Goal: Task Accomplishment & Management: Use online tool/utility

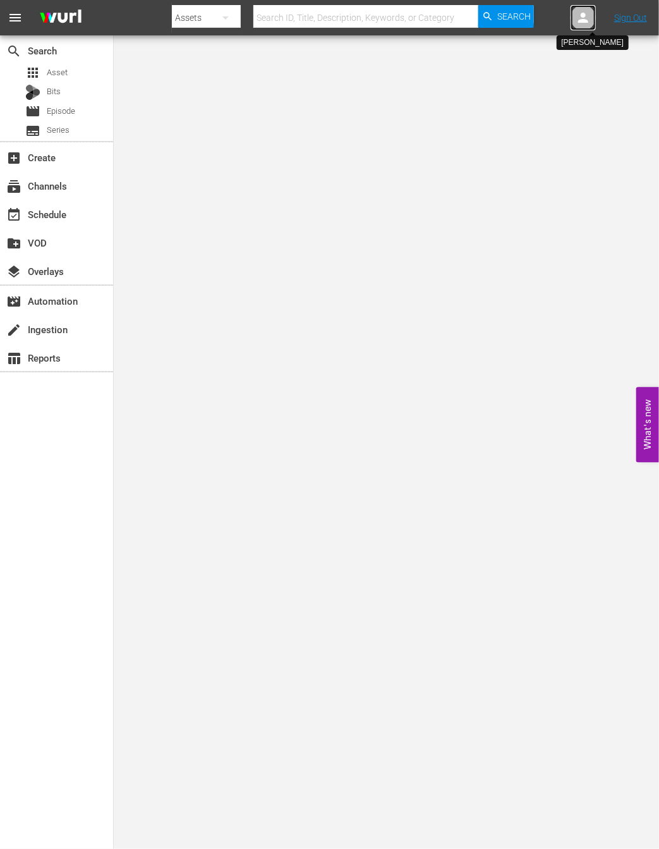
click at [583, 17] on icon at bounding box center [583, 18] width 10 height 10
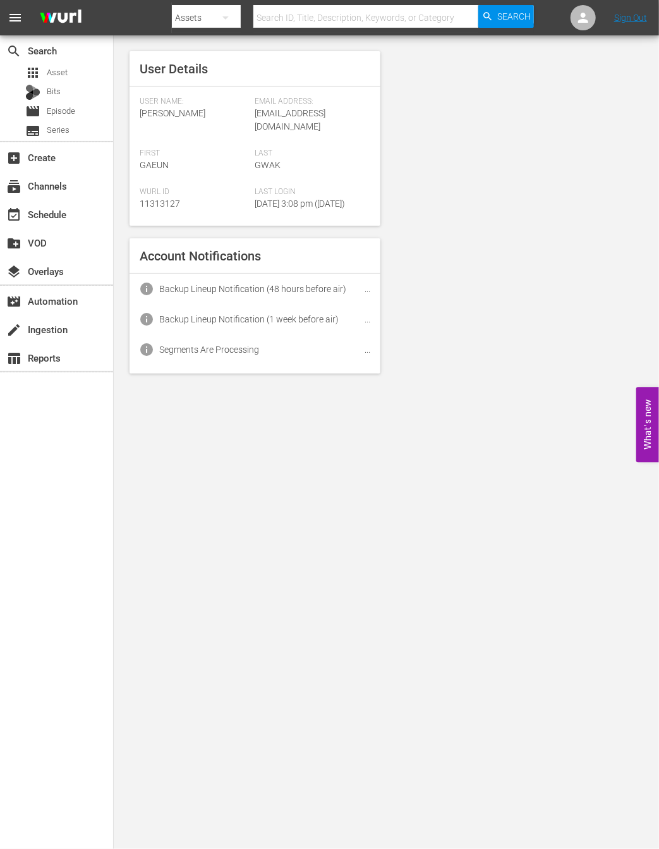
click at [631, 32] on nav "menu Search By Assets Search ID, Title, Description, Keywords, or Category Sear…" at bounding box center [329, 17] width 659 height 35
click at [630, 25] on nav "menu Search By Assets Search ID, Title, Description, Keywords, or Category Sear…" at bounding box center [329, 17] width 659 height 35
click at [630, 24] on nav "menu Search By Assets Search ID, Title, Description, Keywords, or Category Sear…" at bounding box center [329, 17] width 659 height 35
click at [631, 9] on nav "menu Search By Assets Search ID, Title, Description, Keywords, or Category Sear…" at bounding box center [329, 17] width 659 height 35
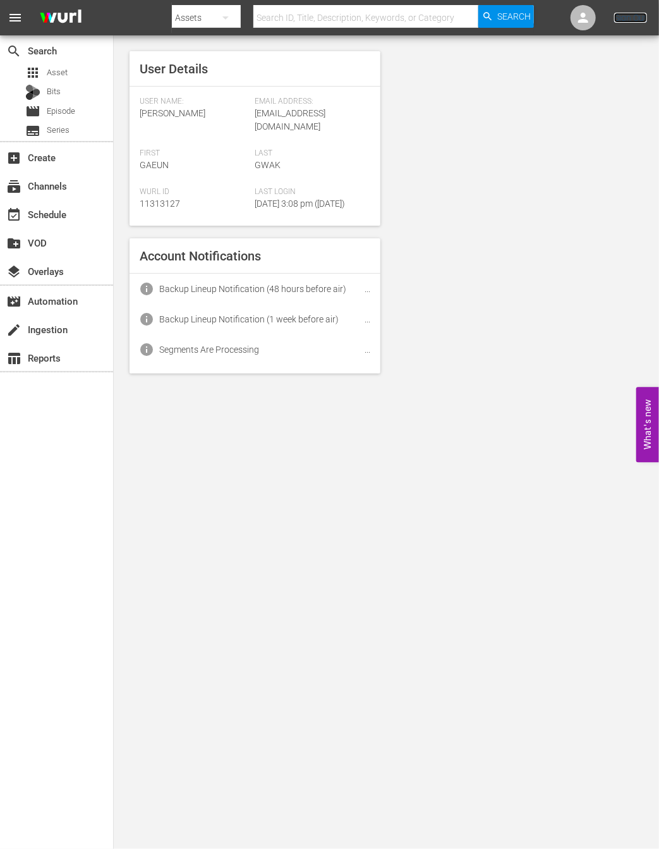
click at [628, 17] on link "Sign Out" at bounding box center [630, 18] width 33 height 10
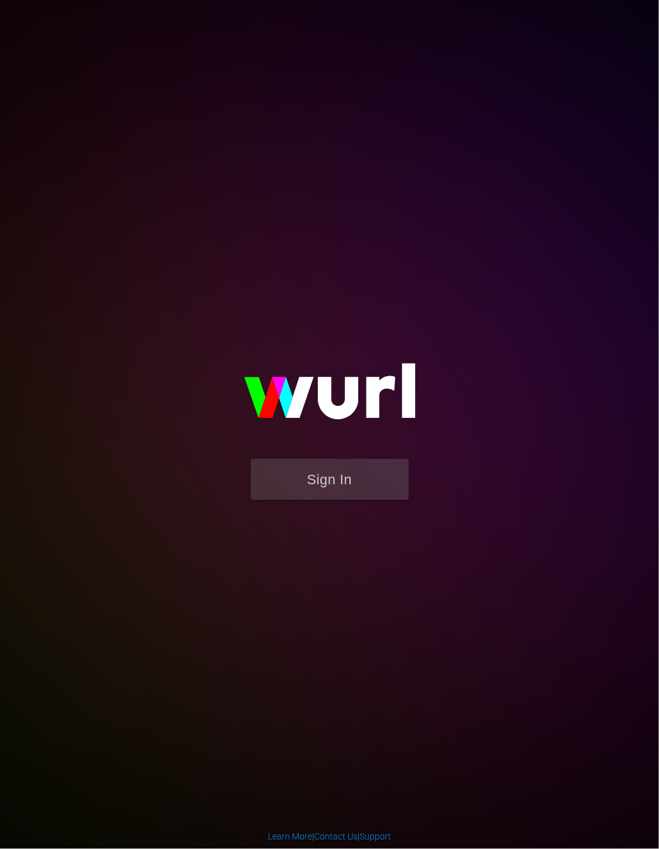
click at [305, 509] on form "Sign In" at bounding box center [329, 486] width 253 height 54
click at [313, 497] on button "Sign In" at bounding box center [330, 479] width 158 height 41
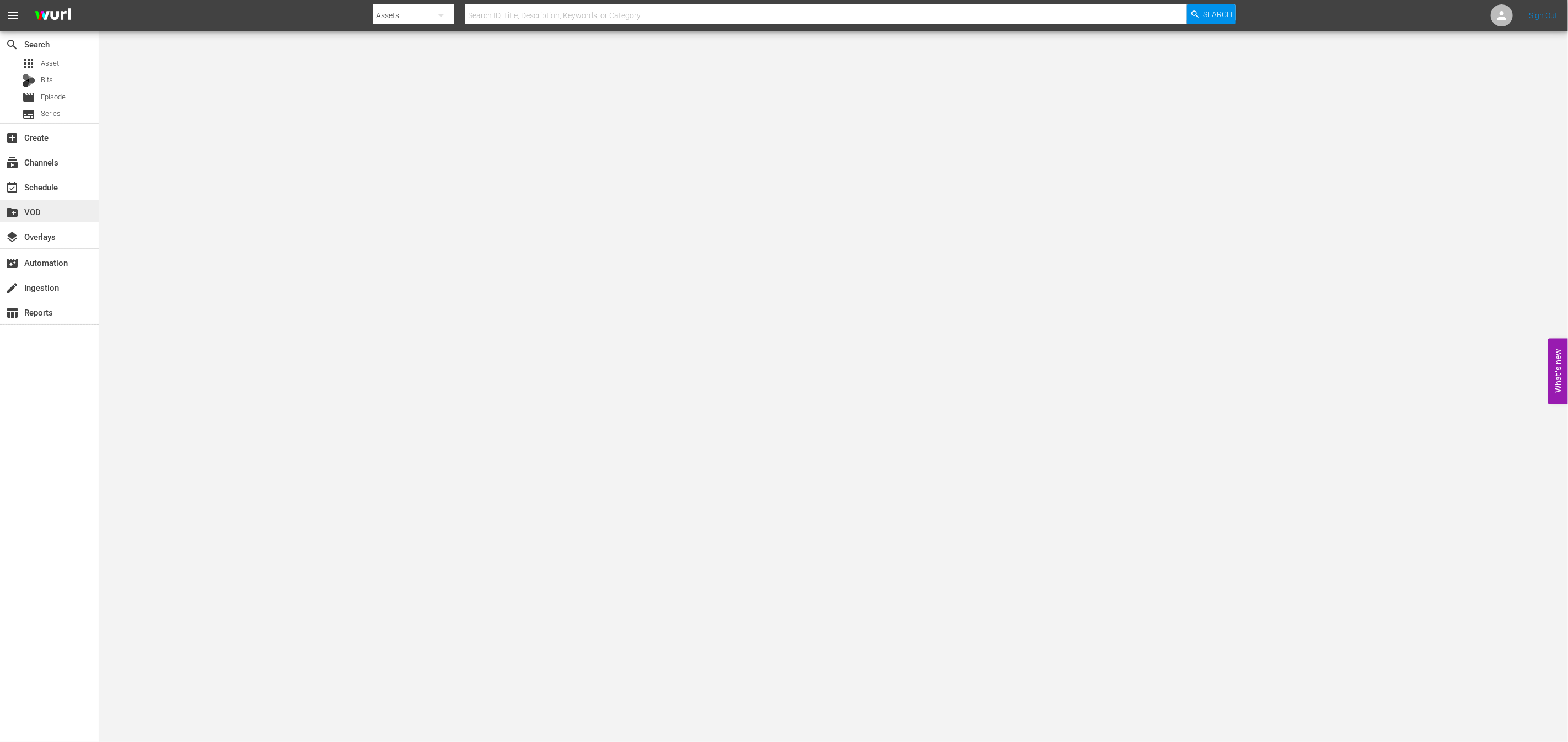
click at [47, 201] on div "create_new_folder VOD" at bounding box center [49, 210] width 99 height 22
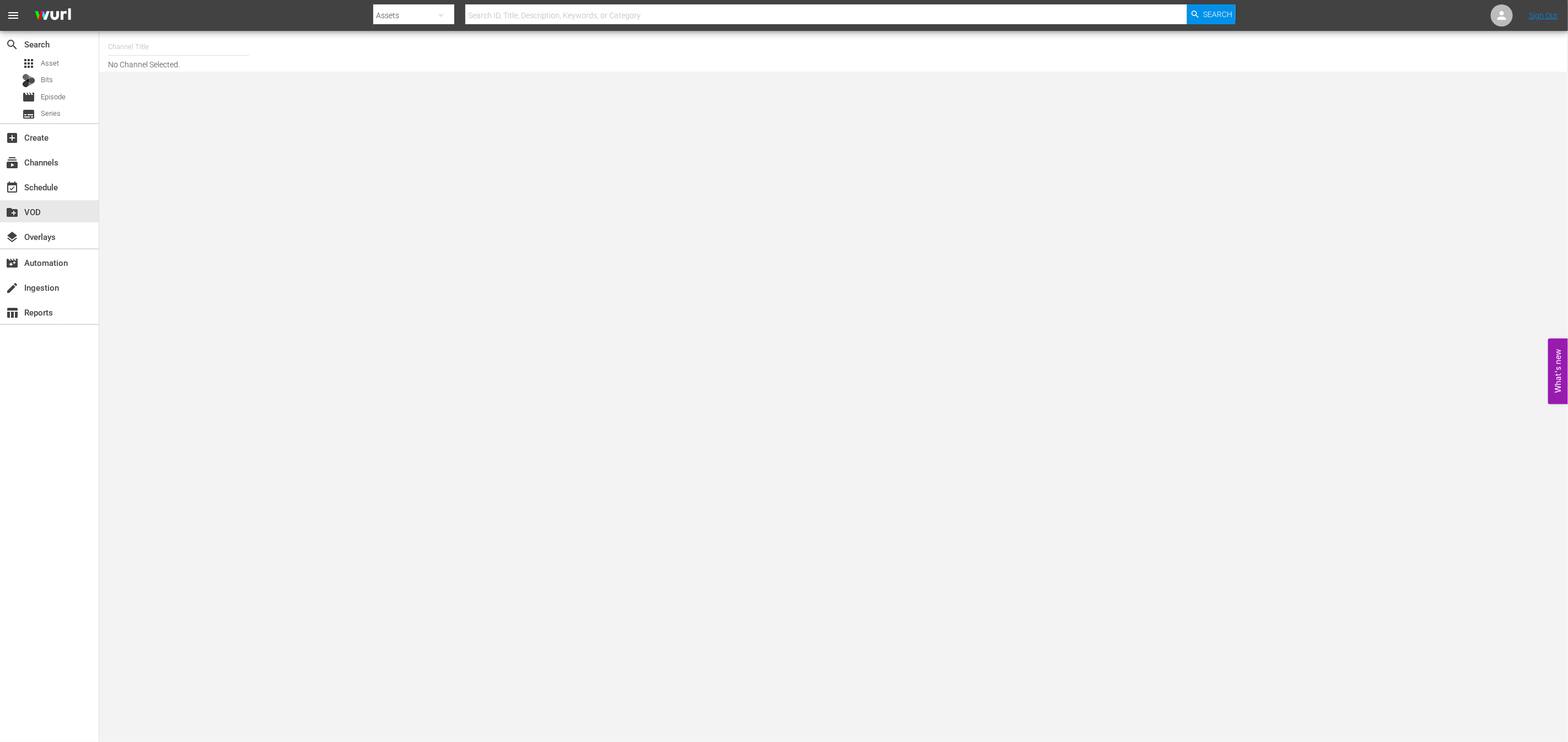
click at [47, 199] on div "create_new_folder VOD" at bounding box center [49, 210] width 99 height 24
click at [50, 189] on div "event_available Schedule" at bounding box center [31, 185] width 62 height 10
click at [158, 42] on input "text" at bounding box center [179, 47] width 141 height 26
type input "new kpop"
click at [160, 49] on input "new kpop" at bounding box center [179, 47] width 141 height 26
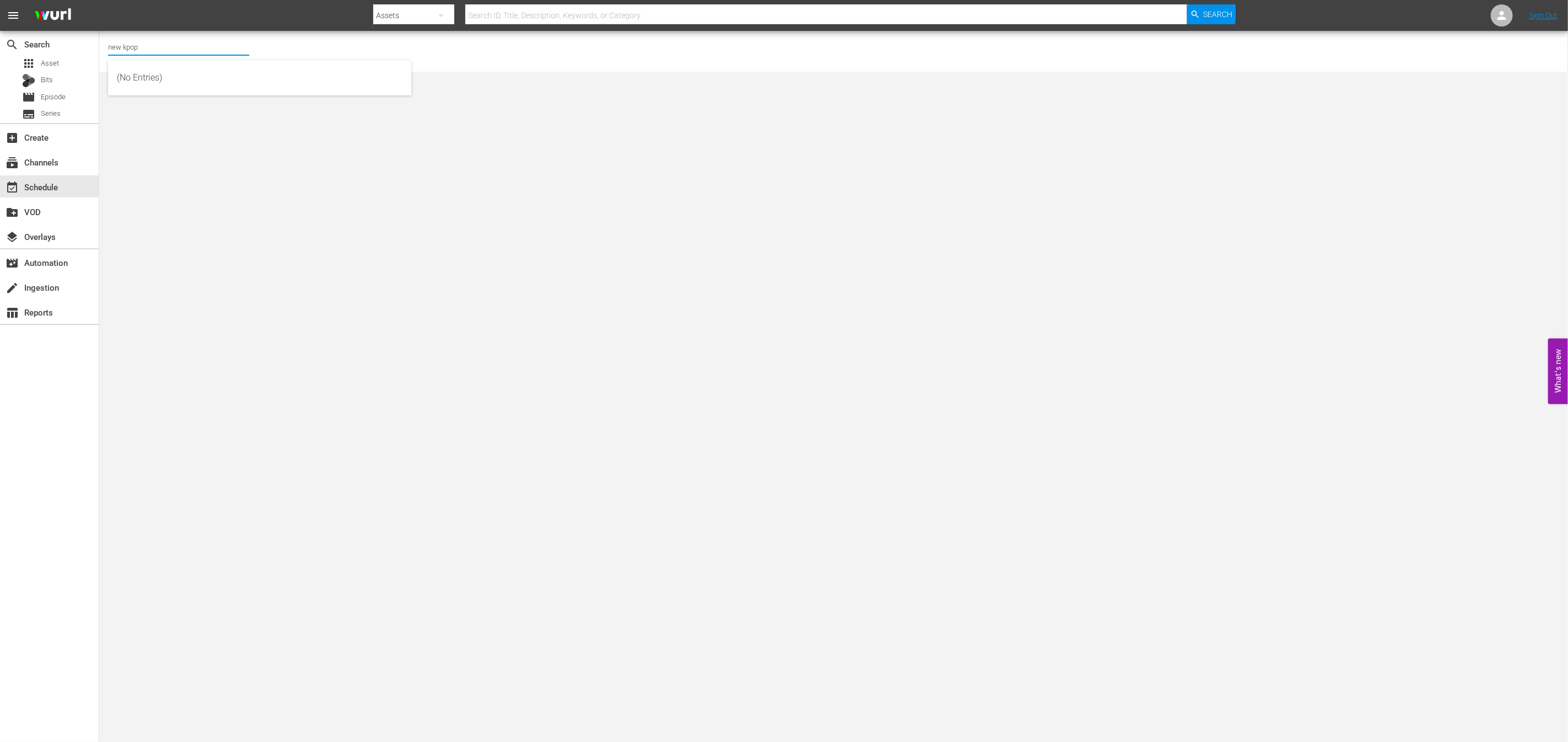
click at [160, 49] on input "new kpop" at bounding box center [179, 47] width 141 height 26
click at [156, 52] on input "new kpop" at bounding box center [179, 47] width 141 height 26
click at [214, 189] on body "menu Search By Assets Search ID, Title, Description, Keywords, or Category Sear…" at bounding box center [784, 371] width 1568 height 742
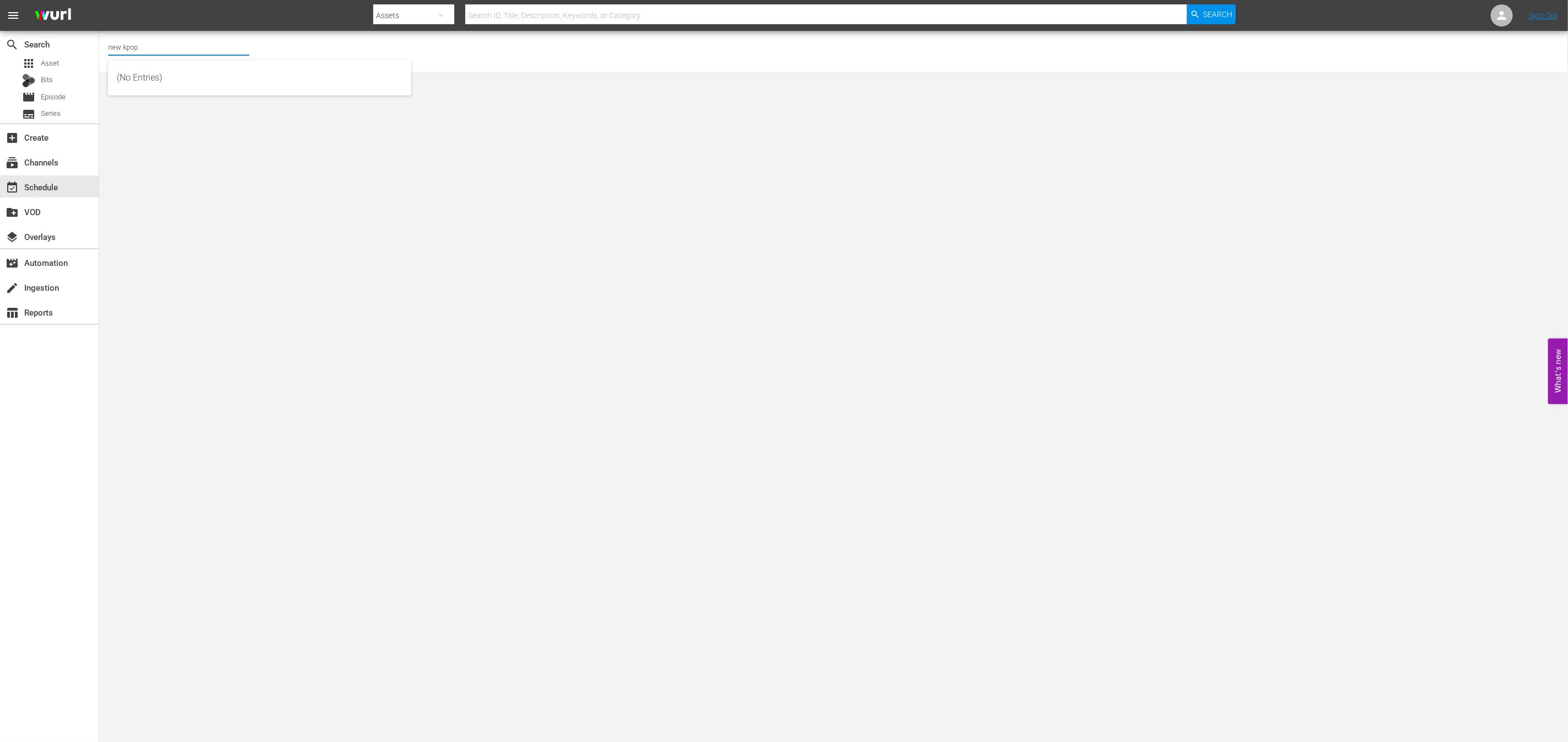
click at [141, 50] on input "new kpop" at bounding box center [179, 47] width 141 height 26
click at [185, 51] on input "new kpop" at bounding box center [179, 47] width 141 height 26
click at [191, 156] on div "NEW KPOP (617 - newidco_newkid_1)" at bounding box center [259, 157] width 285 height 26
type input "NEW KPOP (617 - newidco_newkid_1)"
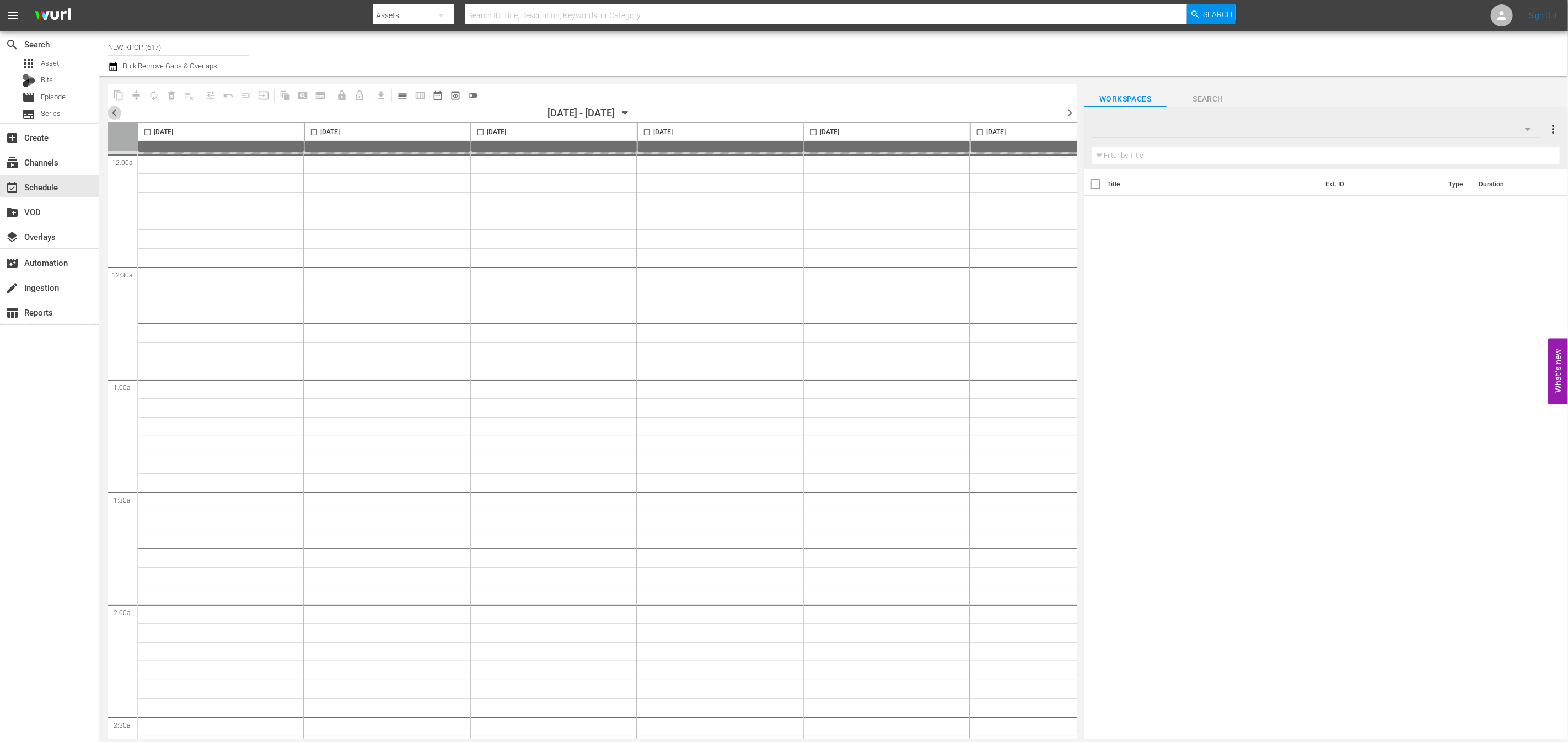
click at [108, 112] on span "chevron_left" at bounding box center [114, 113] width 14 height 14
click at [107, 112] on span "chevron_left" at bounding box center [114, 113] width 14 height 14
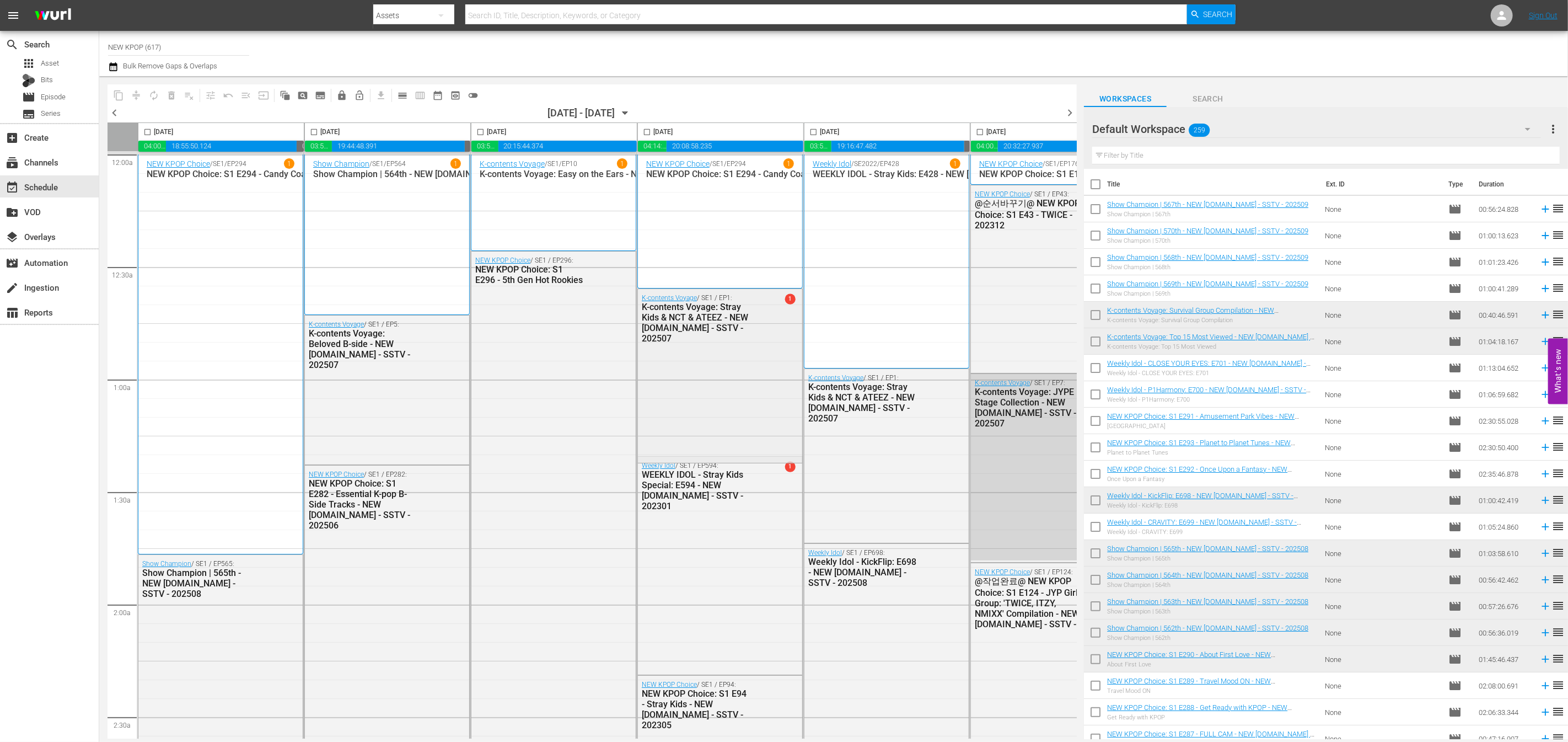
click at [791, 300] on span "1" at bounding box center [791, 299] width 10 height 10
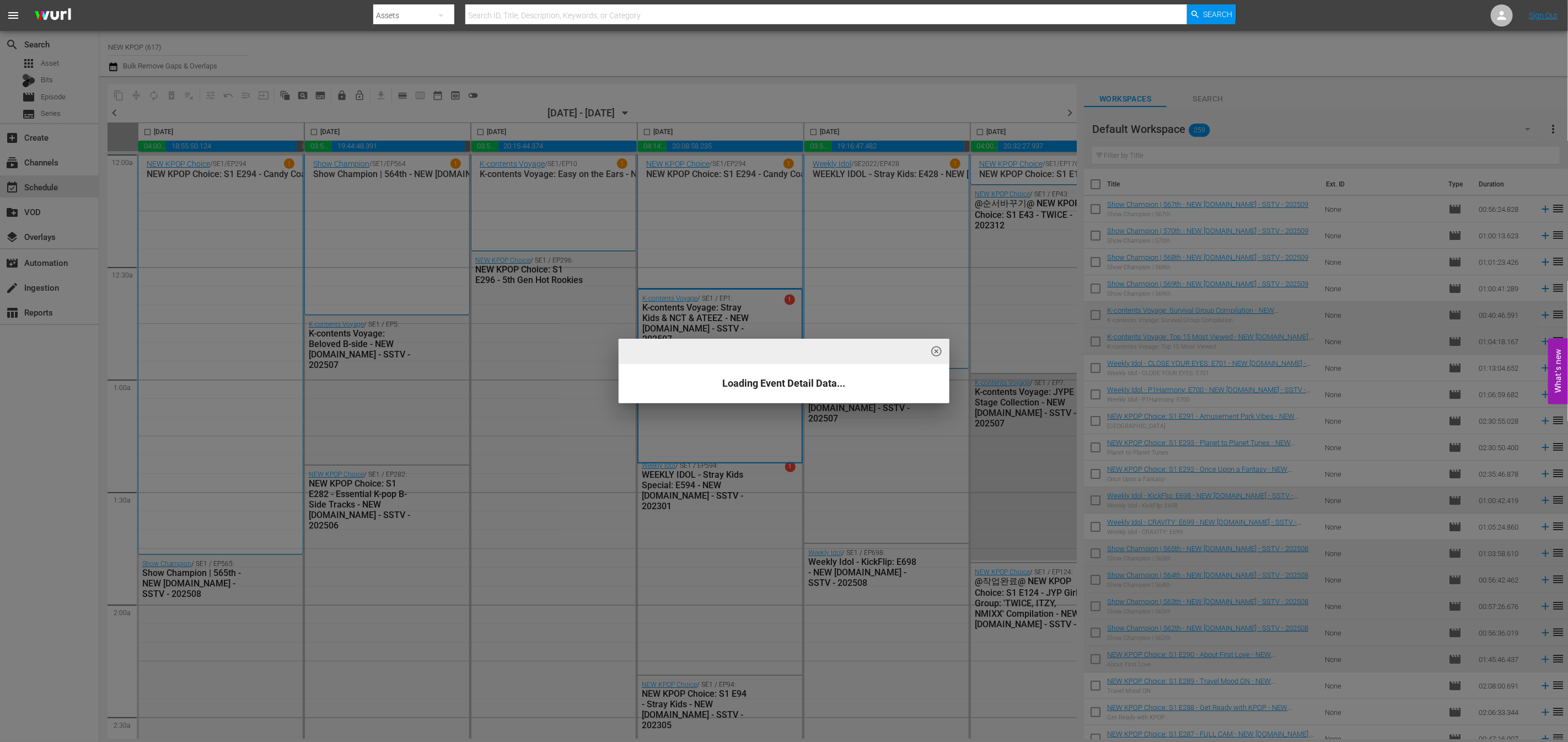
click at [935, 351] on span "highlight_off_icon" at bounding box center [936, 352] width 13 height 13
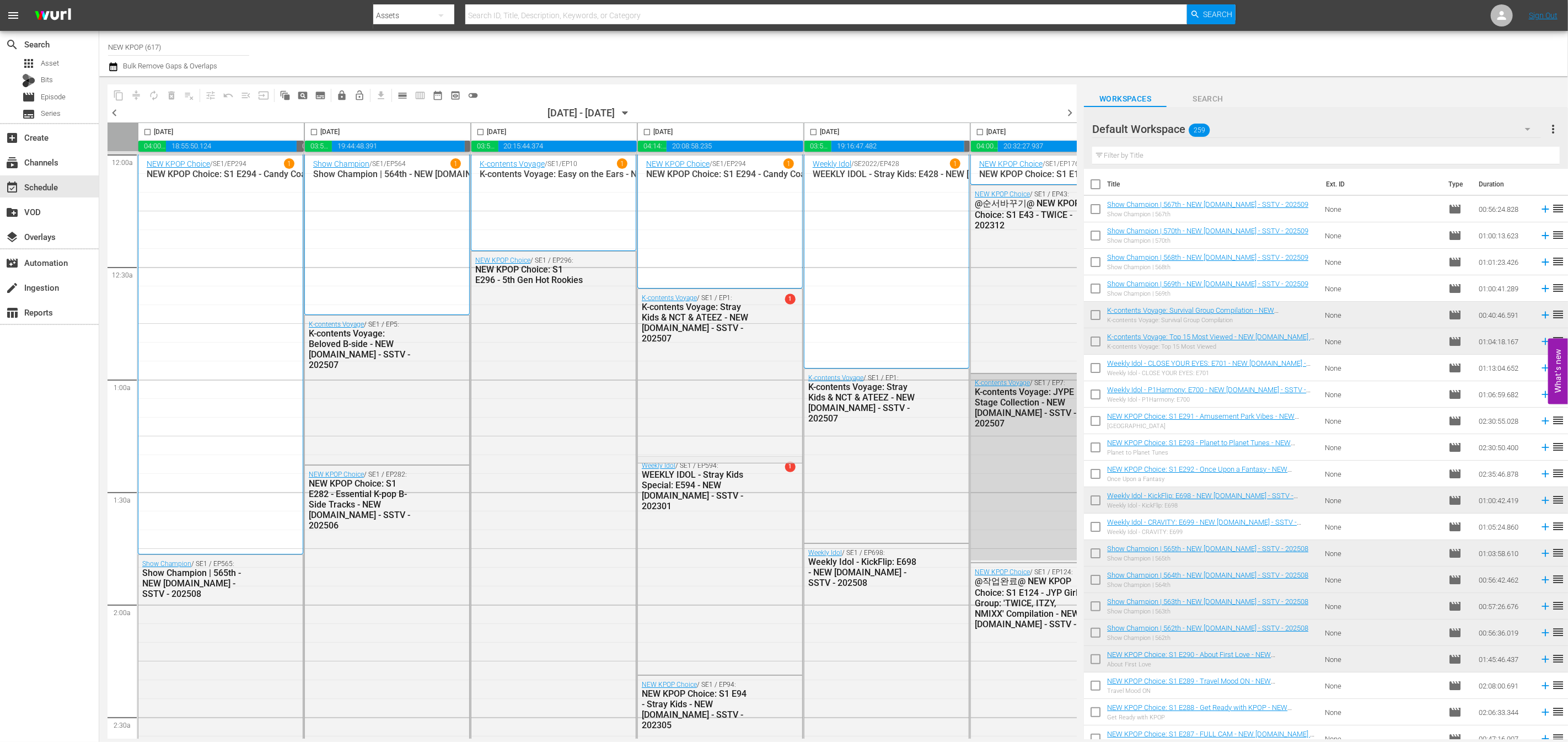
click at [931, 350] on div "Weekly Idol / SE2022 / EP428 1 WEEKLY IDOL - Stray Kids: E428 - NEW K.ID - SSTV…" at bounding box center [886, 261] width 147 height 206
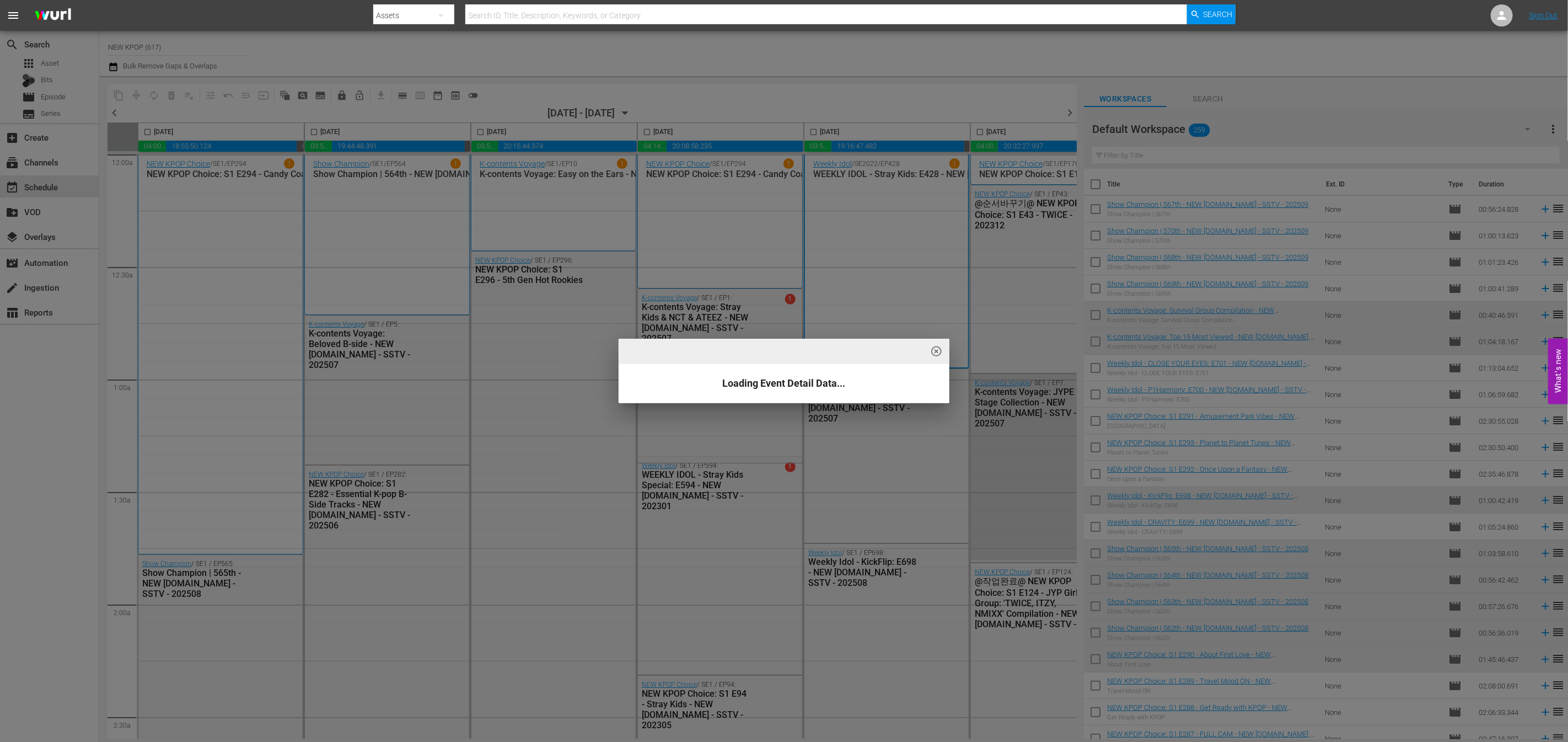
click at [942, 356] on span "highlight_off_icon" at bounding box center [936, 352] width 13 height 13
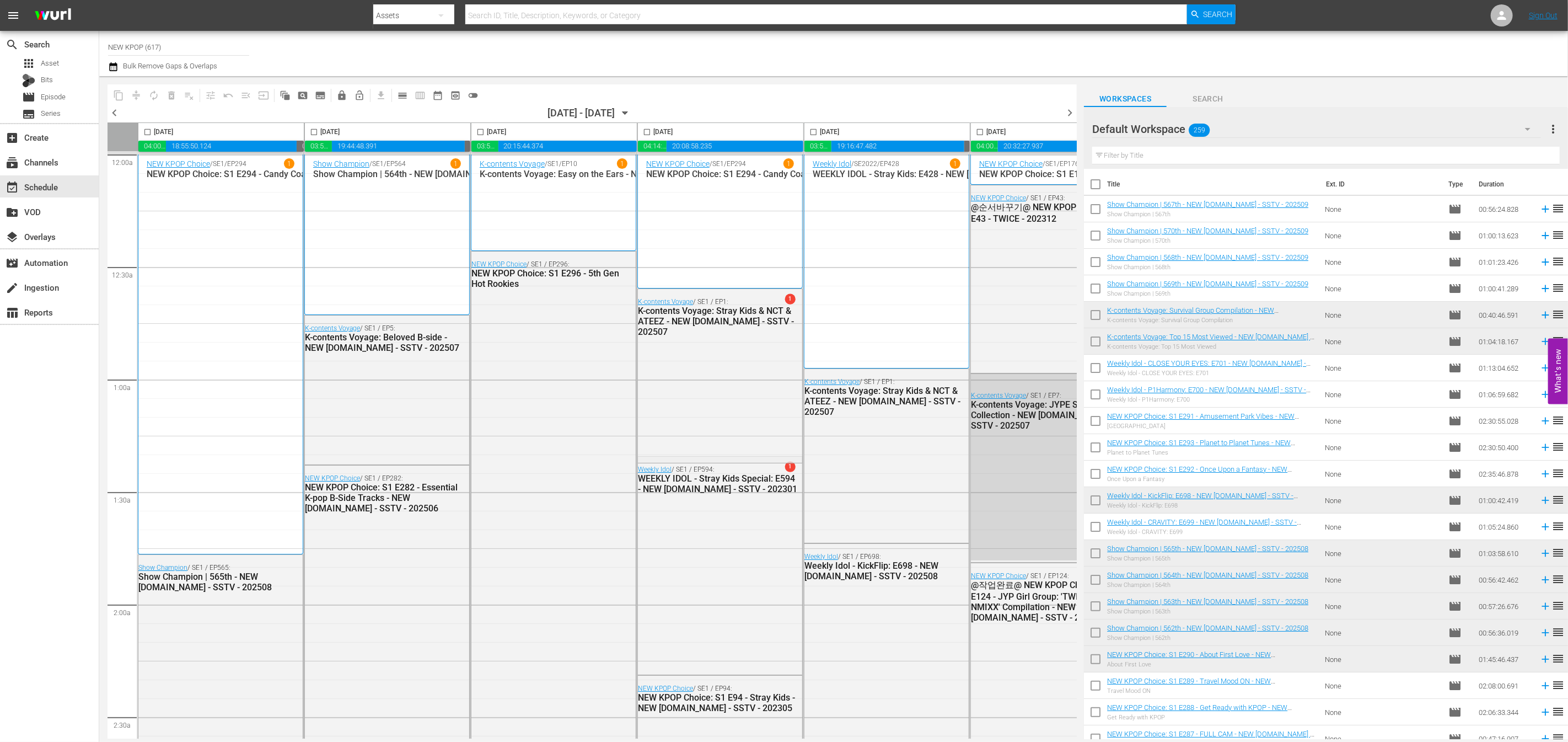
click at [1068, 107] on span "chevron_right" at bounding box center [1070, 113] width 14 height 14
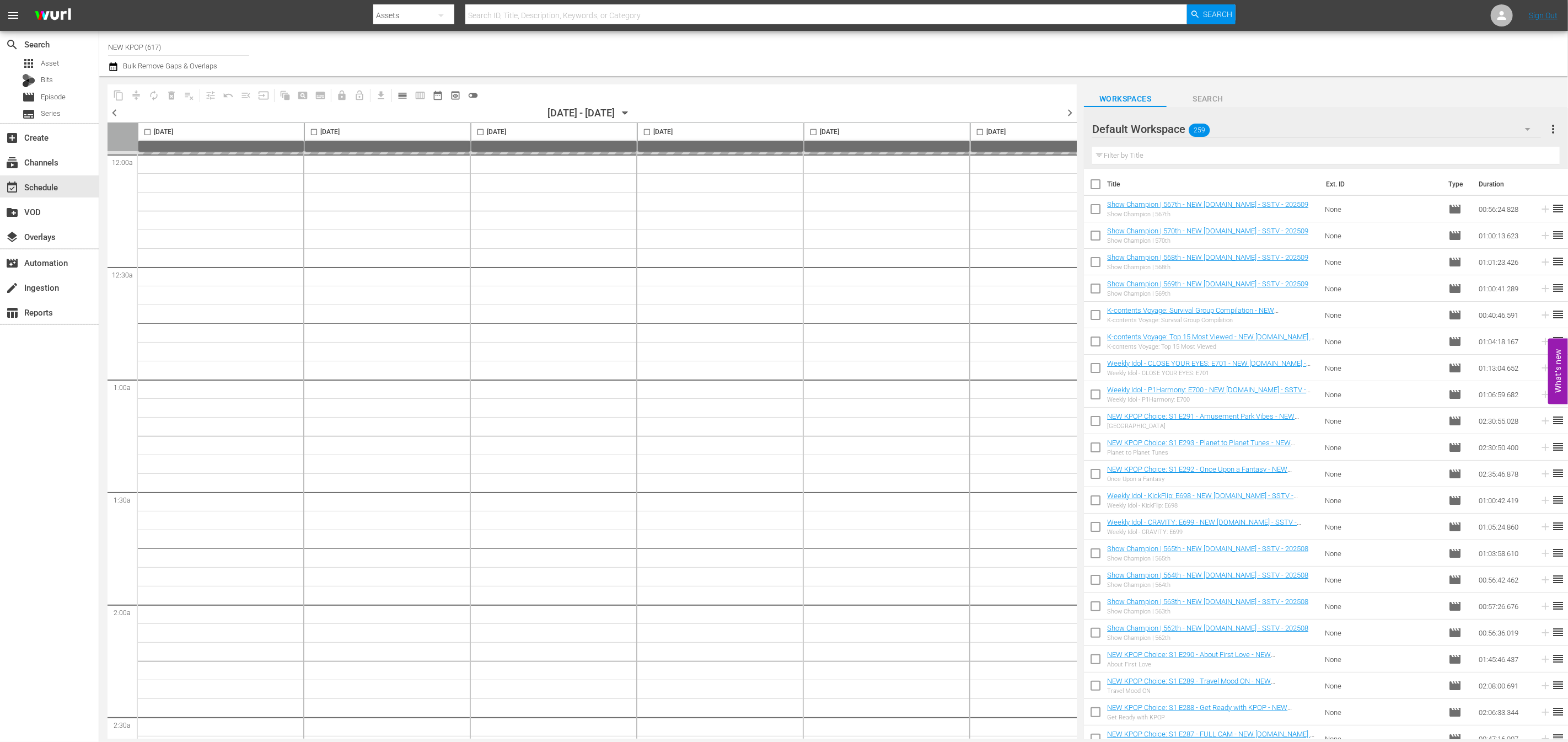
click at [1069, 109] on span "chevron_right" at bounding box center [1070, 113] width 14 height 14
click at [634, 108] on div "09/19/2025 - 09/25/2025 September 12th" at bounding box center [590, 113] width 86 height 11
click at [1065, 112] on span "chevron_right" at bounding box center [1070, 113] width 14 height 14
click at [106, 110] on div "content_copy compress autorenew_outlined delete_forever_outlined playlist_remov…" at bounding box center [584, 407] width 969 height 663
click at [110, 113] on span "chevron_left" at bounding box center [114, 113] width 14 height 14
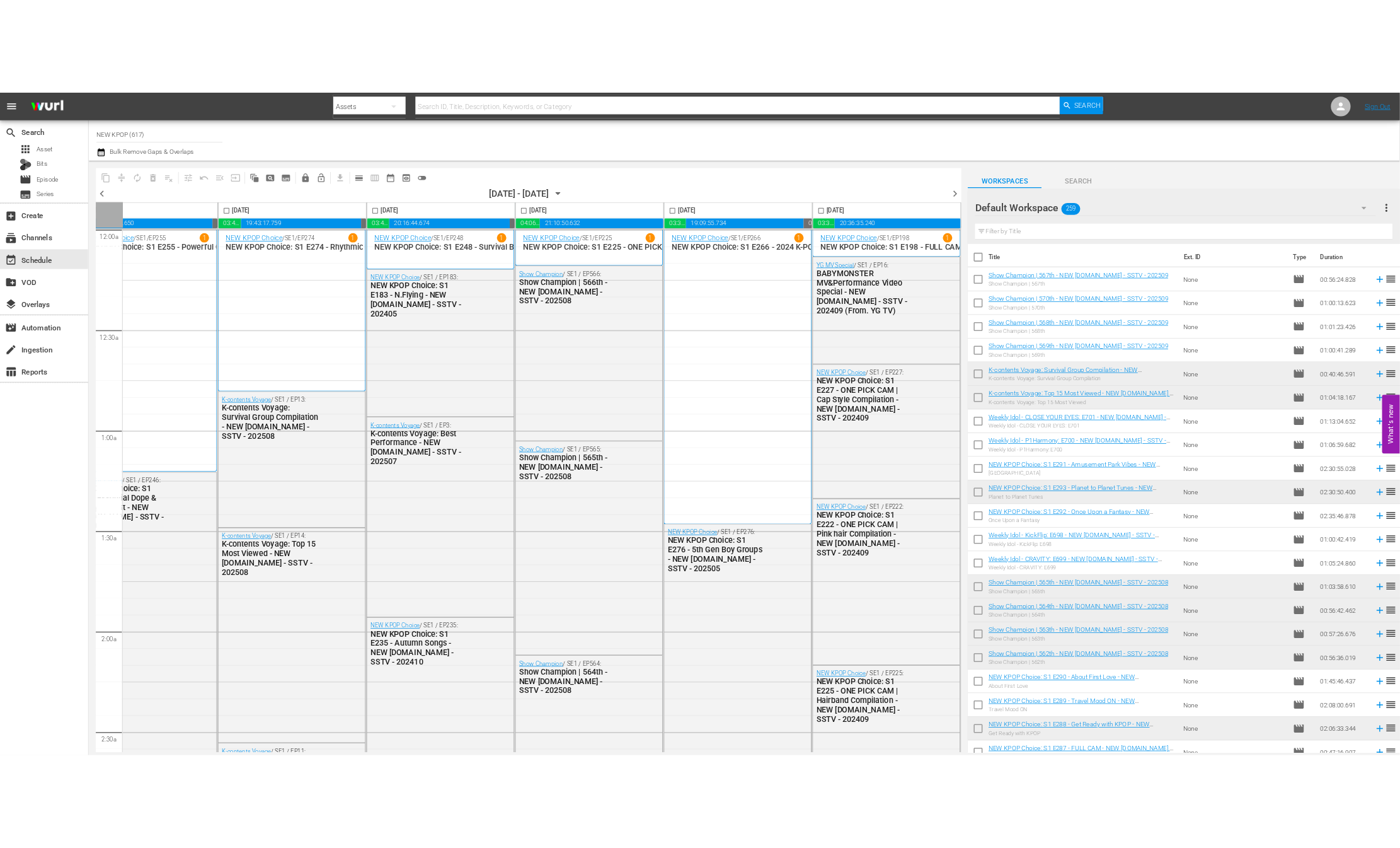
scroll to position [0, 261]
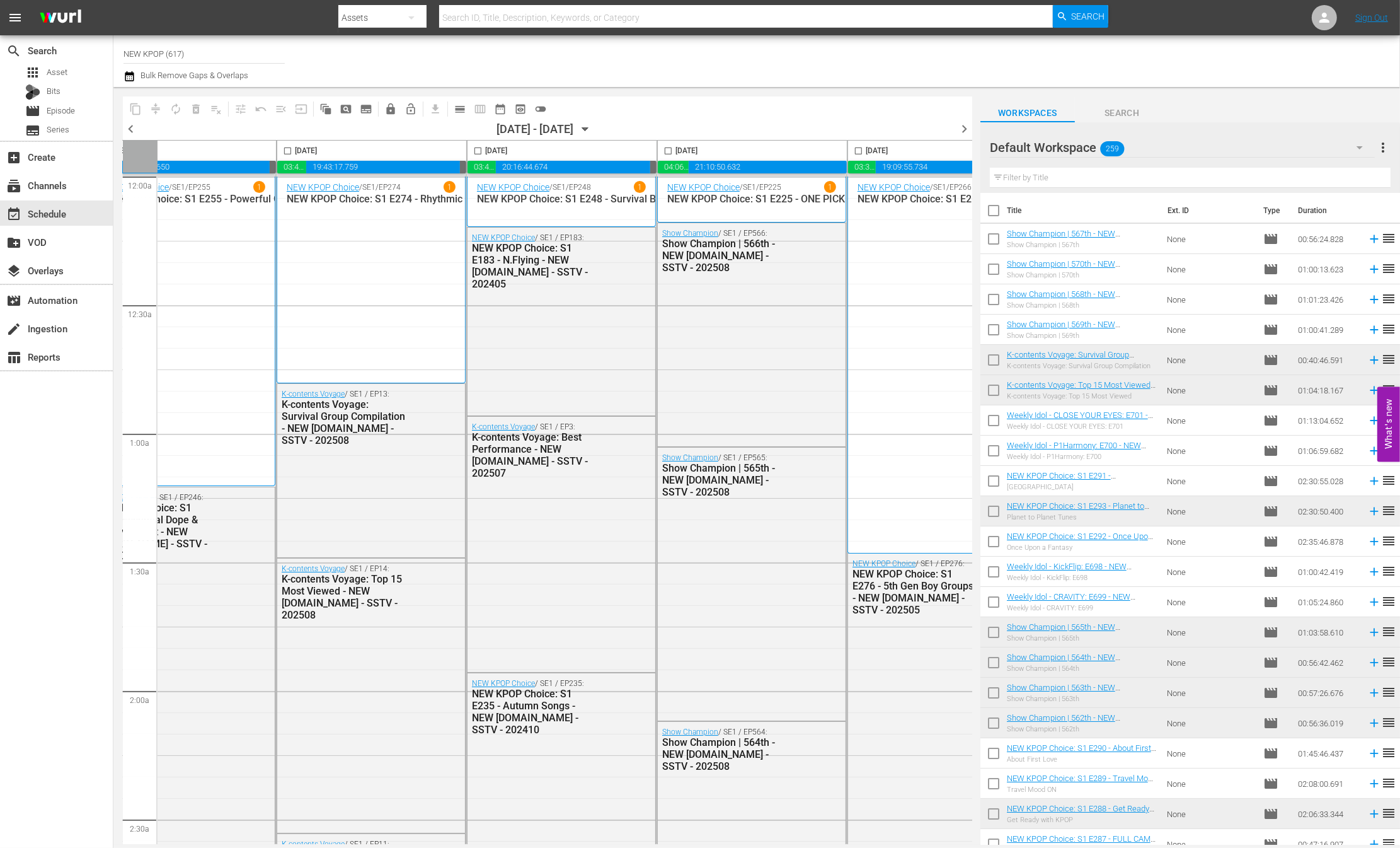
click at [587, 130] on icon "button" at bounding box center [585, 129] width 6 height 3
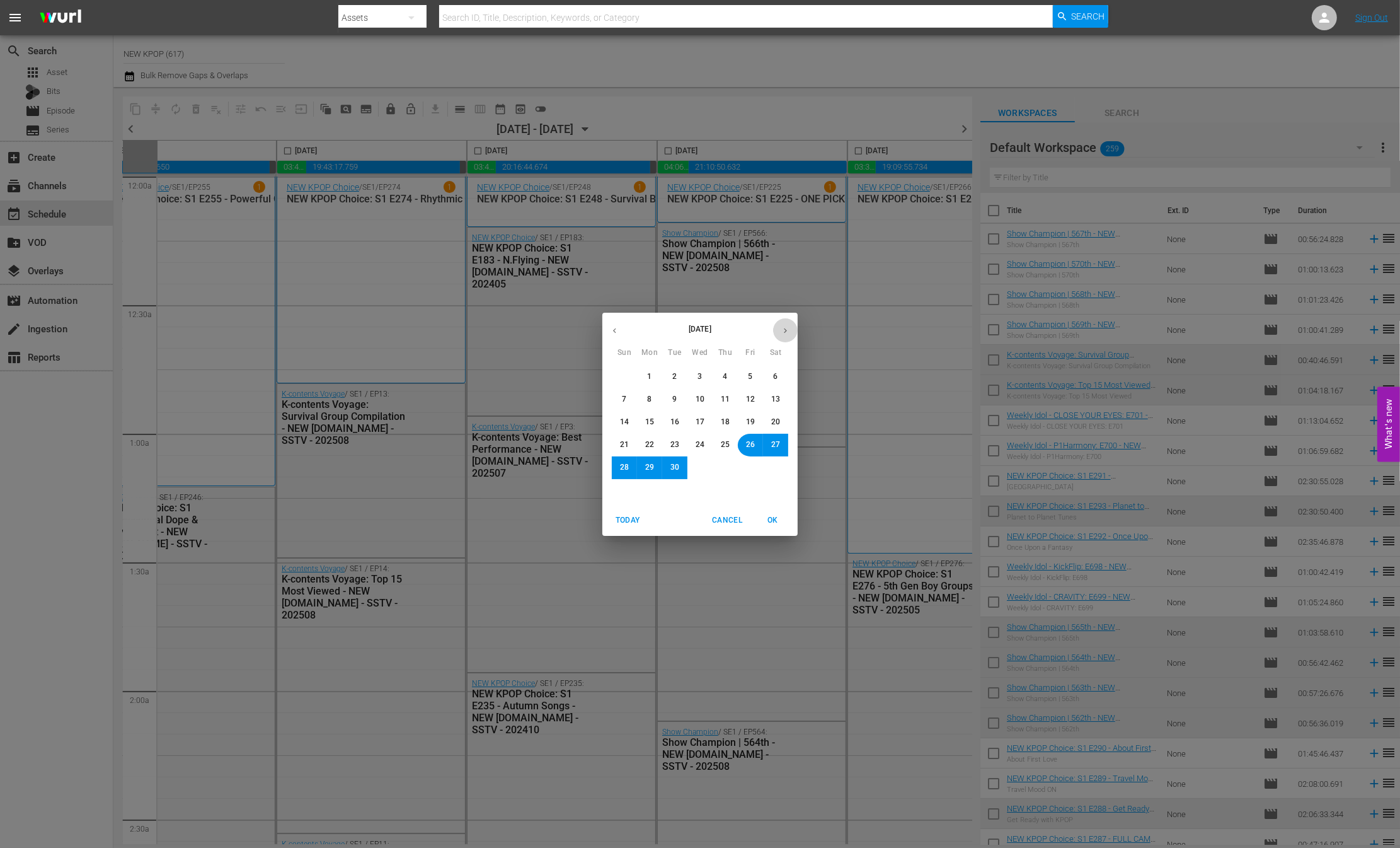
click at [784, 331] on icon "button" at bounding box center [785, 330] width 9 height 9
click at [722, 473] on span "30" at bounding box center [725, 467] width 9 height 11
click at [765, 510] on button "OK" at bounding box center [772, 520] width 40 height 21
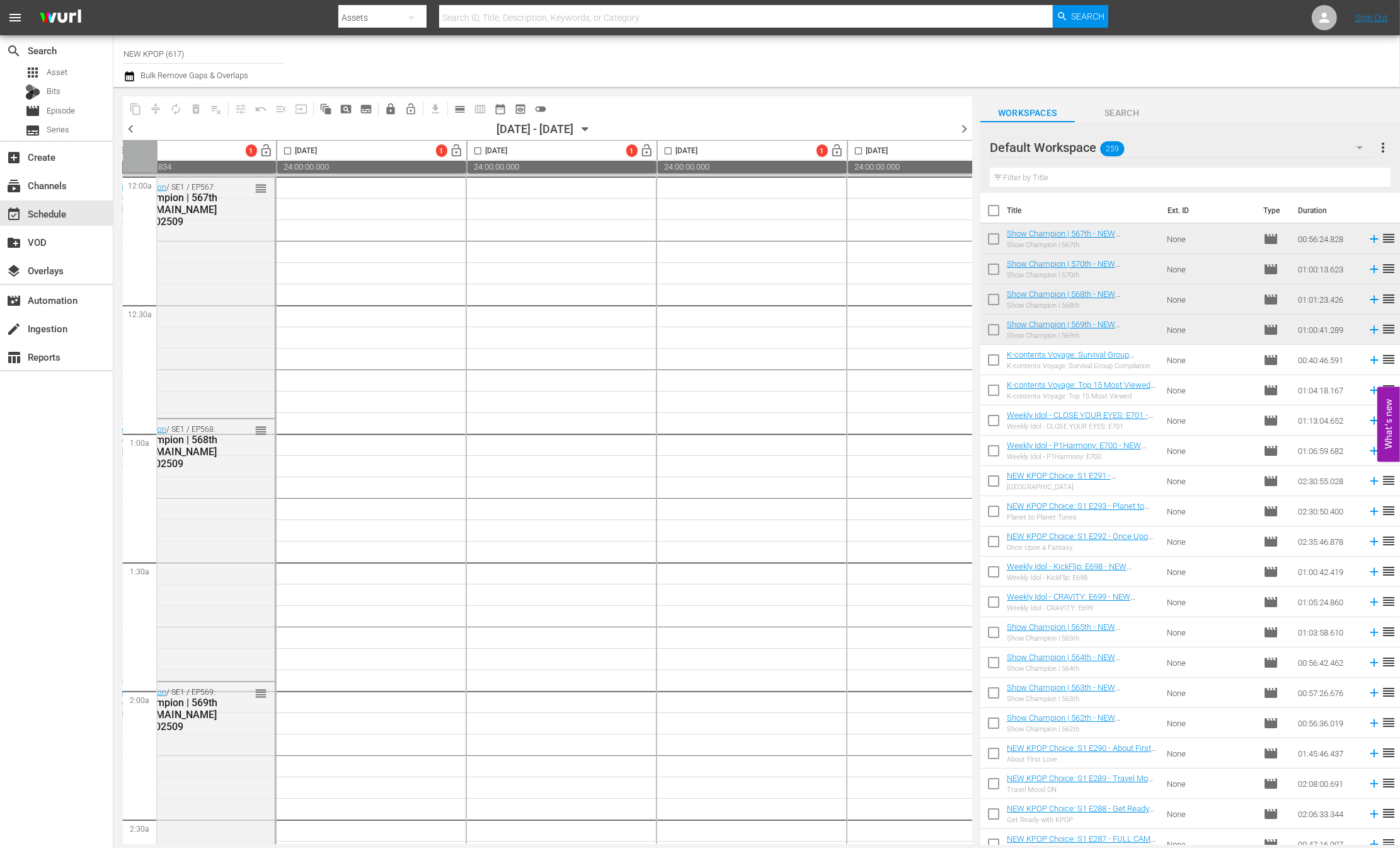
click at [181, 157] on div "Friday, October 31st 1 lock_open" at bounding box center [181, 151] width 189 height 20
click at [181, 156] on div "Friday, October 31st 1 lock_open" at bounding box center [181, 151] width 189 height 20
click at [186, 156] on div "Friday, October 31st 1 lock_open" at bounding box center [181, 151] width 189 height 20
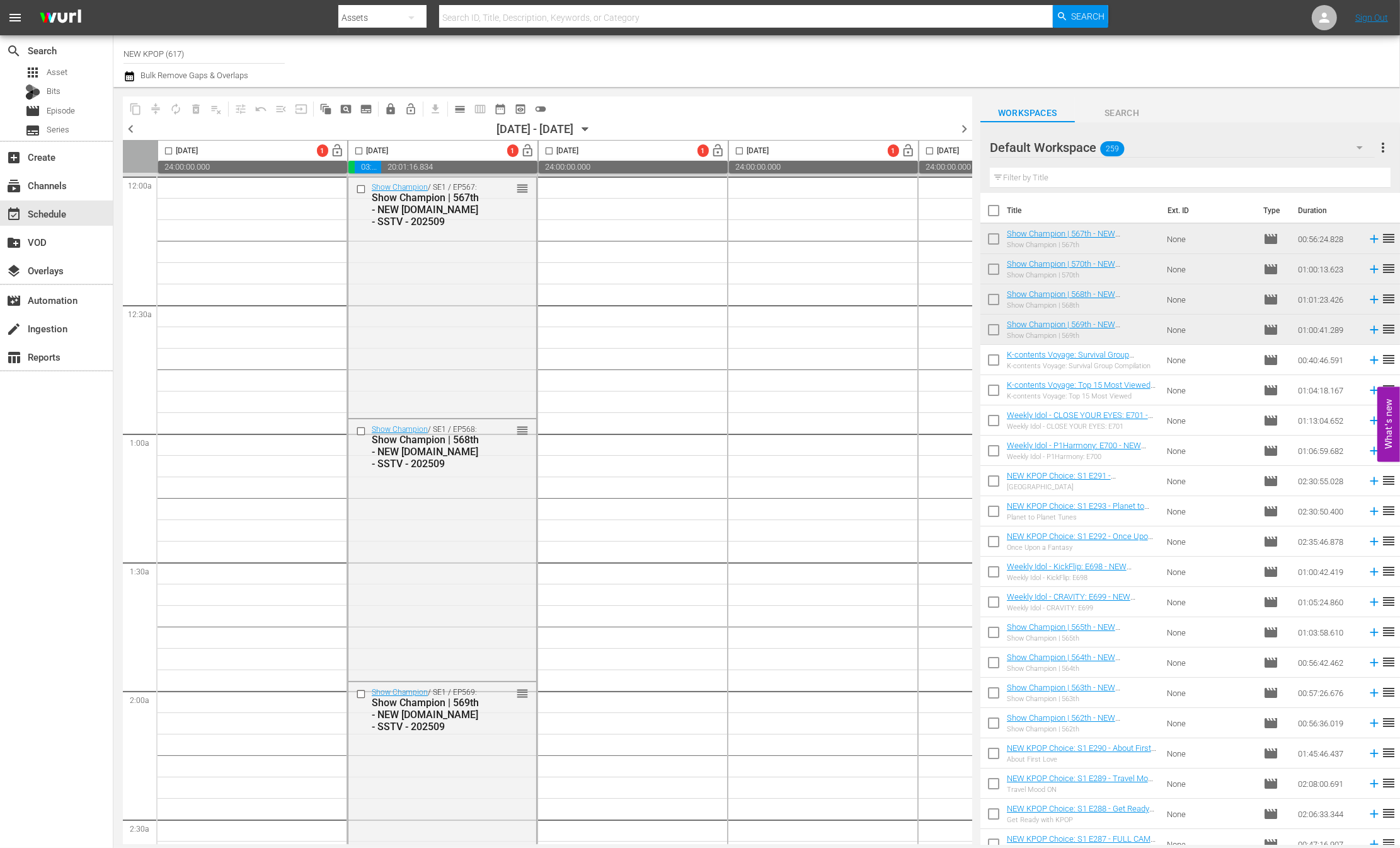
click at [386, 161] on span "20:01:16.834" at bounding box center [459, 167] width 157 height 13
click at [360, 152] on input "checkbox" at bounding box center [359, 154] width 15 height 15
checkbox input "true"
click at [548, 151] on input "checkbox" at bounding box center [548, 154] width 15 height 15
checkbox input "true"
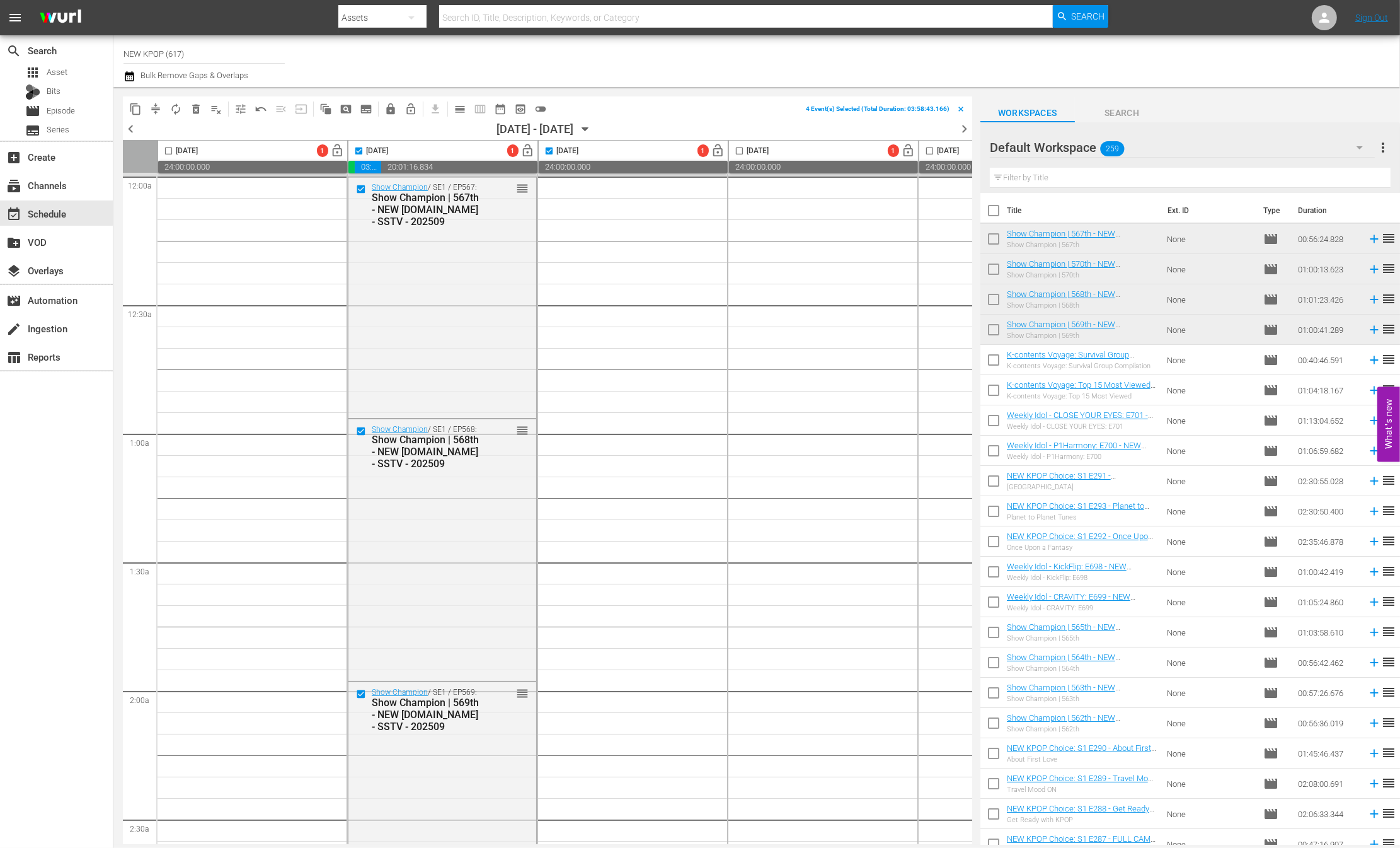
click at [732, 148] on input "checkbox" at bounding box center [739, 154] width 15 height 15
click at [737, 151] on input "checkbox" at bounding box center [739, 154] width 15 height 15
checkbox input "false"
click at [545, 152] on input "checkbox" at bounding box center [548, 154] width 15 height 15
checkbox input "false"
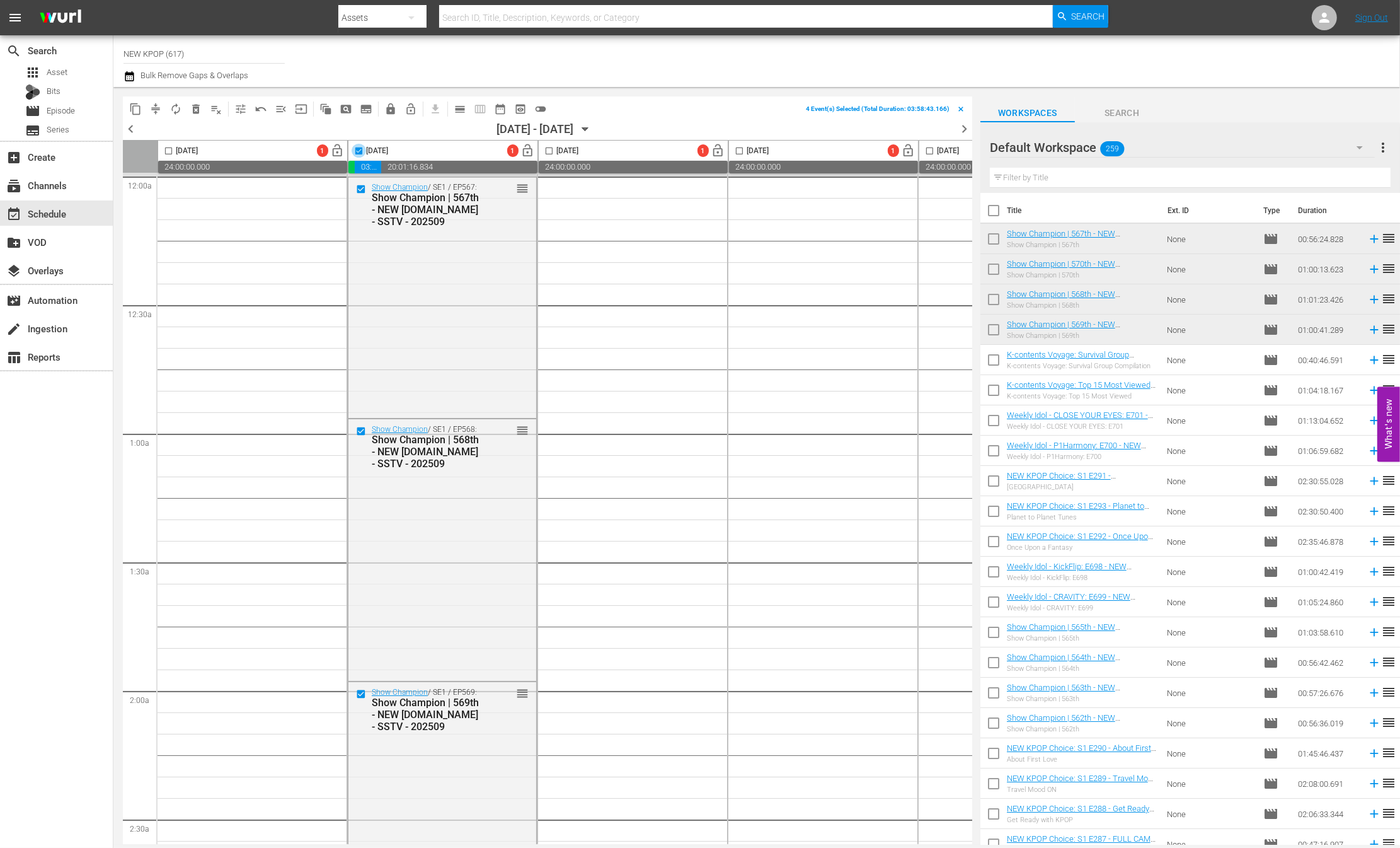
click at [358, 150] on input "checkbox" at bounding box center [359, 154] width 15 height 15
checkbox input "false"
click at [496, 112] on span "date_range_outlined" at bounding box center [500, 109] width 13 height 13
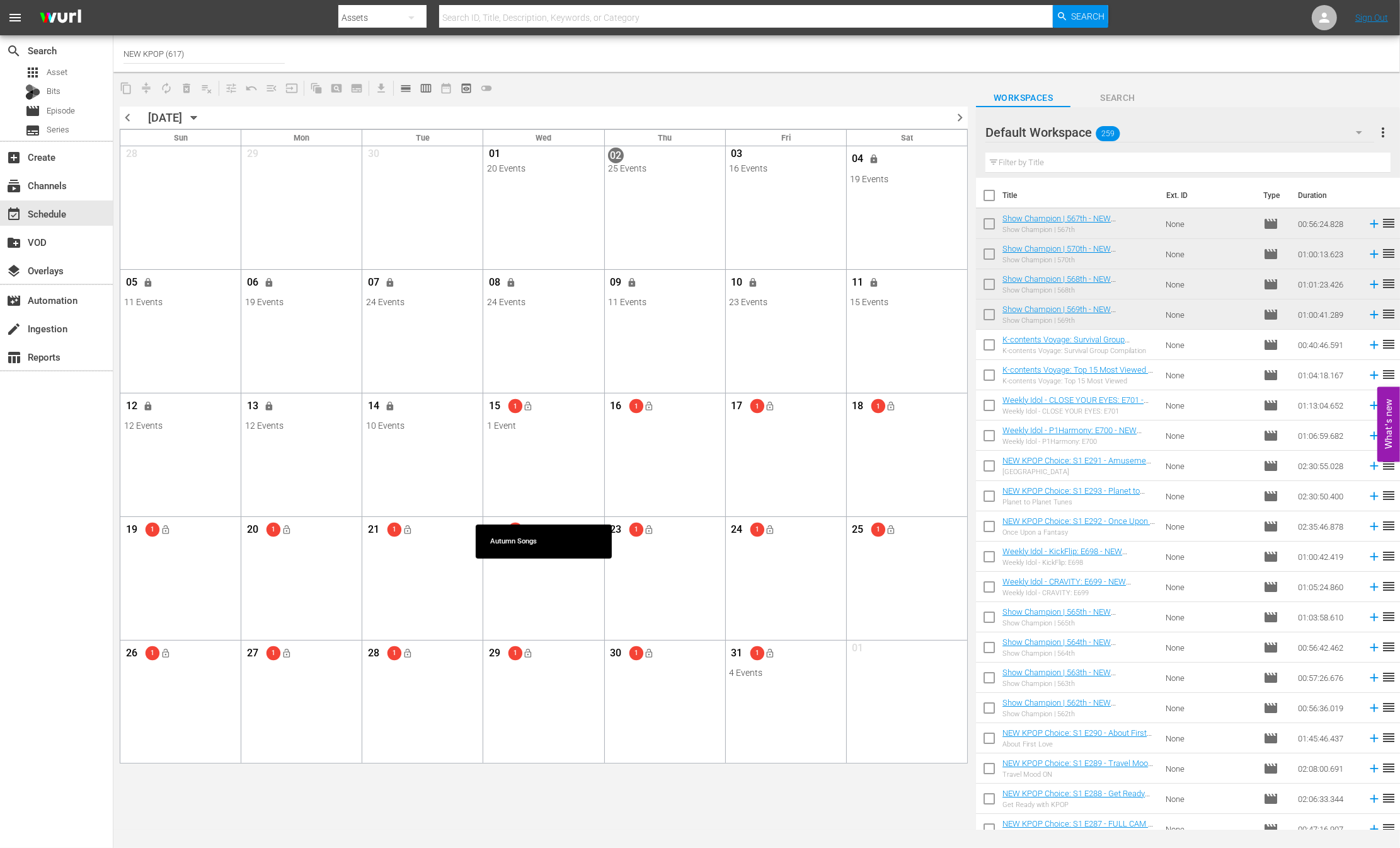
drag, startPoint x: 496, startPoint y: 449, endPoint x: 538, endPoint y: 99, distance: 352.5
click at [538, 99] on div "content_copy compress autorenew_outlined delete_forever_outlined playlist_remov…" at bounding box center [543, 454] width 861 height 757
click at [496, 407] on span "15" at bounding box center [495, 408] width 16 height 16
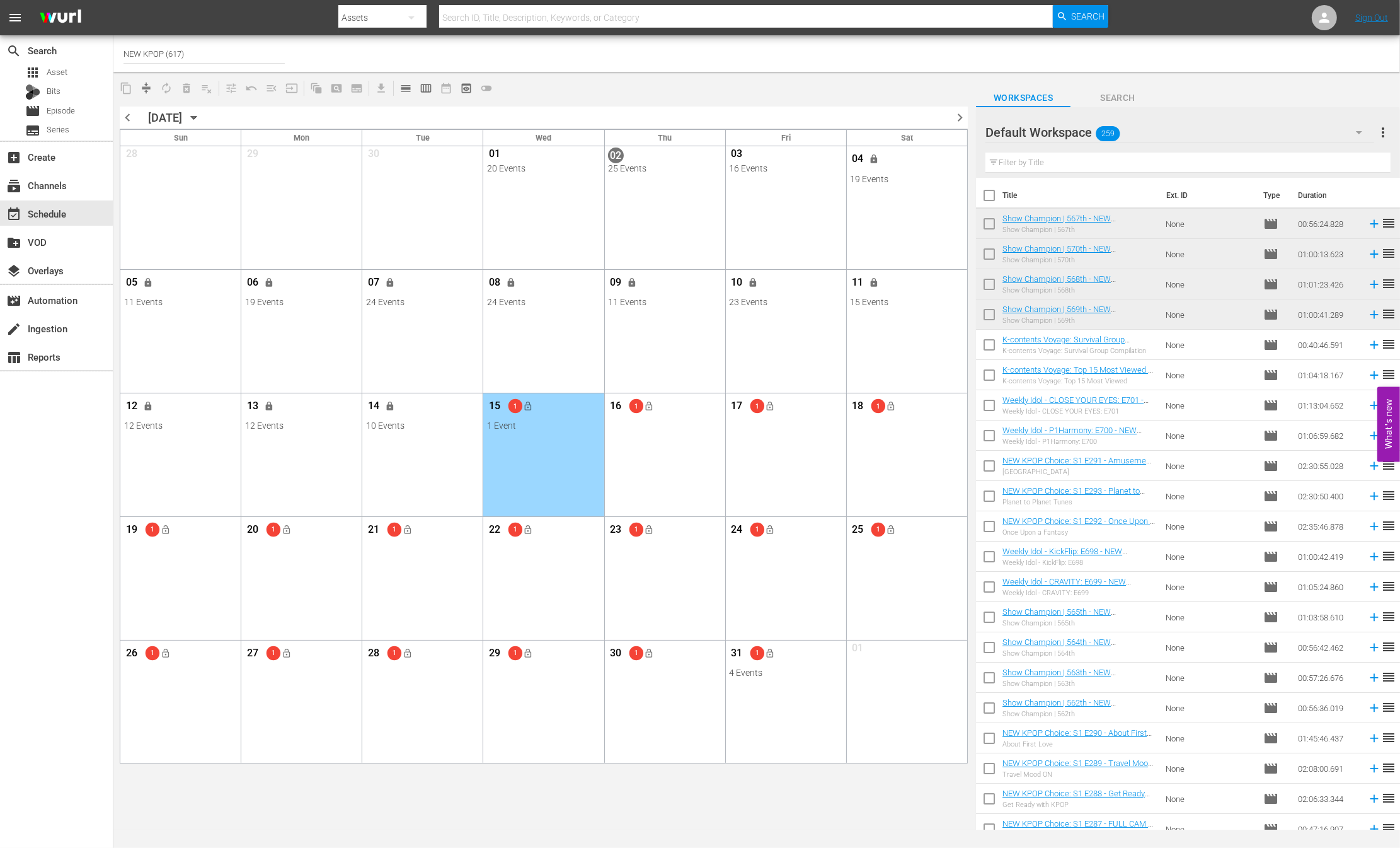
click at [592, 50] on div "Channel Title NEW KPOP (617)" at bounding box center [469, 54] width 690 height 30
click at [385, 84] on span "get_app" at bounding box center [379, 88] width 25 height 25
click at [380, 121] on div "chevron_left OCTOBER 2025 October 2025 chevron_right" at bounding box center [543, 118] width 848 height 23
click at [666, 496] on div "Month View" at bounding box center [664, 454] width 124 height 123
click at [578, 218] on div "Month View" at bounding box center [543, 208] width 124 height 123
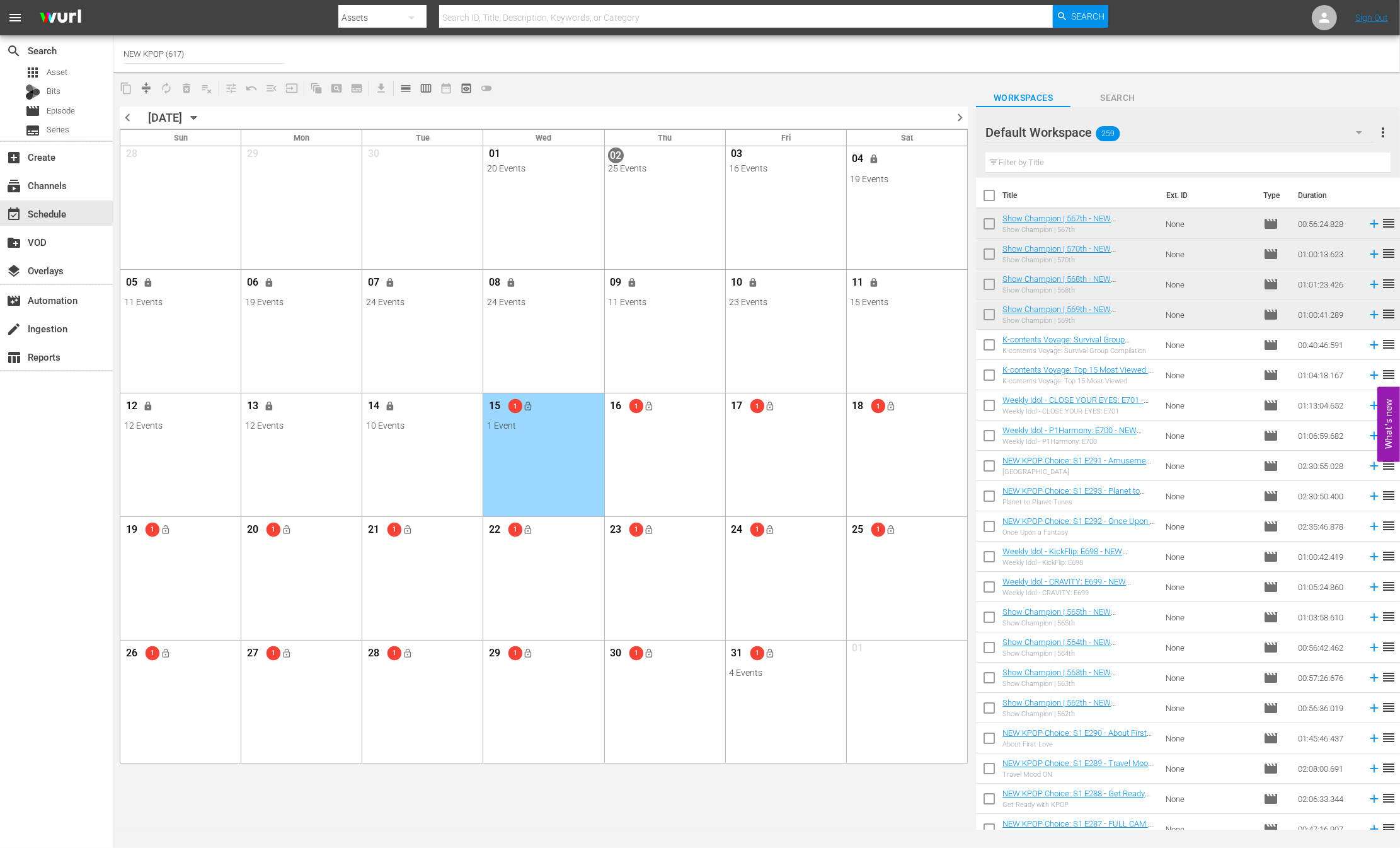
click at [383, 88] on span "get_app" at bounding box center [379, 88] width 25 height 25
click at [378, 87] on span "get_app" at bounding box center [379, 88] width 25 height 25
click at [379, 87] on span "get_app" at bounding box center [379, 88] width 25 height 25
click at [464, 103] on div "chevron_left OCTOBER 2025 October 2025 chevron_right Sun Mon Tue Wed Thu Fri Sa…" at bounding box center [543, 763] width 861 height 1327
click at [537, 52] on div "Channel Title NEW KPOP (617)" at bounding box center [469, 54] width 690 height 30
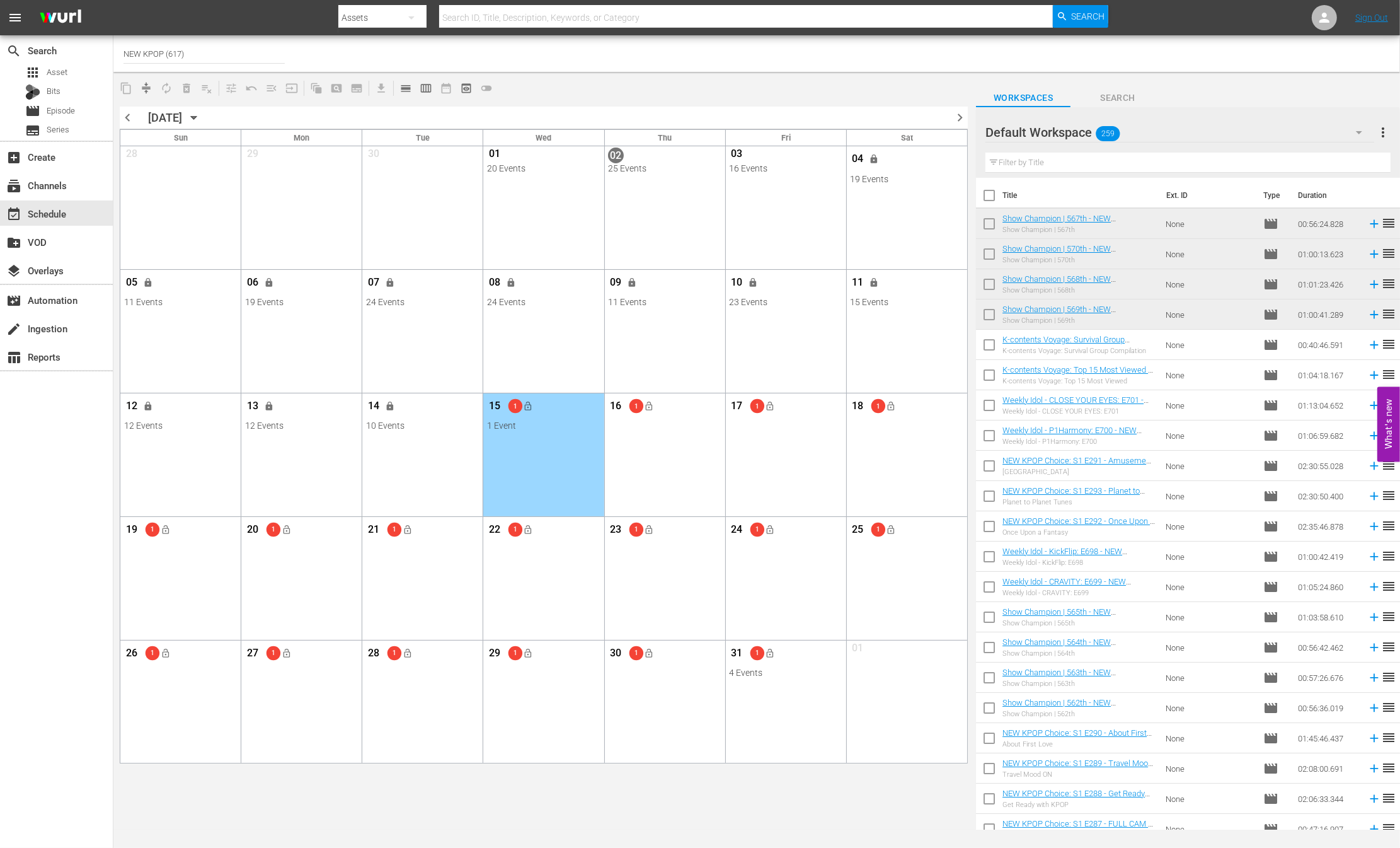
click at [135, 99] on div "content_copy compress autorenew_outlined delete_forever_outlined playlist_remov…" at bounding box center [306, 88] width 386 height 25
click at [460, 88] on button "preview_outlined" at bounding box center [466, 88] width 20 height 20
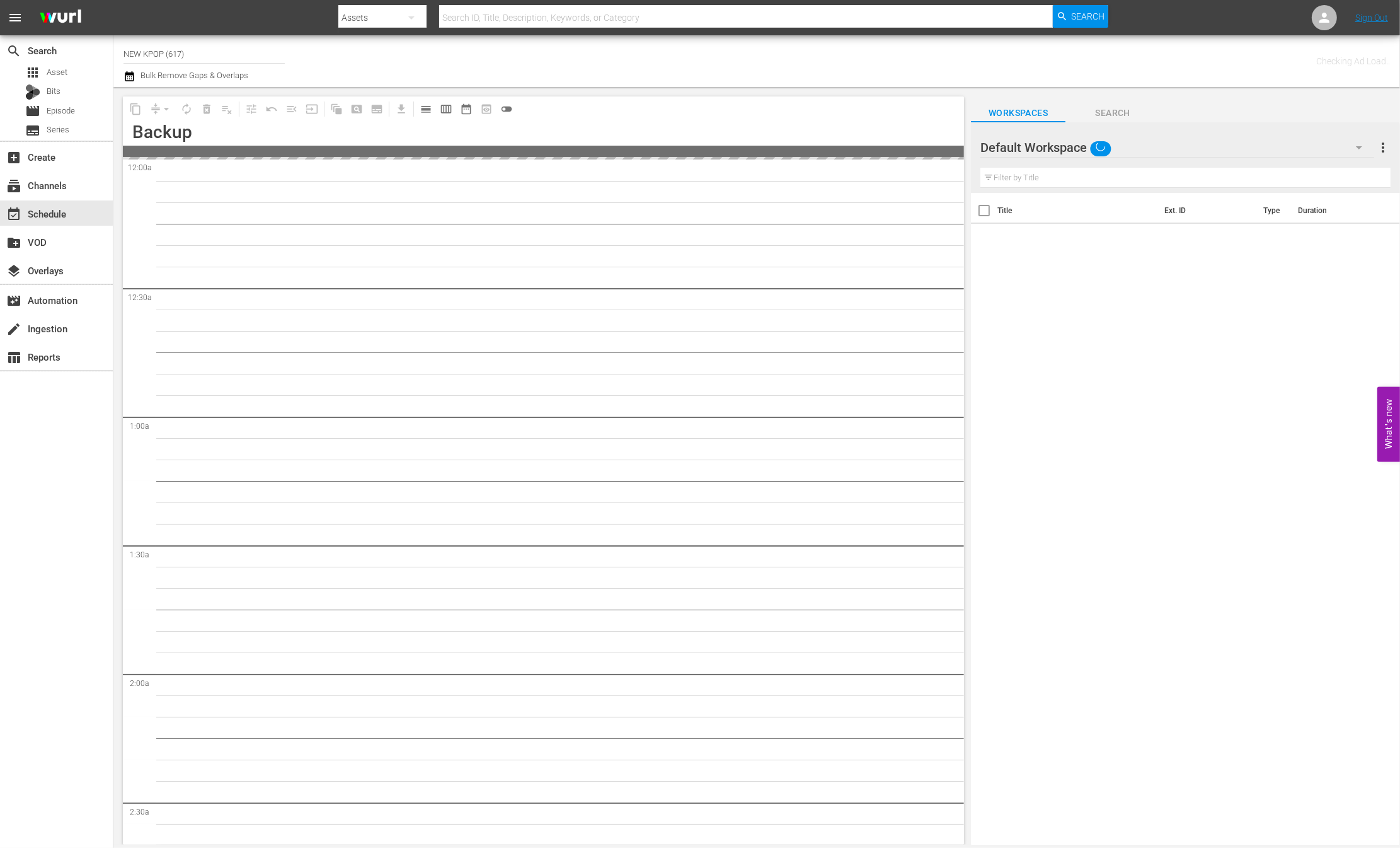
click at [444, 107] on span "calendar_view_week_outlined" at bounding box center [446, 109] width 13 height 13
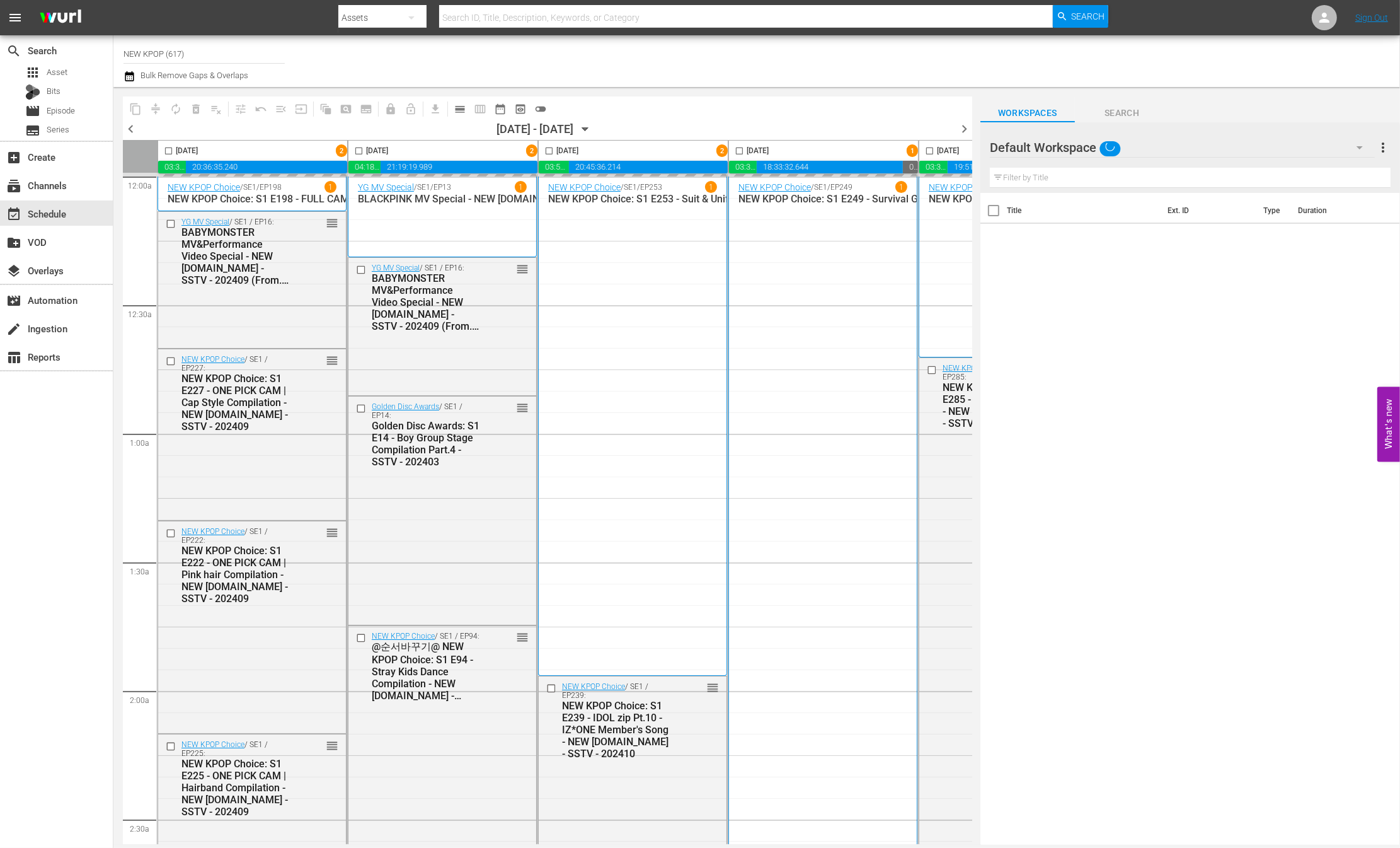
click at [169, 152] on input "checkbox" at bounding box center [169, 154] width 15 height 15
checkbox input "true"
click at [357, 151] on input "checkbox" at bounding box center [359, 154] width 15 height 15
checkbox input "true"
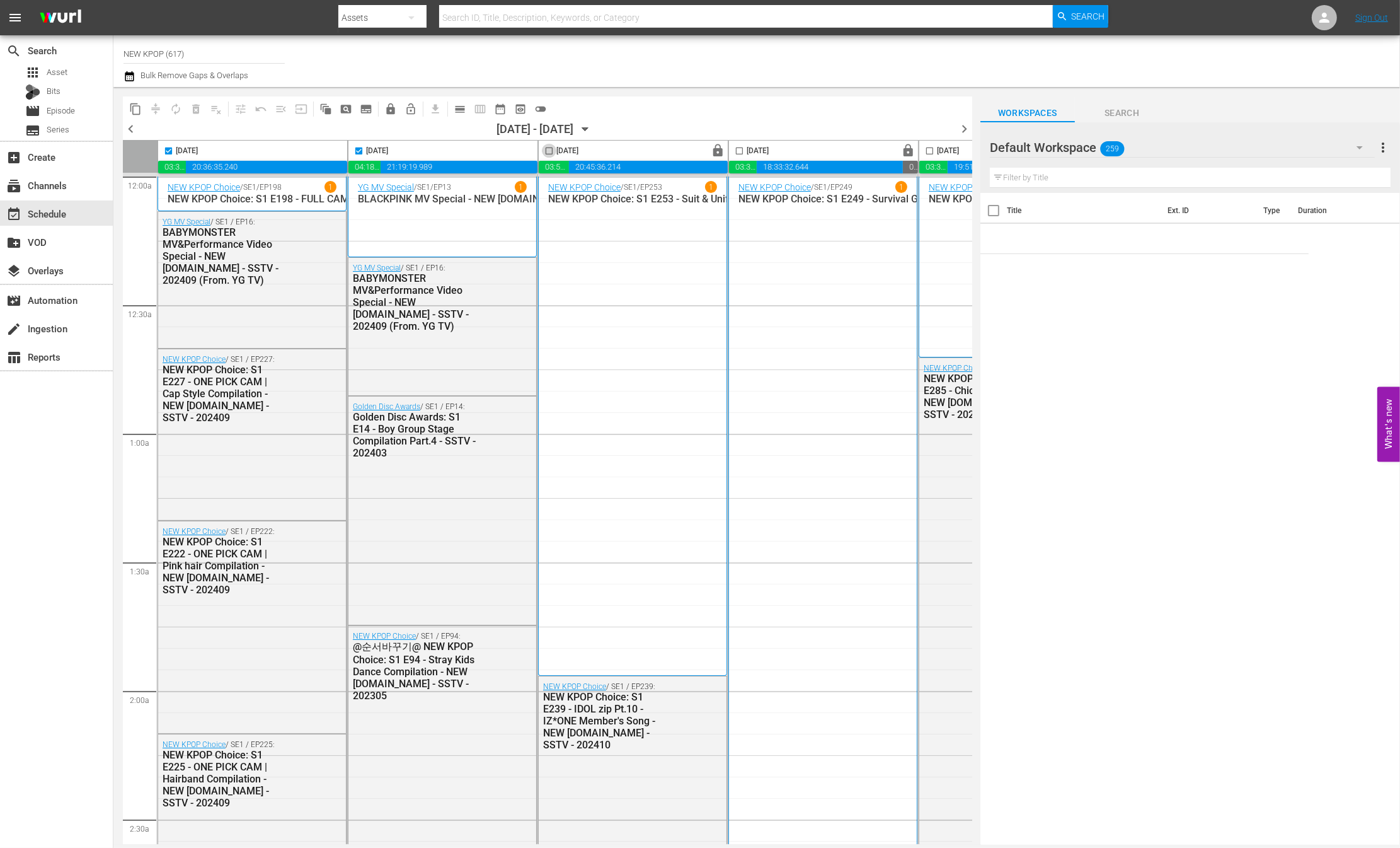
click at [548, 152] on input "checkbox" at bounding box center [548, 154] width 15 height 15
checkbox input "true"
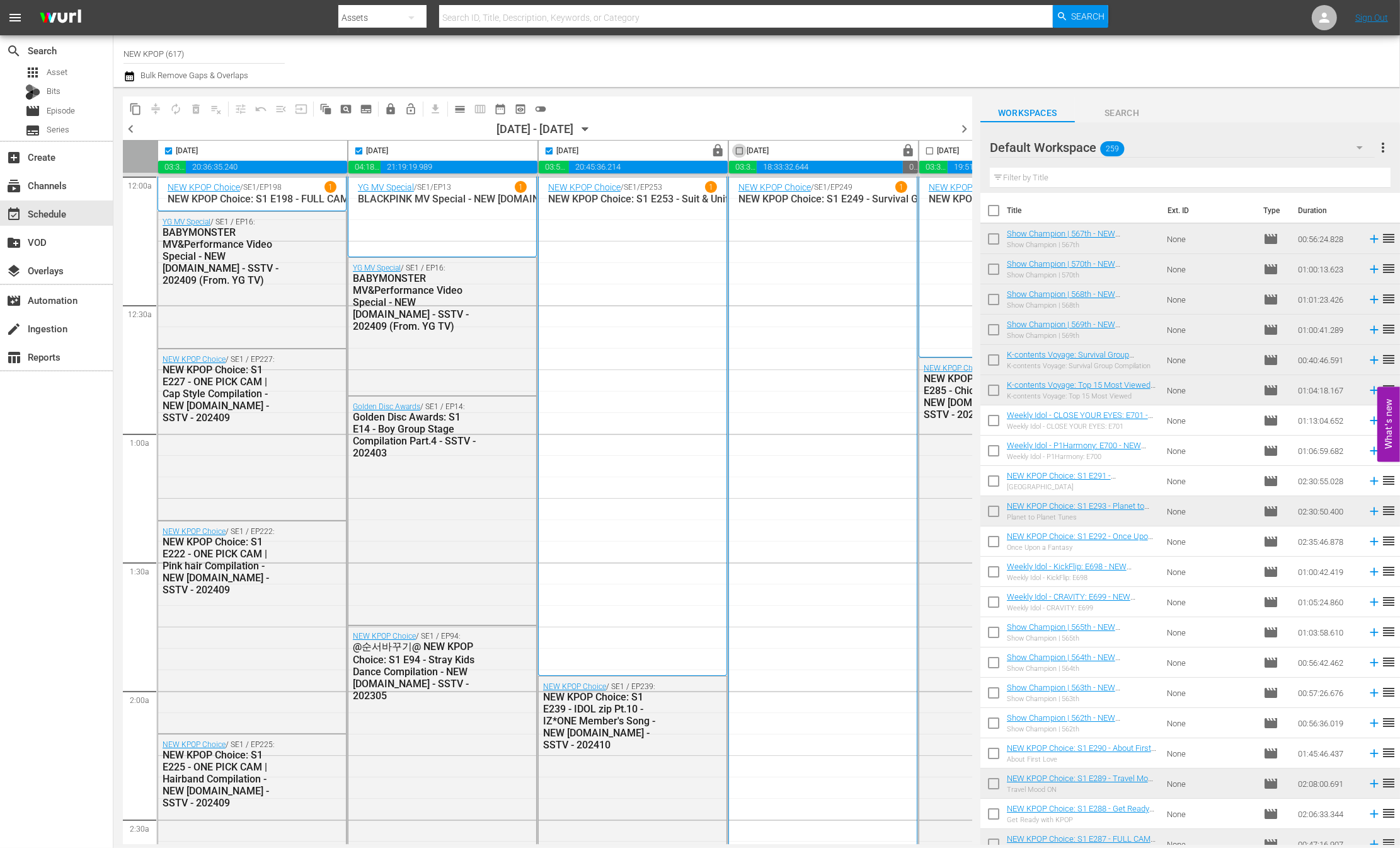
click at [738, 152] on input "checkbox" at bounding box center [739, 154] width 15 height 15
checkbox input "true"
click at [928, 154] on input "checkbox" at bounding box center [929, 154] width 15 height 15
checkbox input "true"
click at [452, 125] on div "chevron_left 10/02/2025 - 10/08/2025 October 2nd chevron_right" at bounding box center [547, 130] width 850 height 19
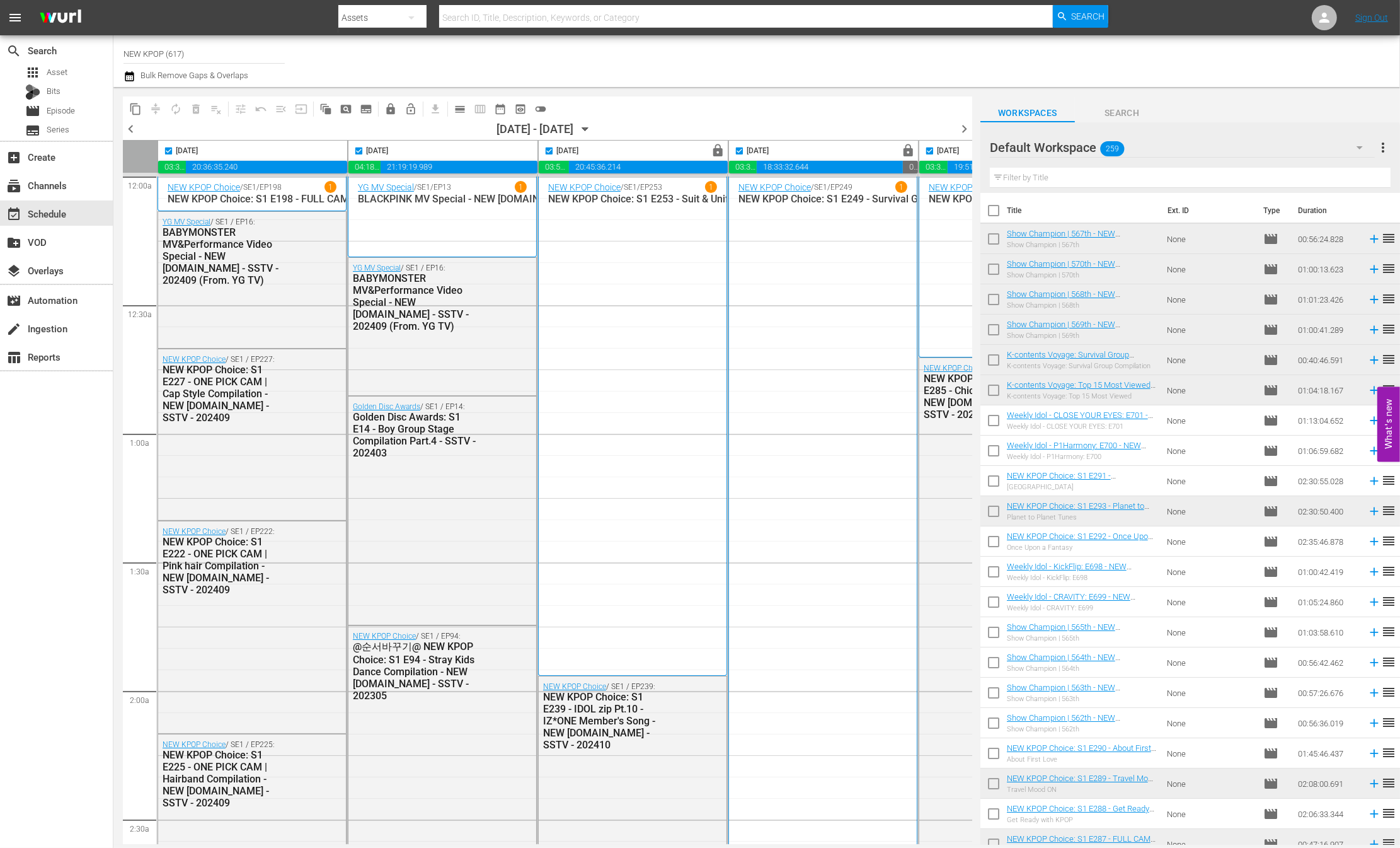
click at [437, 109] on span "get_app" at bounding box center [433, 109] width 25 height 25
click at [434, 110] on span "get_app" at bounding box center [433, 109] width 25 height 25
click at [345, 126] on div "chevron_left 10/02/2025 - 10/08/2025 October 2nd chevron_right" at bounding box center [547, 130] width 850 height 19
click at [355, 152] on input "checkbox" at bounding box center [359, 154] width 15 height 15
checkbox input "false"
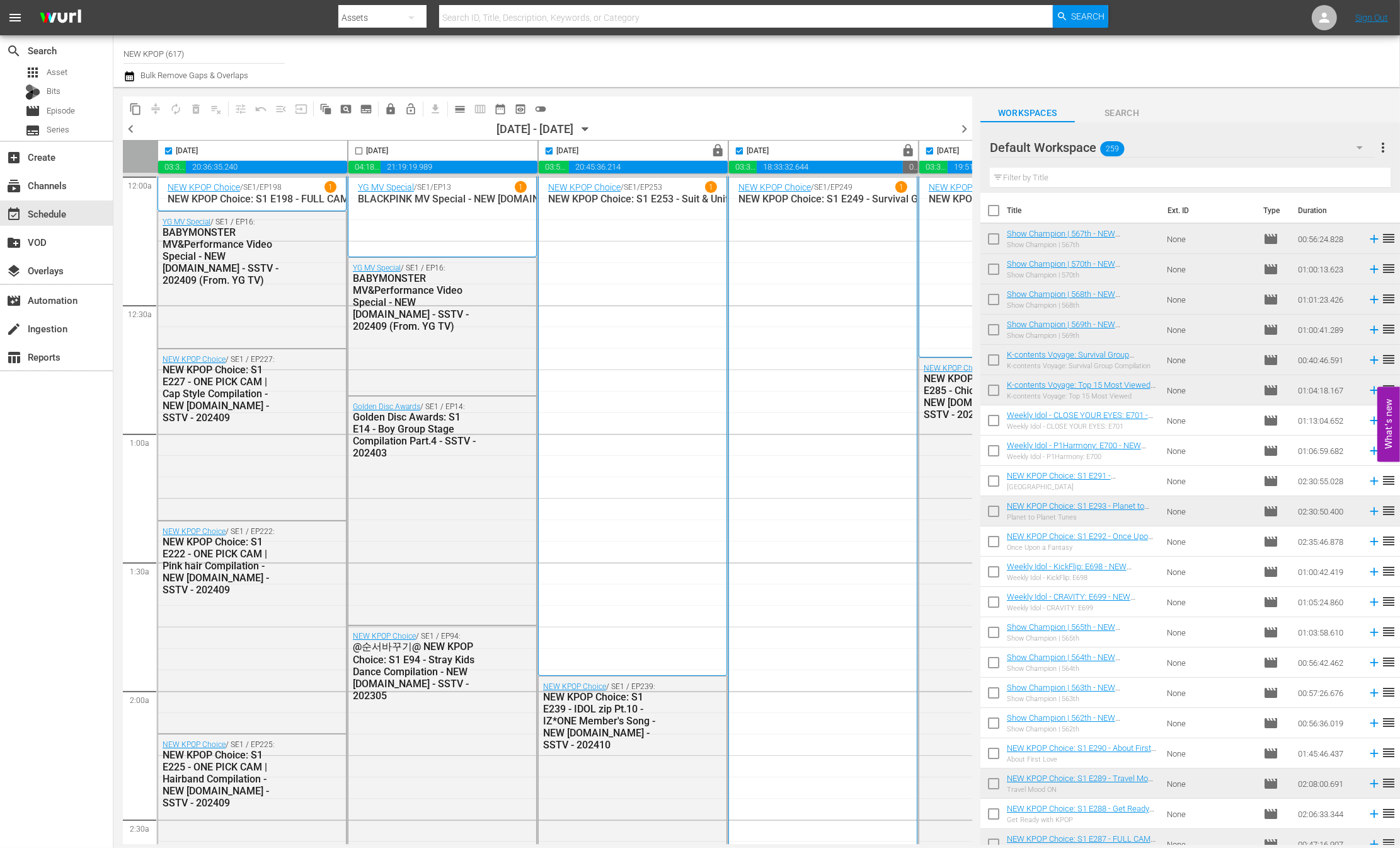
click at [162, 153] on input "checkbox" at bounding box center [169, 154] width 15 height 15
checkbox input "false"
click at [546, 148] on input "checkbox" at bounding box center [548, 154] width 15 height 15
checkbox input "false"
click at [733, 150] on input "checkbox" at bounding box center [739, 154] width 15 height 15
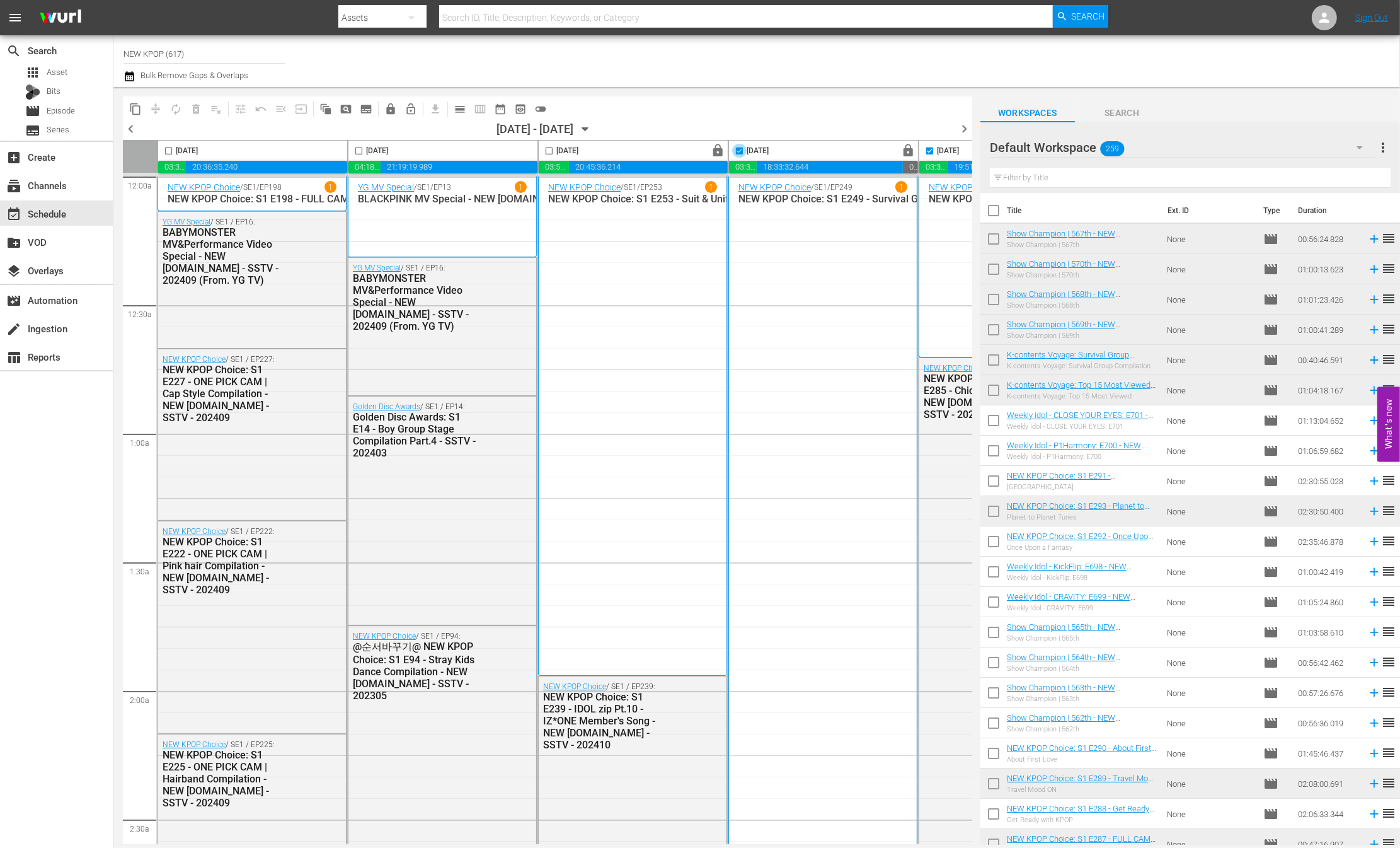
checkbox input "false"
click at [928, 150] on input "checkbox" at bounding box center [929, 154] width 15 height 15
checkbox input "false"
click at [404, 133] on div "chevron_left 10/02/2025 - 10/08/2025 October 2nd chevron_right" at bounding box center [547, 130] width 850 height 19
click at [408, 120] on div "content_copy compress autorenew_outlined delete_forever_outlined playlist_remov…" at bounding box center [338, 109] width 431 height 25
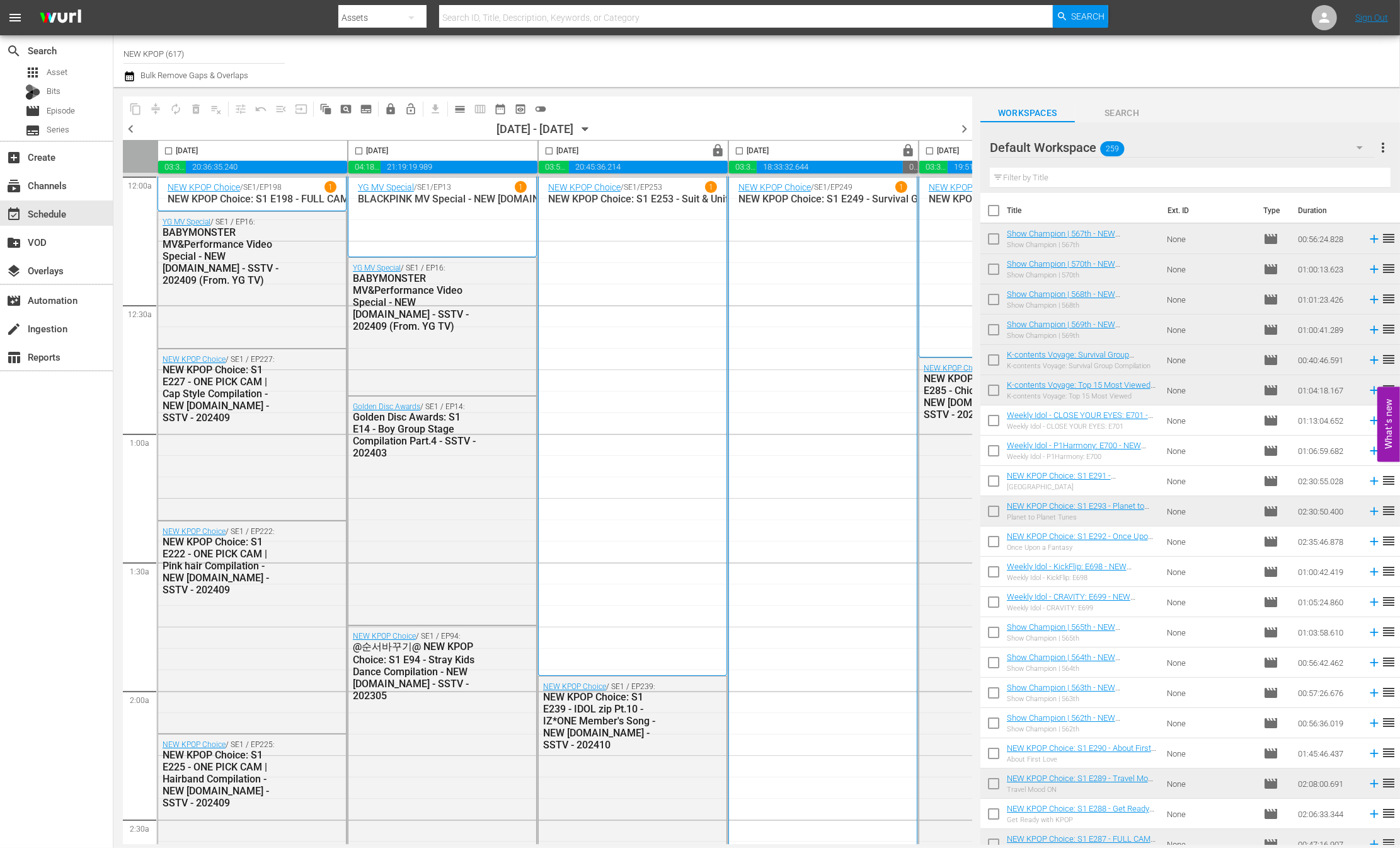
click at [361, 141] on div "Friday, October 3rd" at bounding box center [443, 151] width 189 height 20
click at [817, 87] on div "content_copy compress autorenew_outlined delete_forever_outlined playlist_remov…" at bounding box center [538, 465] width 850 height 757
click at [460, 104] on span "calendar_view_day_outlined" at bounding box center [460, 109] width 13 height 13
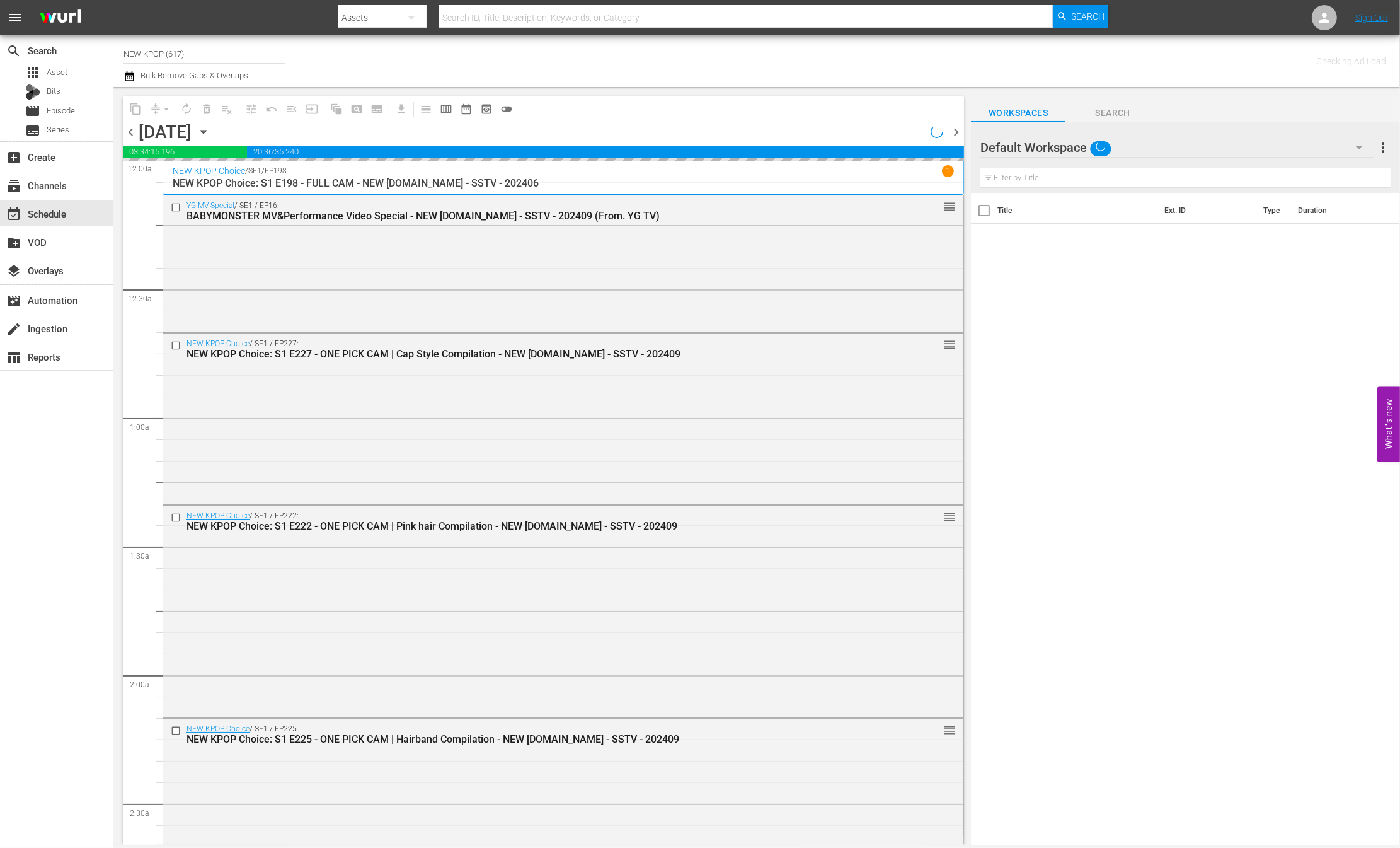
click at [459, 106] on button "date_range_outlined" at bounding box center [466, 109] width 20 height 20
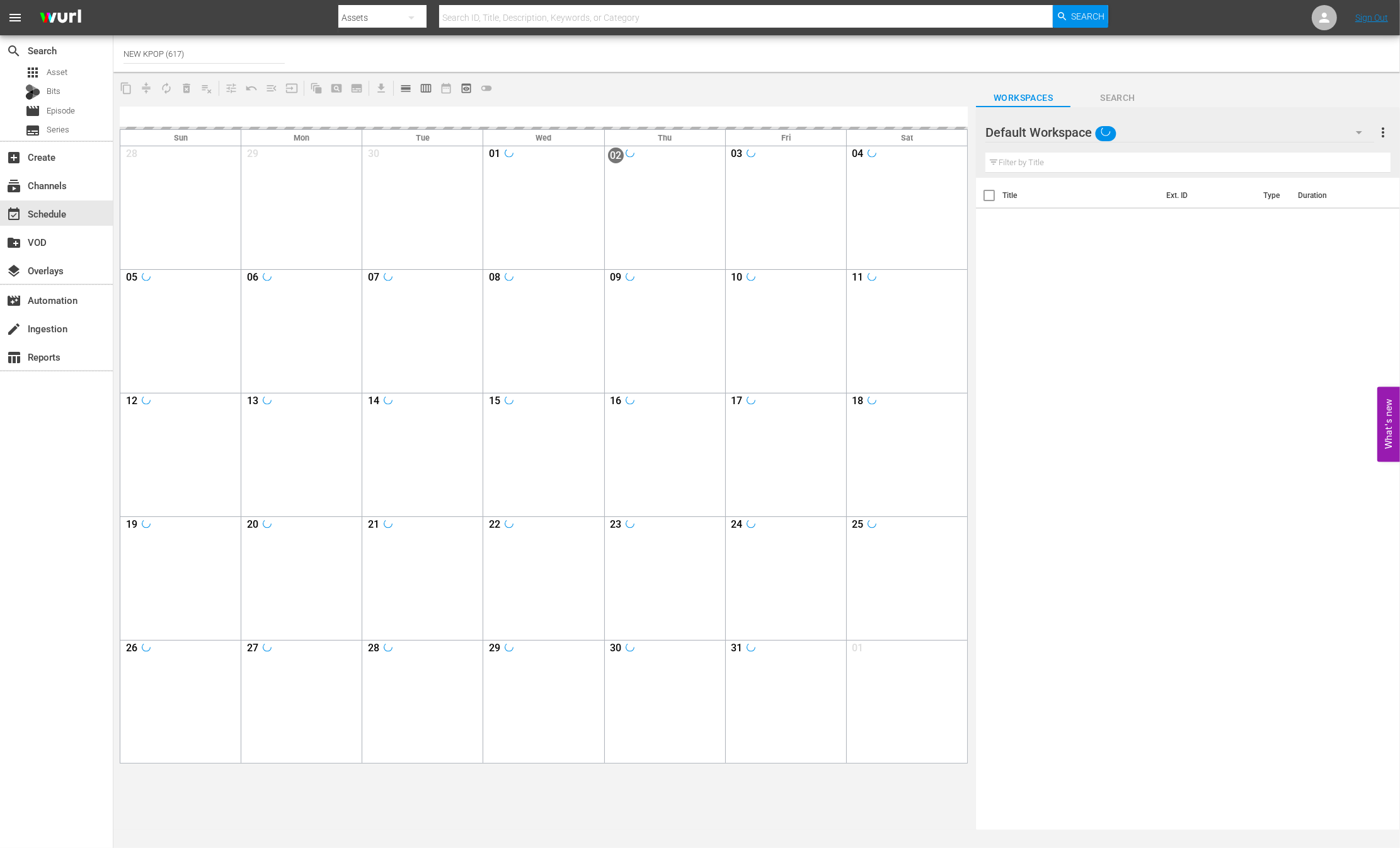
click at [412, 89] on span "calendar_view_day_outlined" at bounding box center [406, 88] width 13 height 13
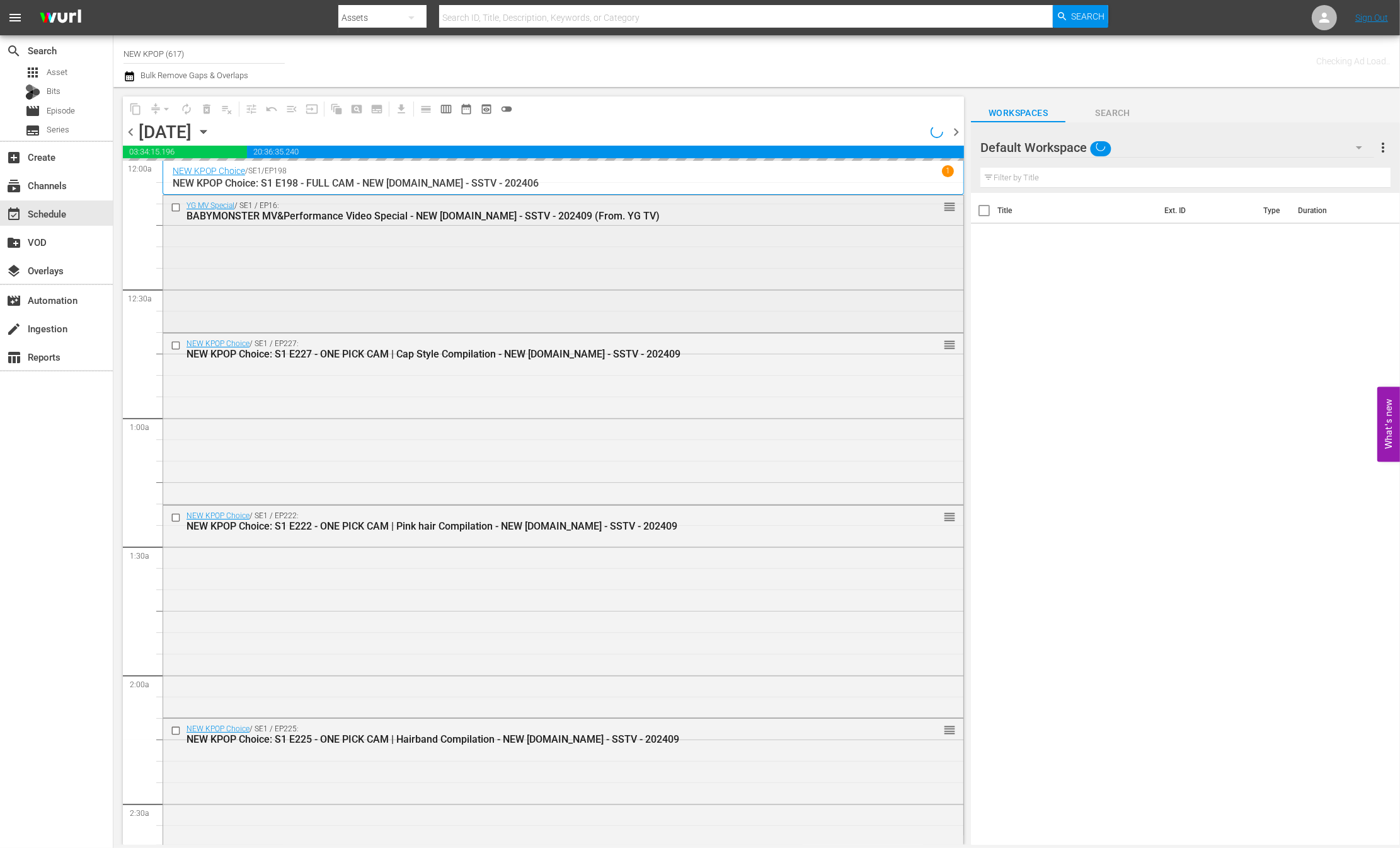
click at [174, 208] on input "checkbox" at bounding box center [176, 208] width 13 height 11
click at [174, 207] on input "checkbox" at bounding box center [176, 208] width 13 height 11
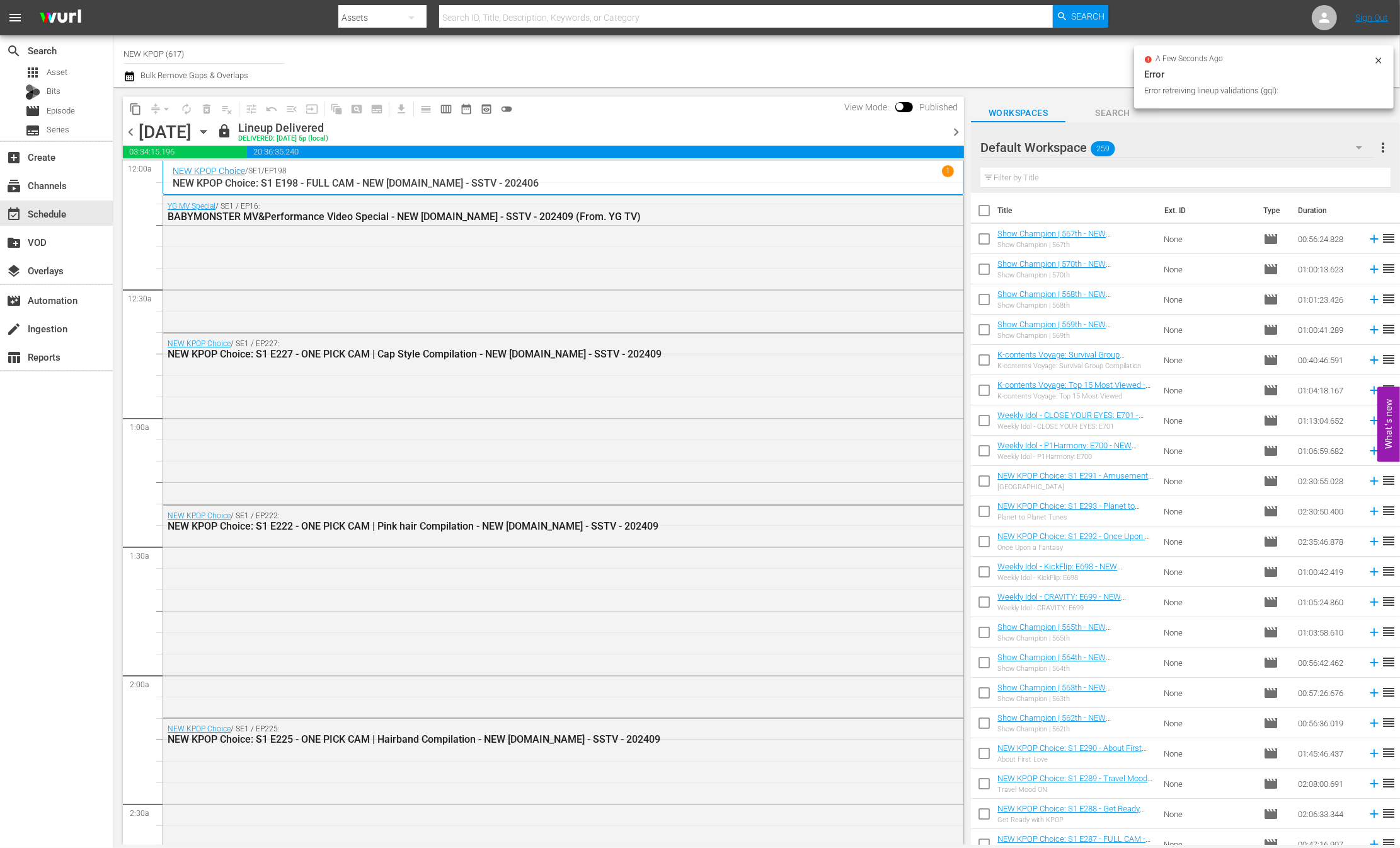
click at [635, 90] on div "content_copy compress arrow_drop_down autorenew_outlined delete_forever_outline…" at bounding box center [540, 465] width 854 height 757
click at [405, 112] on span "get_app" at bounding box center [399, 109] width 25 height 25
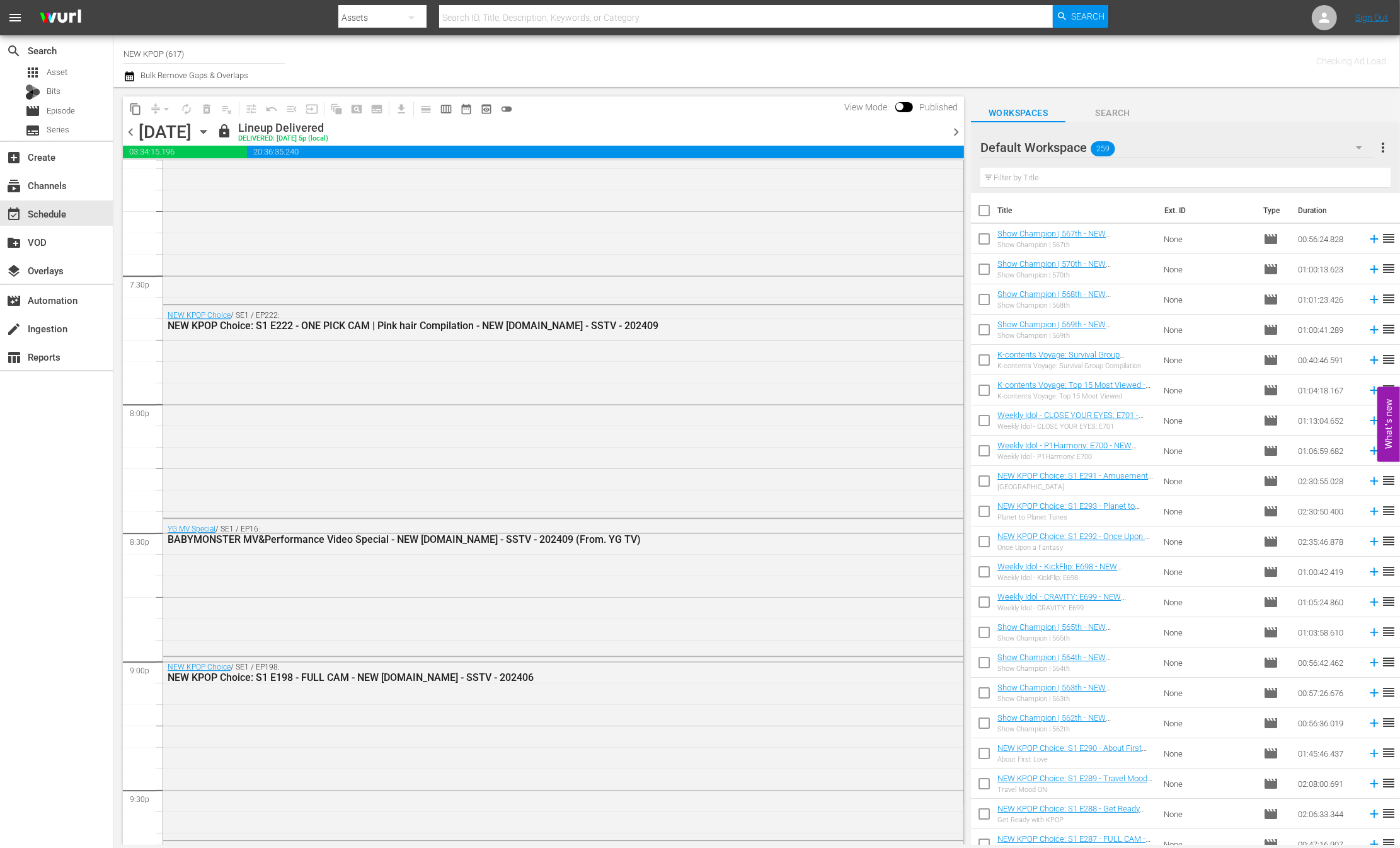
scroll to position [5568, 0]
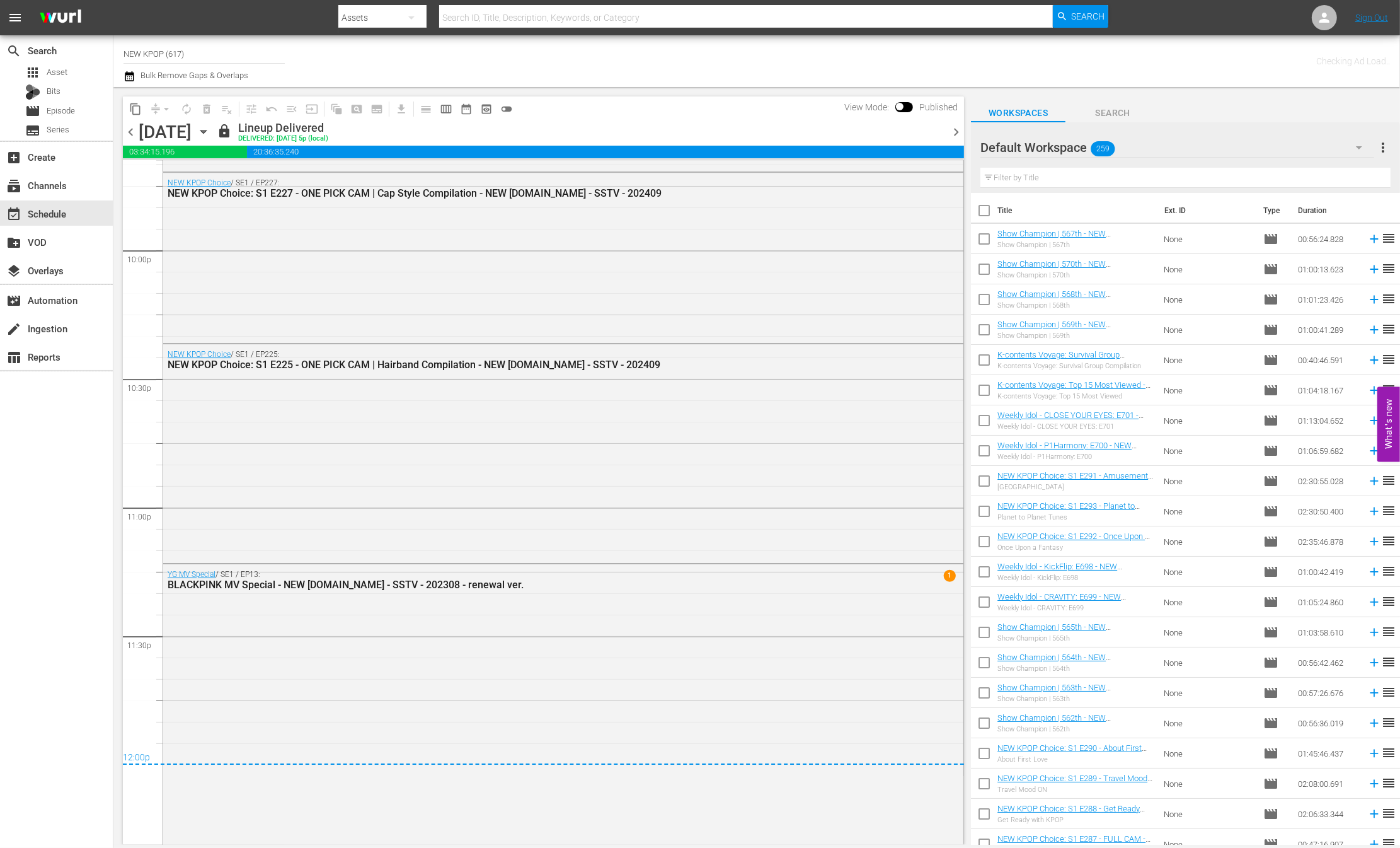
click at [904, 108] on input "checkbox" at bounding box center [899, 109] width 27 height 9
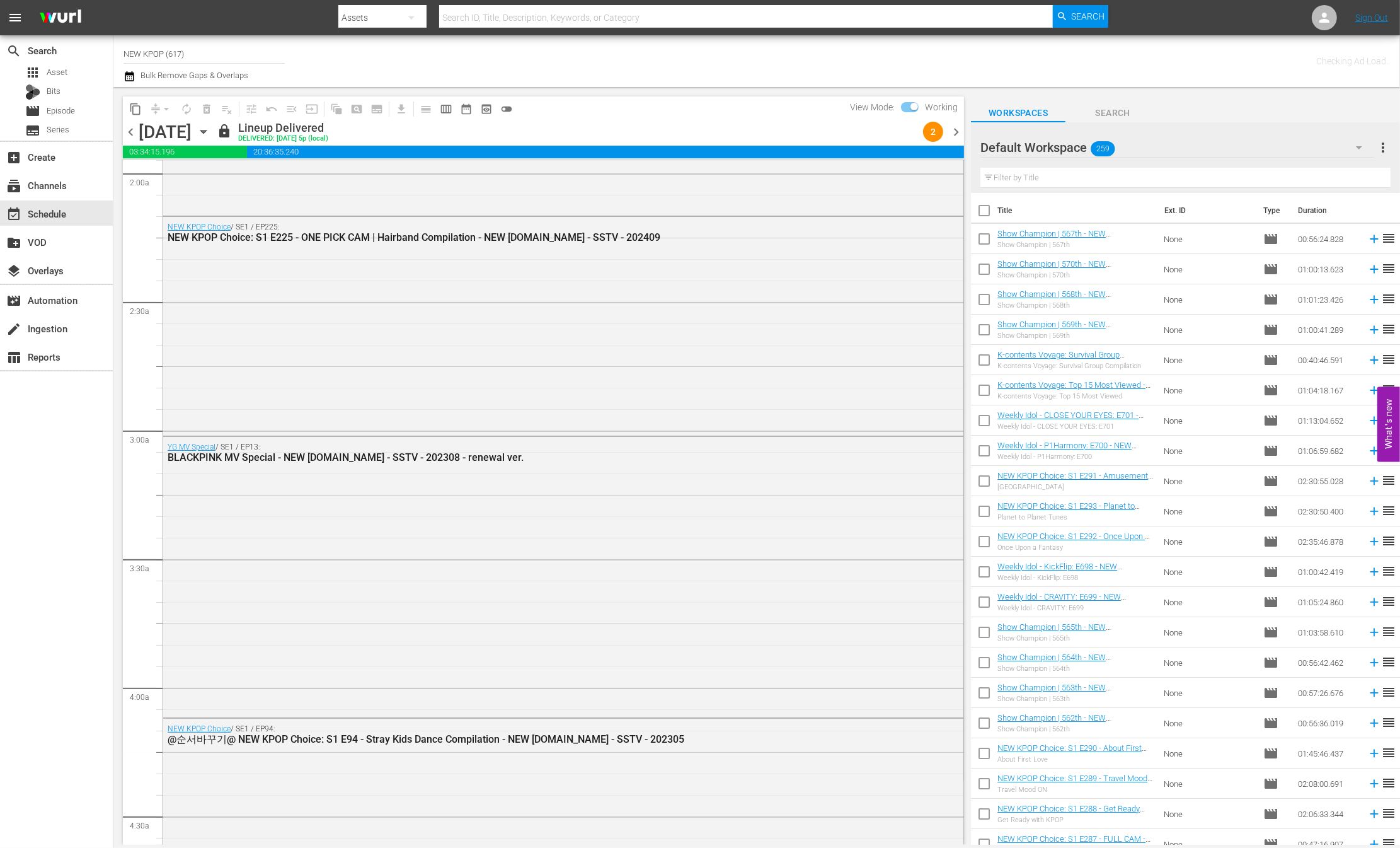
scroll to position [0, 0]
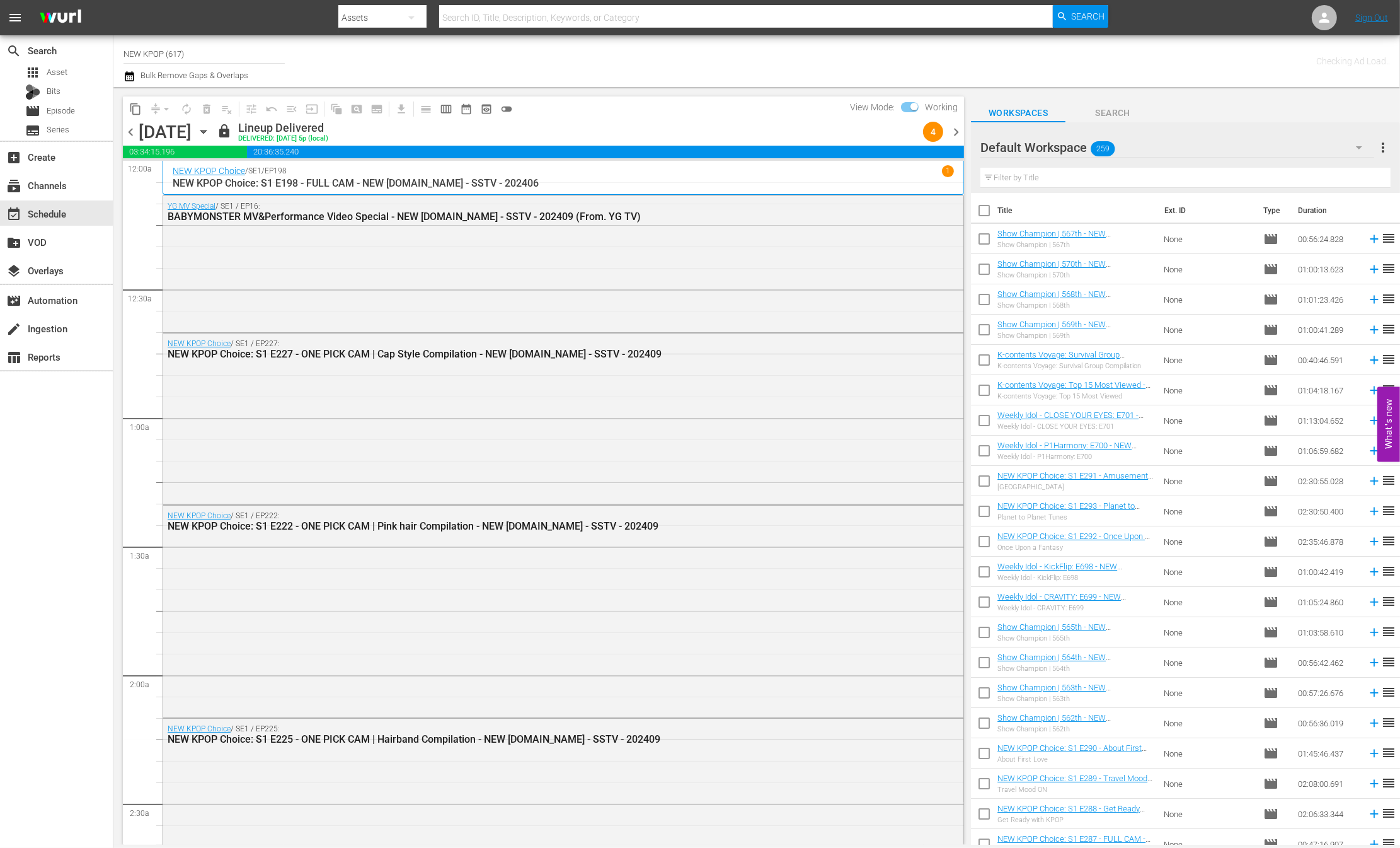
click at [909, 111] on input "checkbox" at bounding box center [913, 109] width 27 height 9
checkbox input "false"
click at [666, 88] on div "content_copy compress arrow_drop_down autorenew_outlined delete_forever_outline…" at bounding box center [540, 465] width 854 height 757
click at [400, 111] on span "get_app" at bounding box center [399, 109] width 25 height 25
click at [401, 106] on span "get_app" at bounding box center [399, 109] width 25 height 25
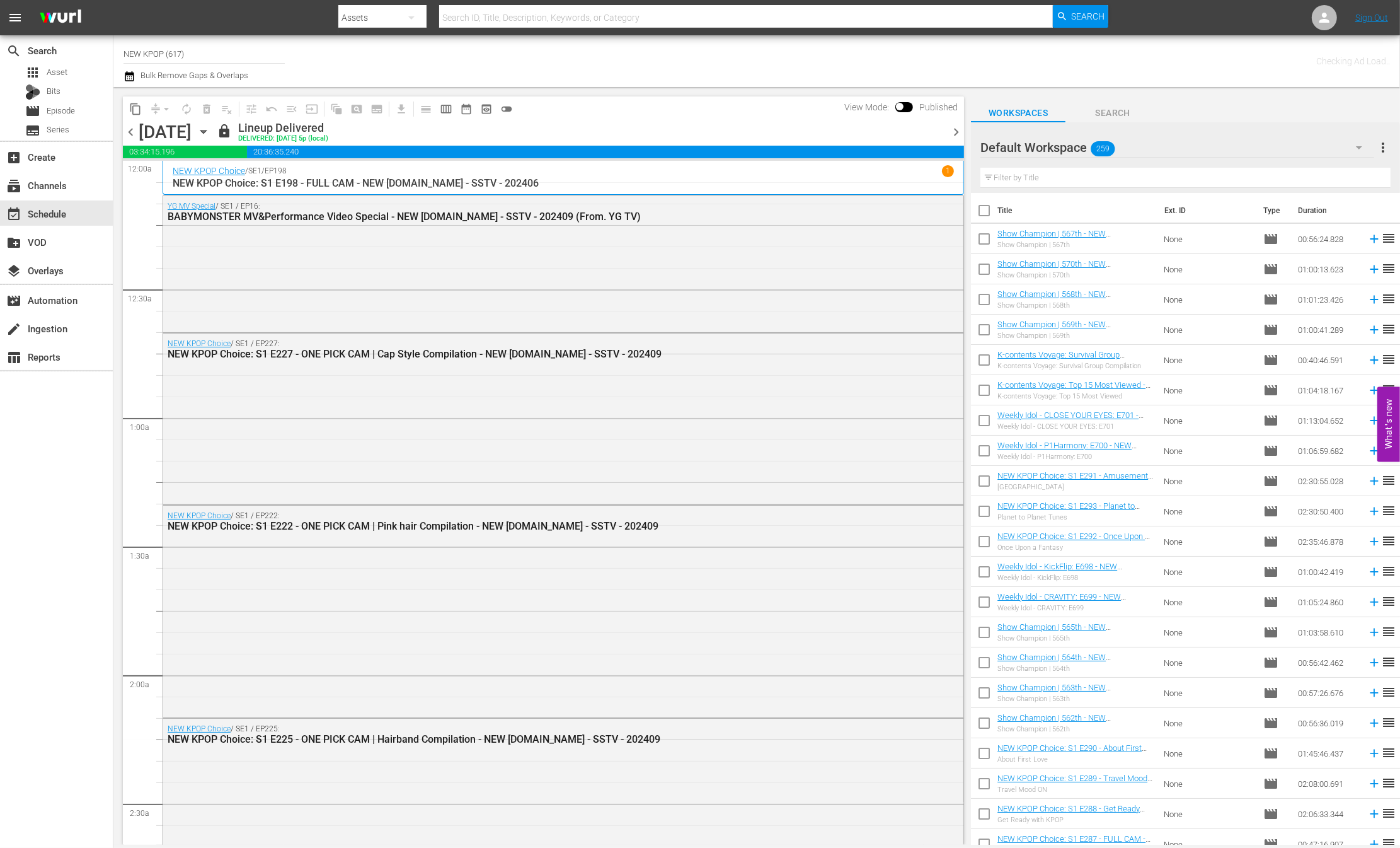
click at [400, 106] on span "get_app" at bounding box center [399, 109] width 25 height 25
click at [401, 107] on span "get_app" at bounding box center [399, 109] width 25 height 25
click at [403, 109] on span "get_app" at bounding box center [399, 109] width 25 height 25
click at [405, 109] on span "get_app" at bounding box center [399, 109] width 25 height 25
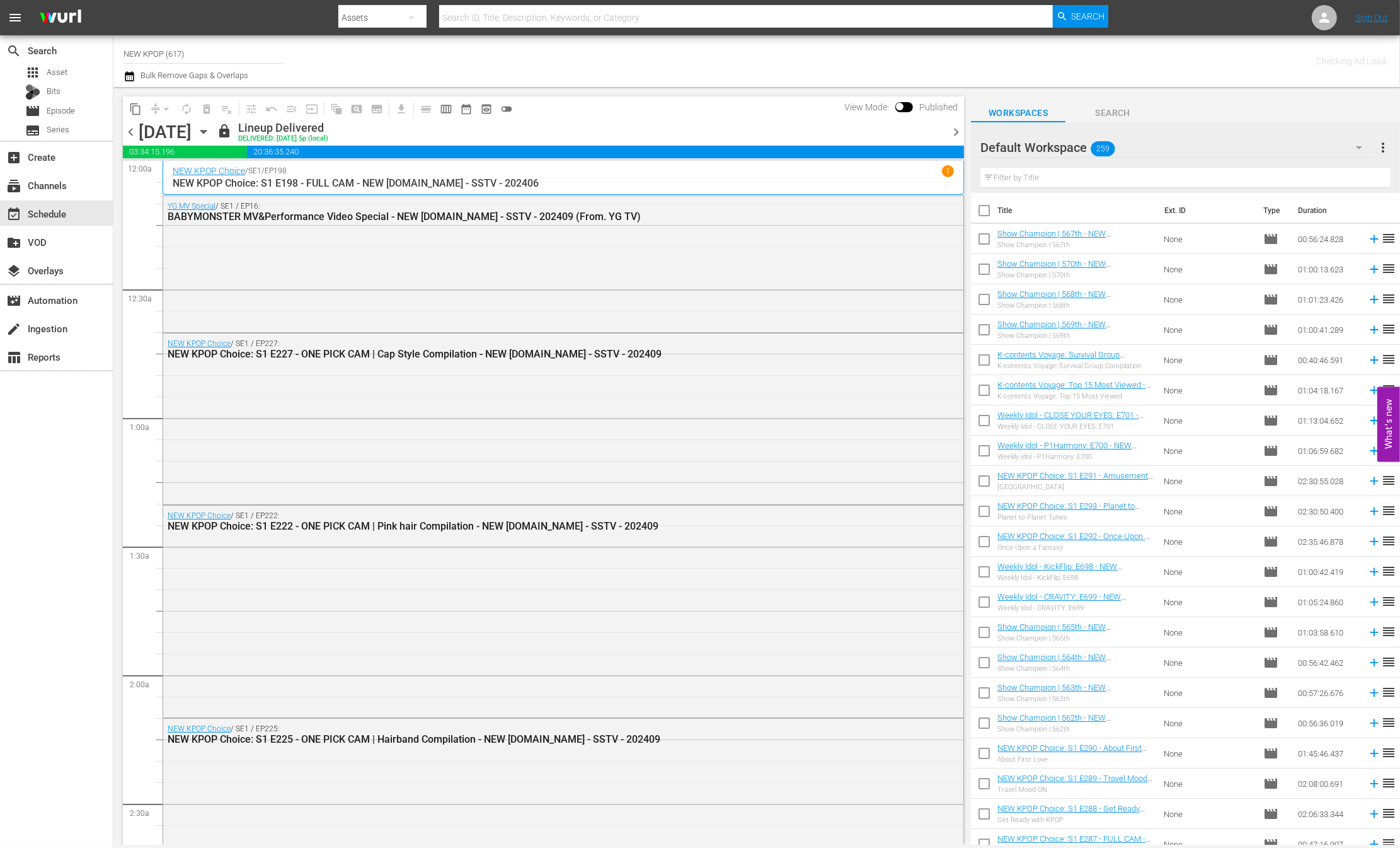
click at [401, 107] on span "get_app" at bounding box center [399, 109] width 25 height 25
click at [403, 106] on span "get_app" at bounding box center [399, 109] width 25 height 25
click at [464, 110] on span "date_range_outlined" at bounding box center [466, 109] width 13 height 13
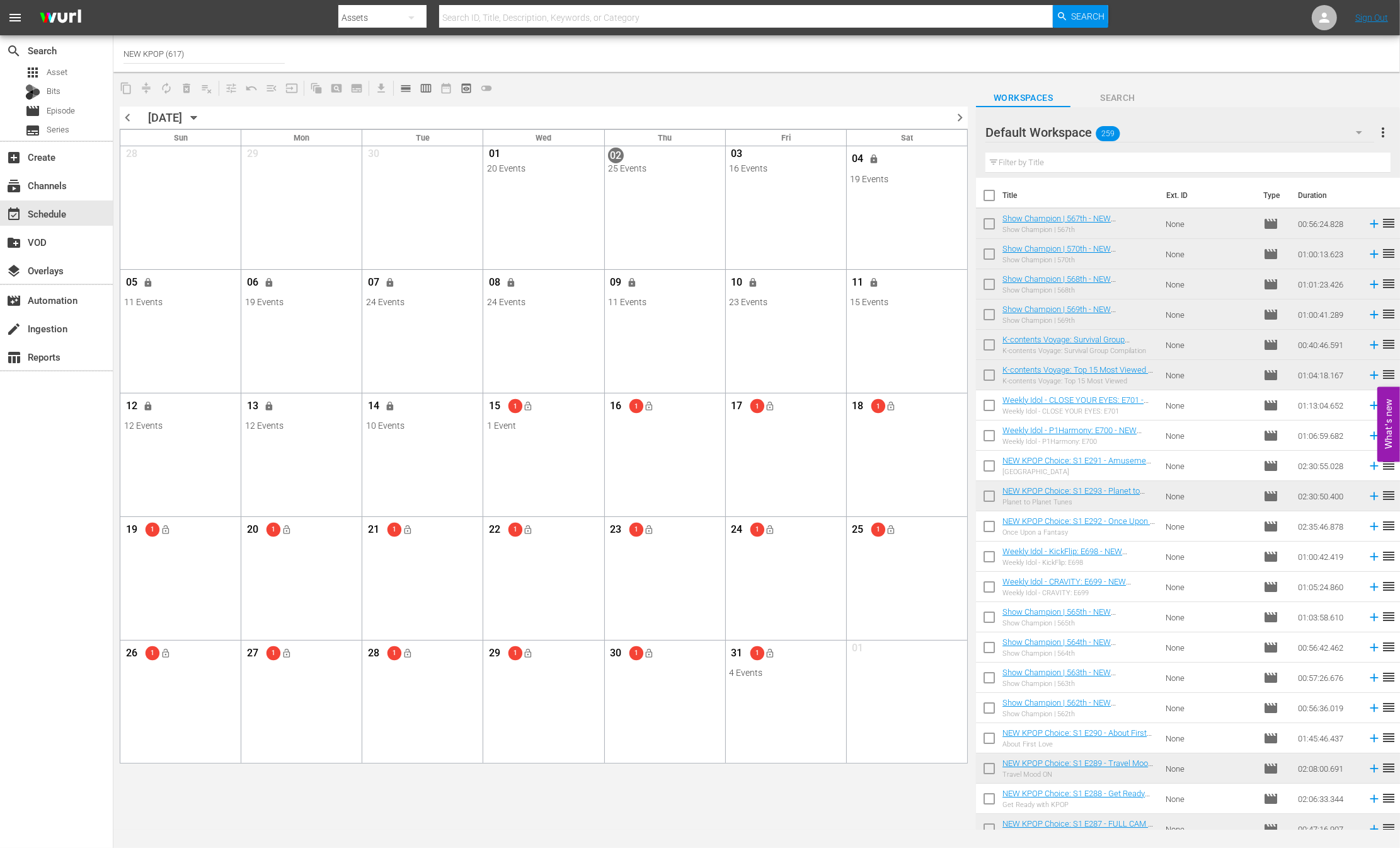
click at [503, 184] on div "01 20 Events View Lineup Unlock Selected Day Lock Selected Day" at bounding box center [543, 167] width 121 height 40
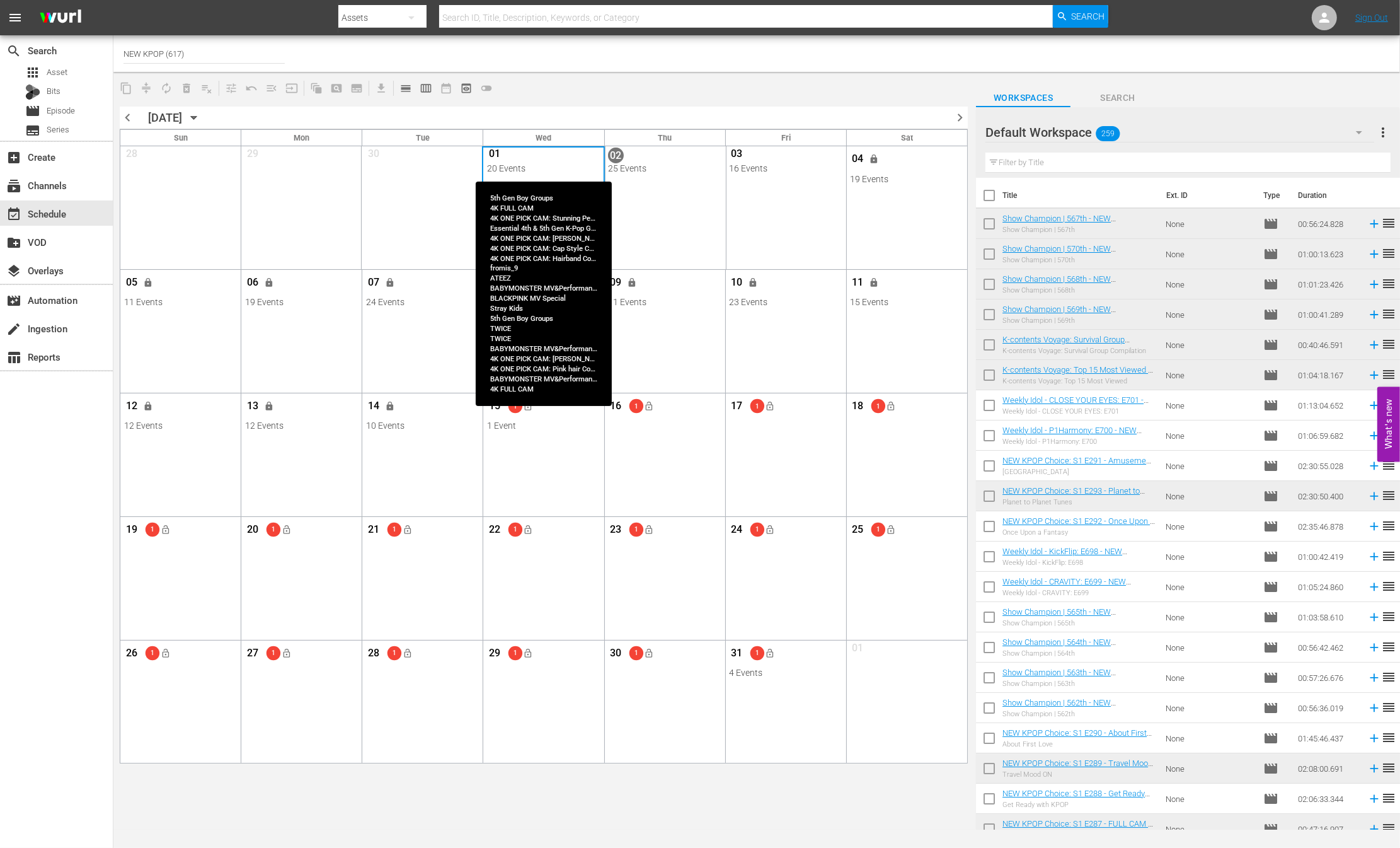
drag, startPoint x: 529, startPoint y: 192, endPoint x: 505, endPoint y: 155, distance: 44.1
click at [505, 155] on div "28 View Lineup Unlock Selected Day Lock Selected Day 29 View Lineup Unlock Sele…" at bounding box center [543, 208] width 847 height 123
click at [505, 155] on div "01" at bounding box center [543, 156] width 114 height 16
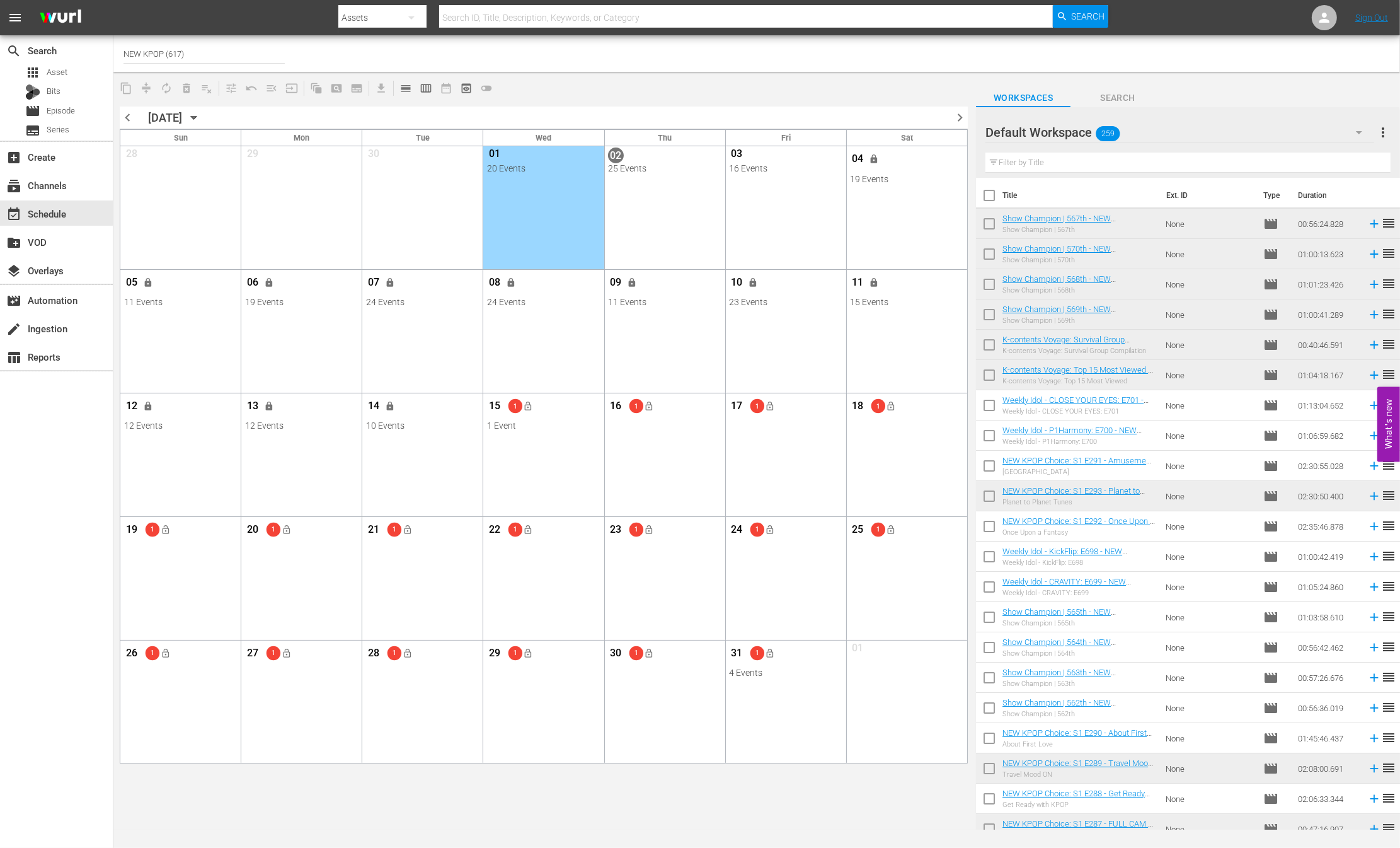
click at [499, 151] on span "01" at bounding box center [495, 156] width 16 height 16
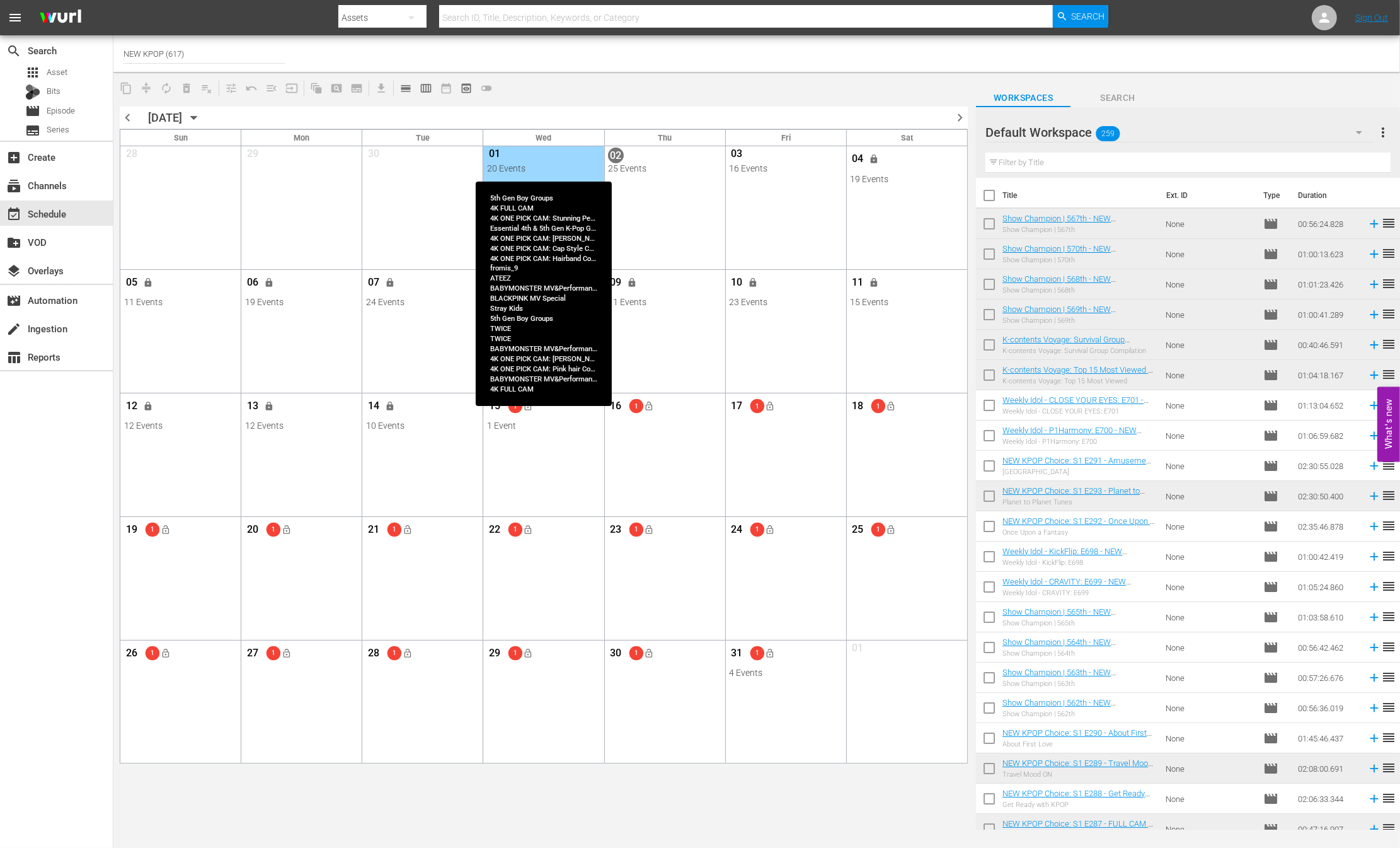
click at [497, 155] on span "01" at bounding box center [495, 156] width 16 height 16
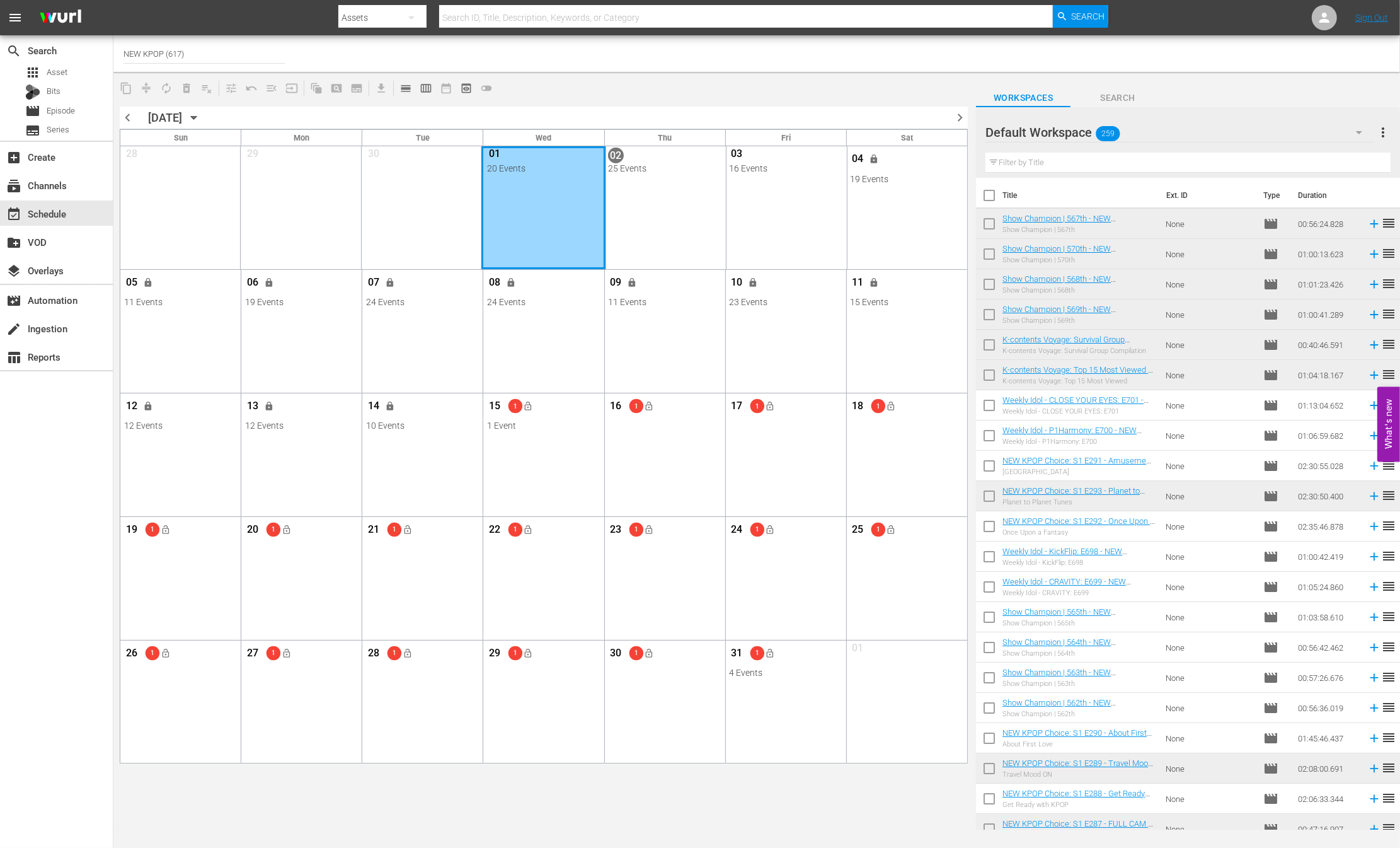
click at [543, 190] on div "Month View" at bounding box center [543, 208] width 124 height 123
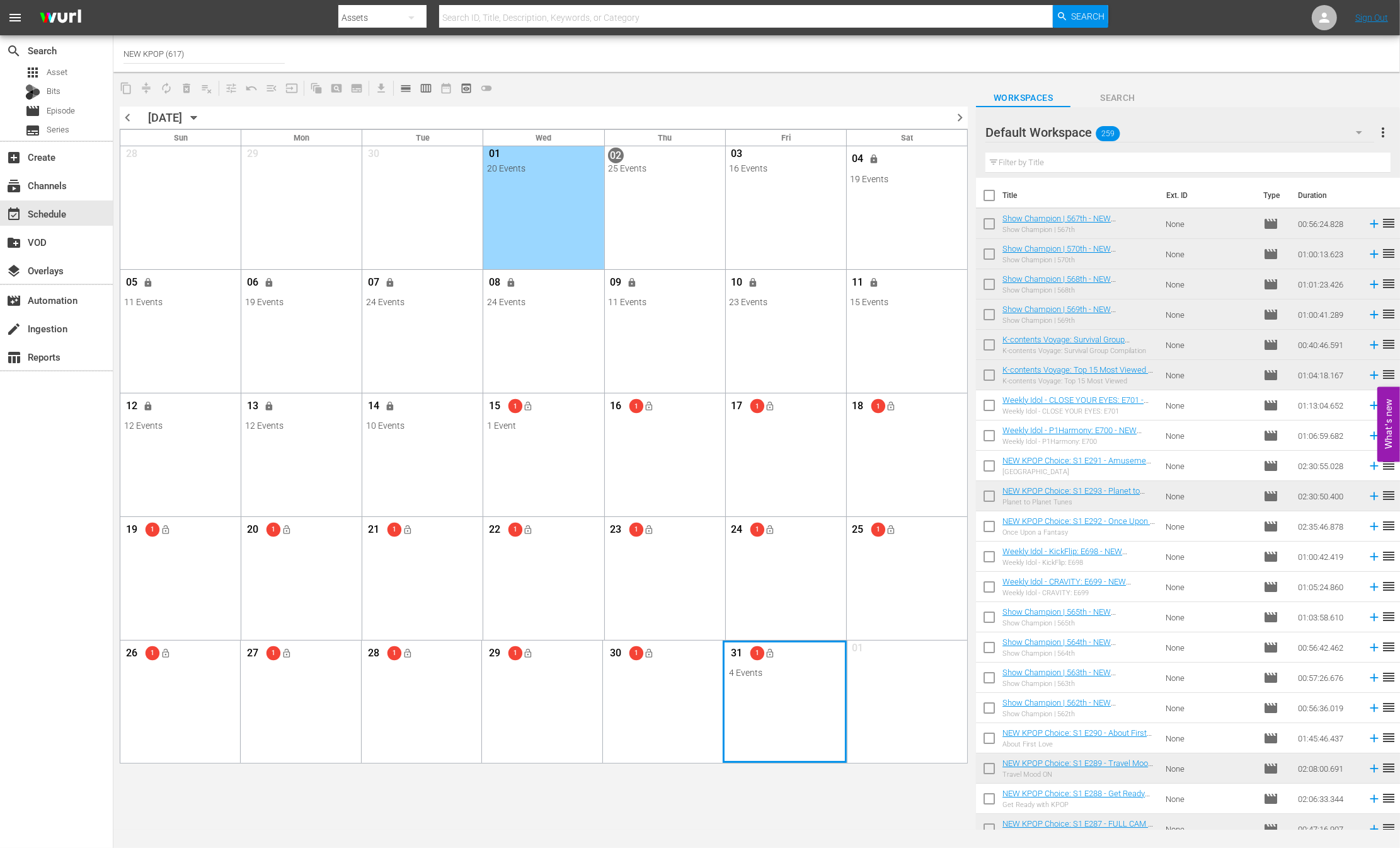
click at [761, 725] on div "Month View" at bounding box center [785, 701] width 124 height 123
click at [766, 678] on div "26 1 lock_open View Lineup Unlock Selected Day Lock Selected Day 27 1 lock_open…" at bounding box center [543, 701] width 847 height 124
click at [771, 654] on span "lock_open" at bounding box center [771, 652] width 10 height 10
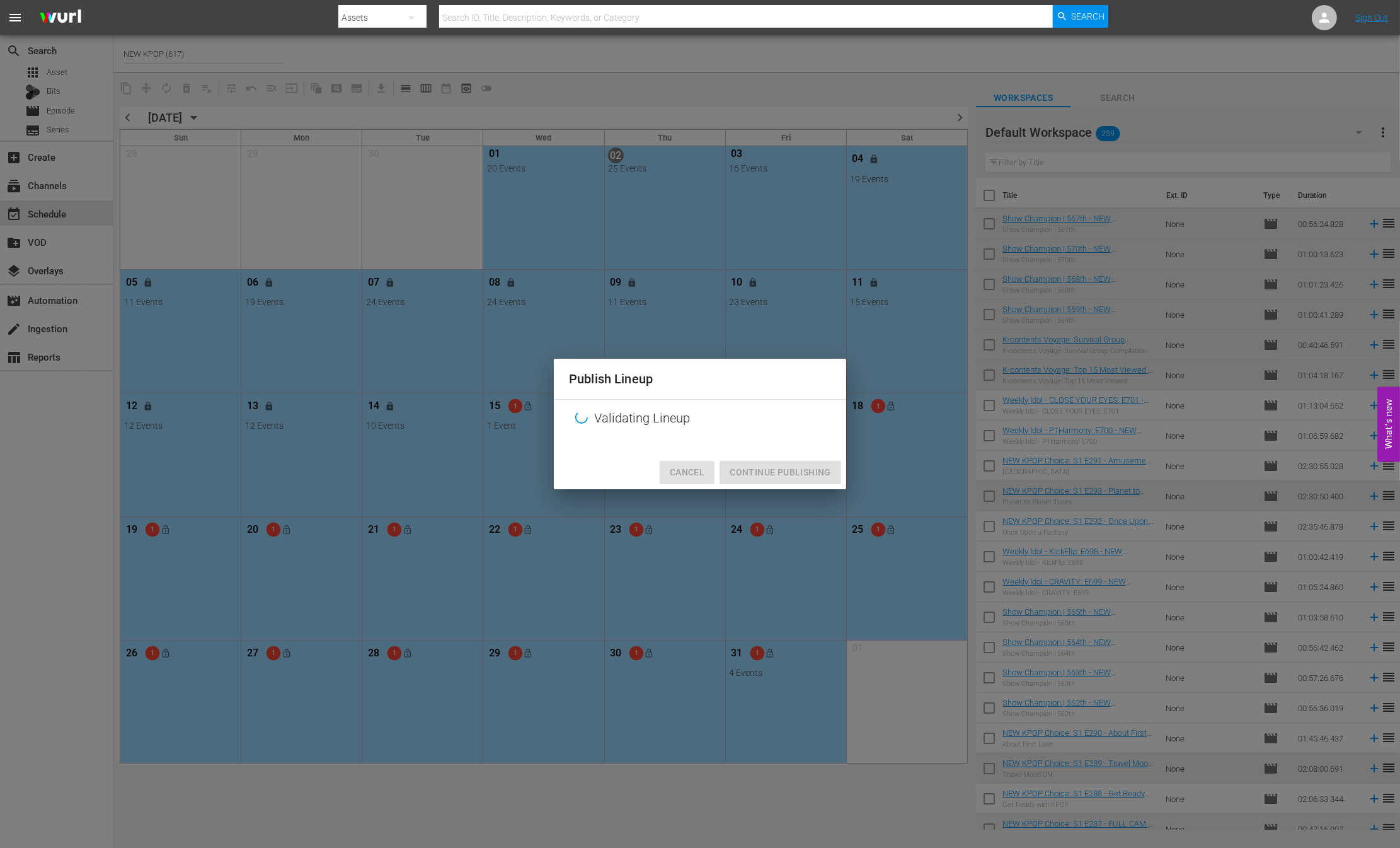
click at [694, 469] on span "Cancel" at bounding box center [687, 473] width 35 height 16
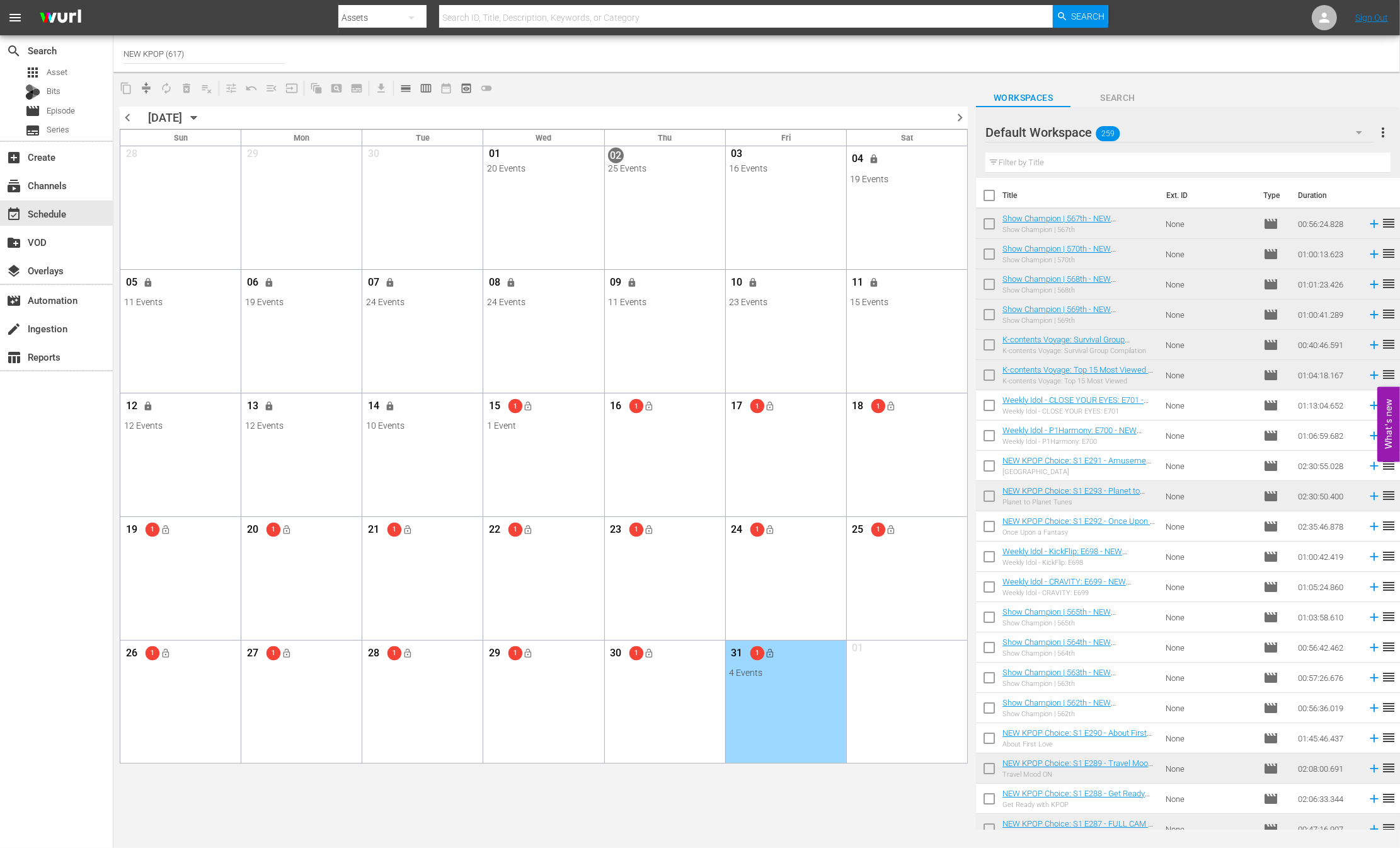
click at [686, 471] on span "Cancel" at bounding box center [687, 473] width 35 height 16
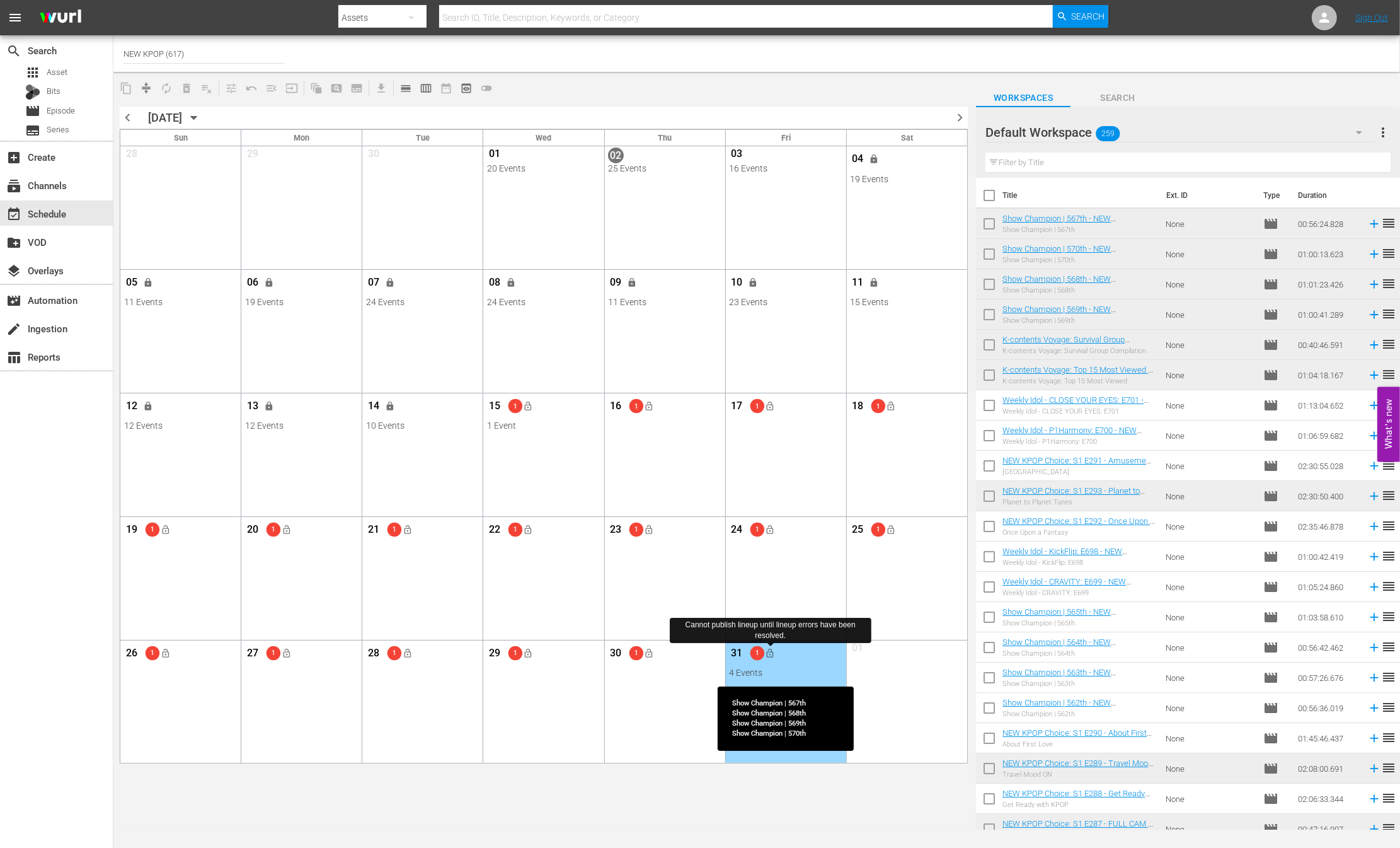
click at [702, 322] on div "Month View" at bounding box center [664, 330] width 124 height 123
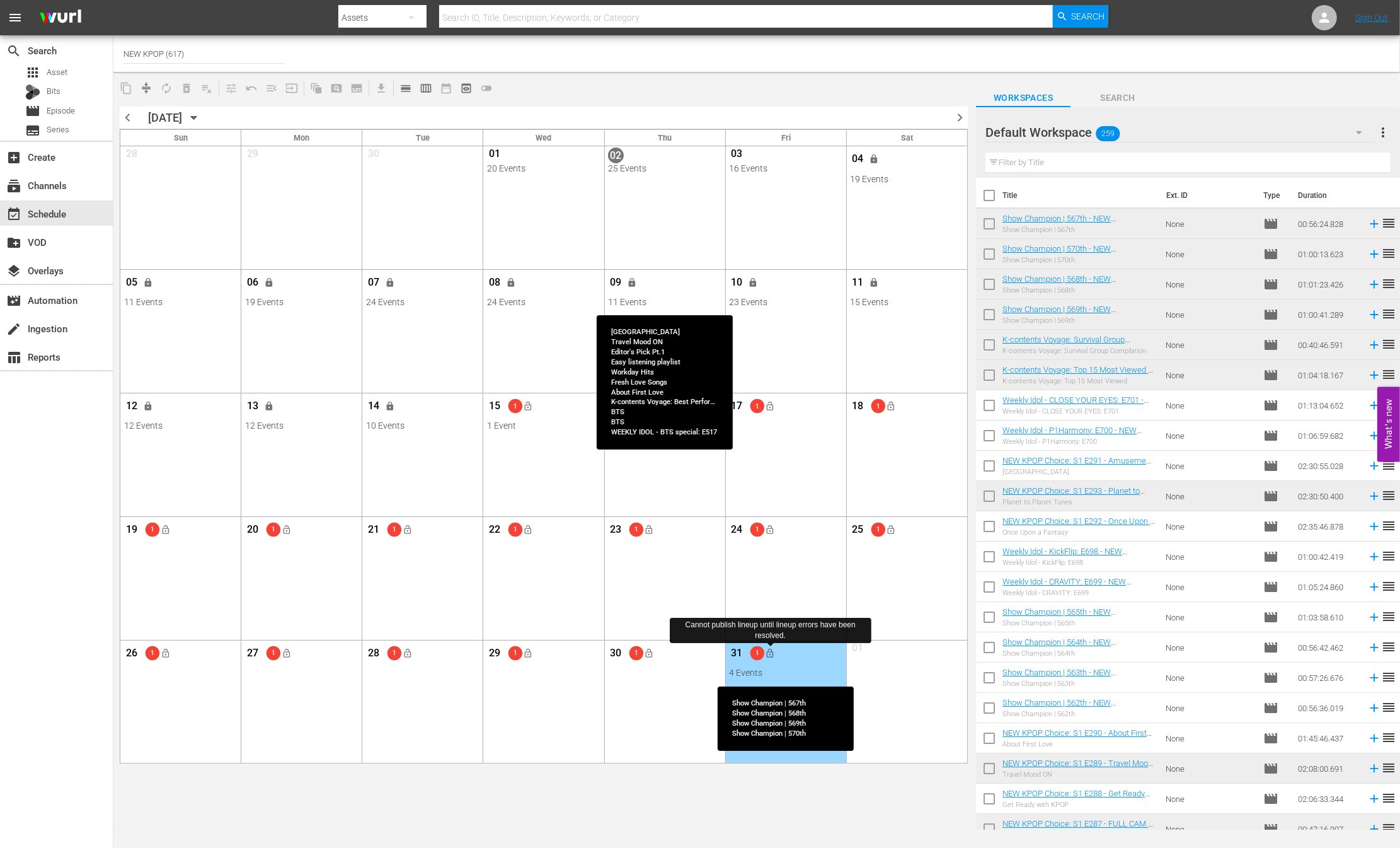
click at [683, 301] on div "11 Events" at bounding box center [665, 302] width 114 height 10
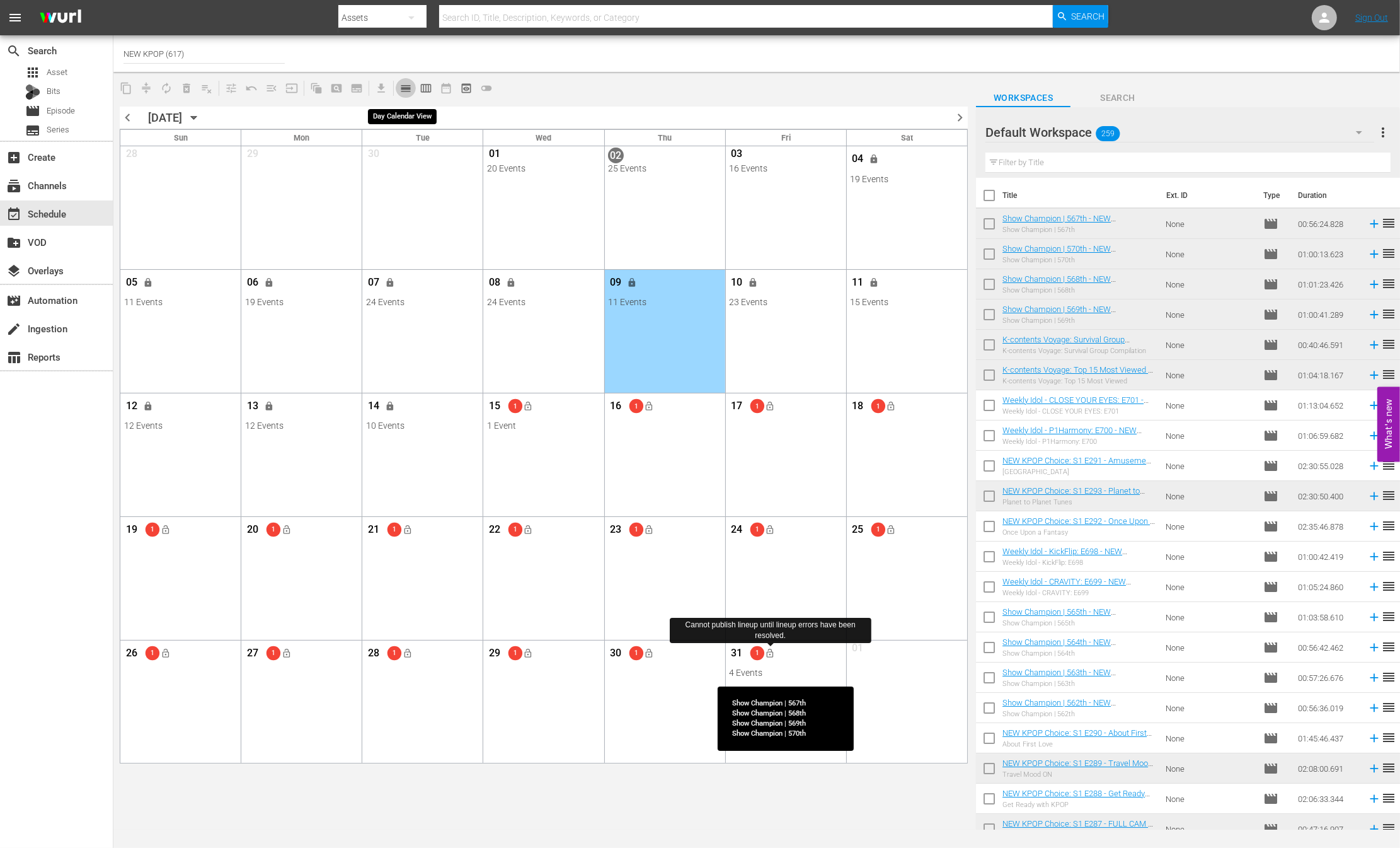
click at [404, 85] on span "calendar_view_day_outlined" at bounding box center [406, 88] width 13 height 13
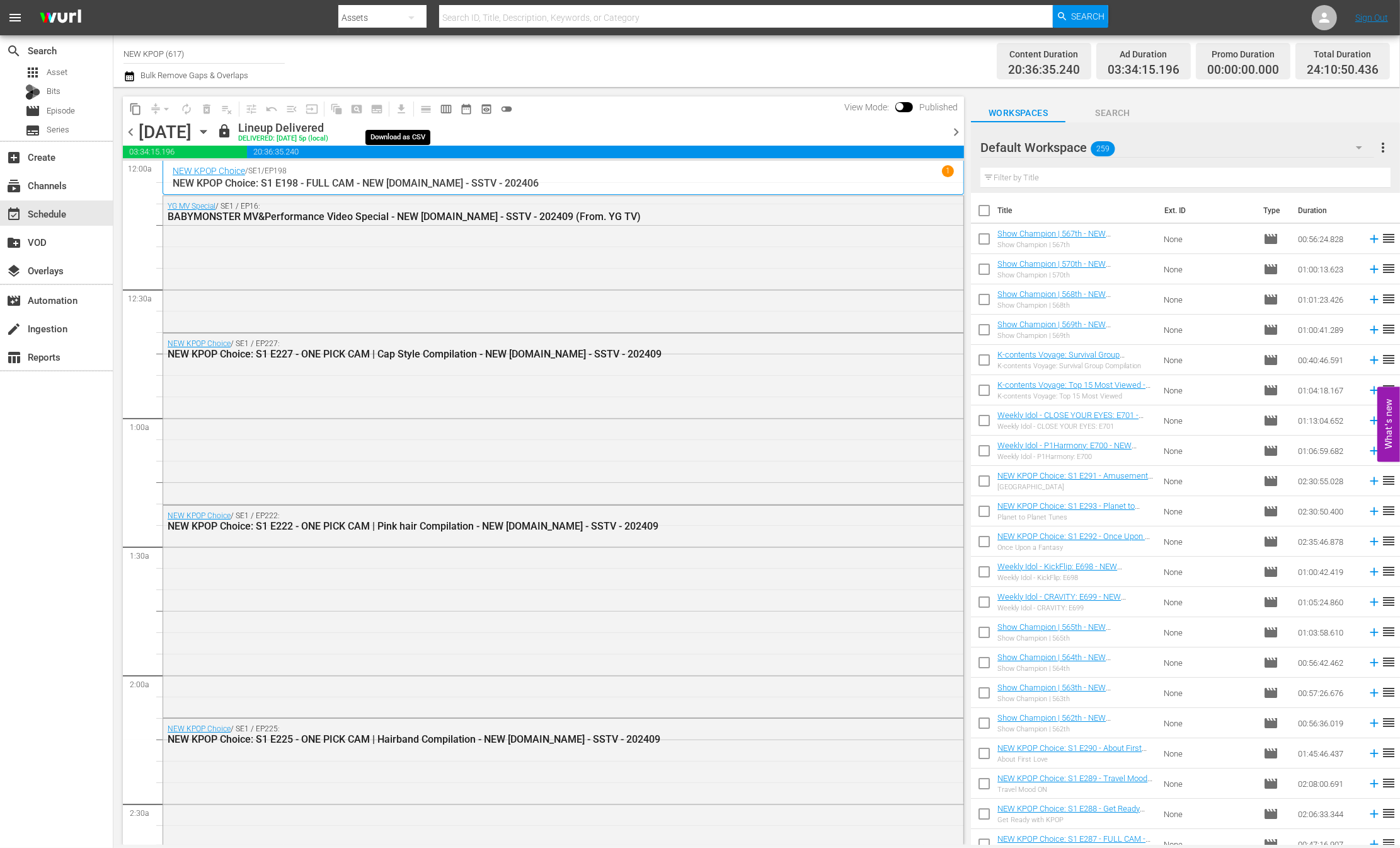
click at [393, 115] on span "get_app" at bounding box center [399, 109] width 25 height 25
click at [391, 110] on span "get_app" at bounding box center [399, 109] width 25 height 25
click at [123, 96] on div "content_copy compress arrow_drop_down autorenew_outlined delete_forever_outline…" at bounding box center [540, 465] width 854 height 757
click at [454, 89] on div "content_copy compress arrow_drop_down autorenew_outlined delete_forever_outline…" at bounding box center [540, 465] width 854 height 757
click at [464, 111] on span "date_range_outlined" at bounding box center [466, 109] width 13 height 13
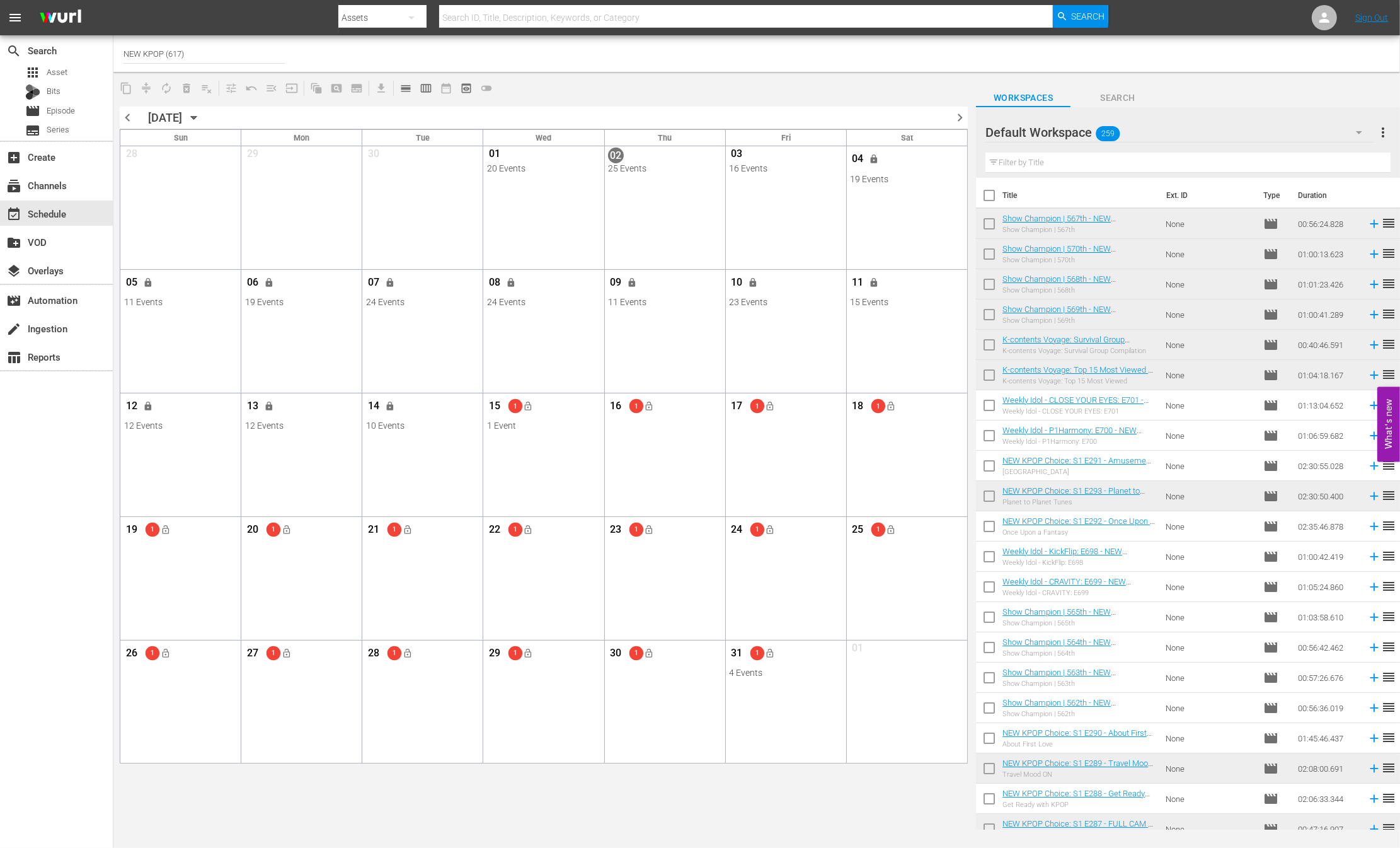
click at [273, 110] on div "chevron_left OCTOBER 2025 October 2025 chevron_right" at bounding box center [543, 118] width 848 height 23
click at [403, 80] on button "calendar_view_day_outlined" at bounding box center [406, 88] width 20 height 20
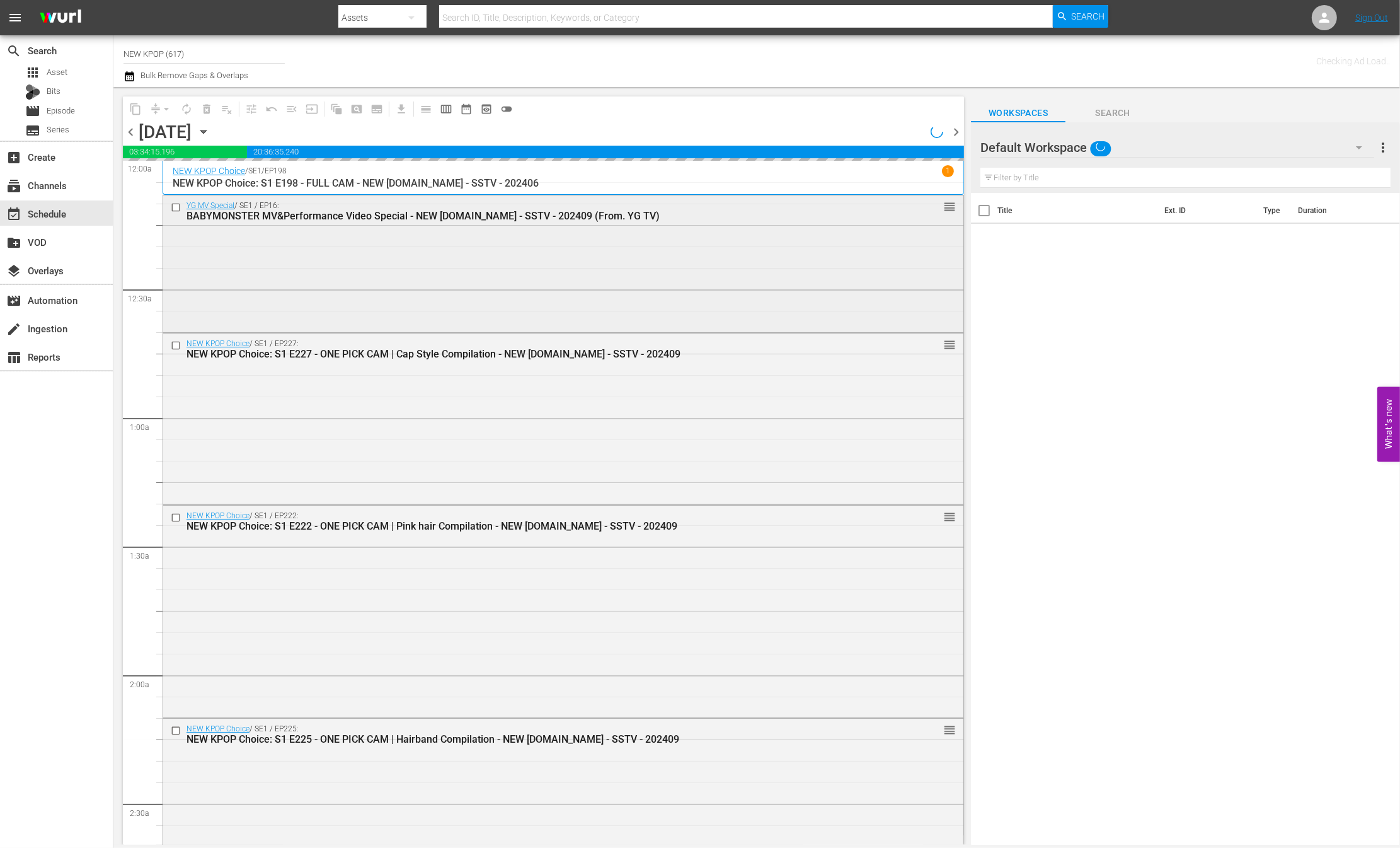
click at [176, 209] on input "checkbox" at bounding box center [176, 208] width 13 height 11
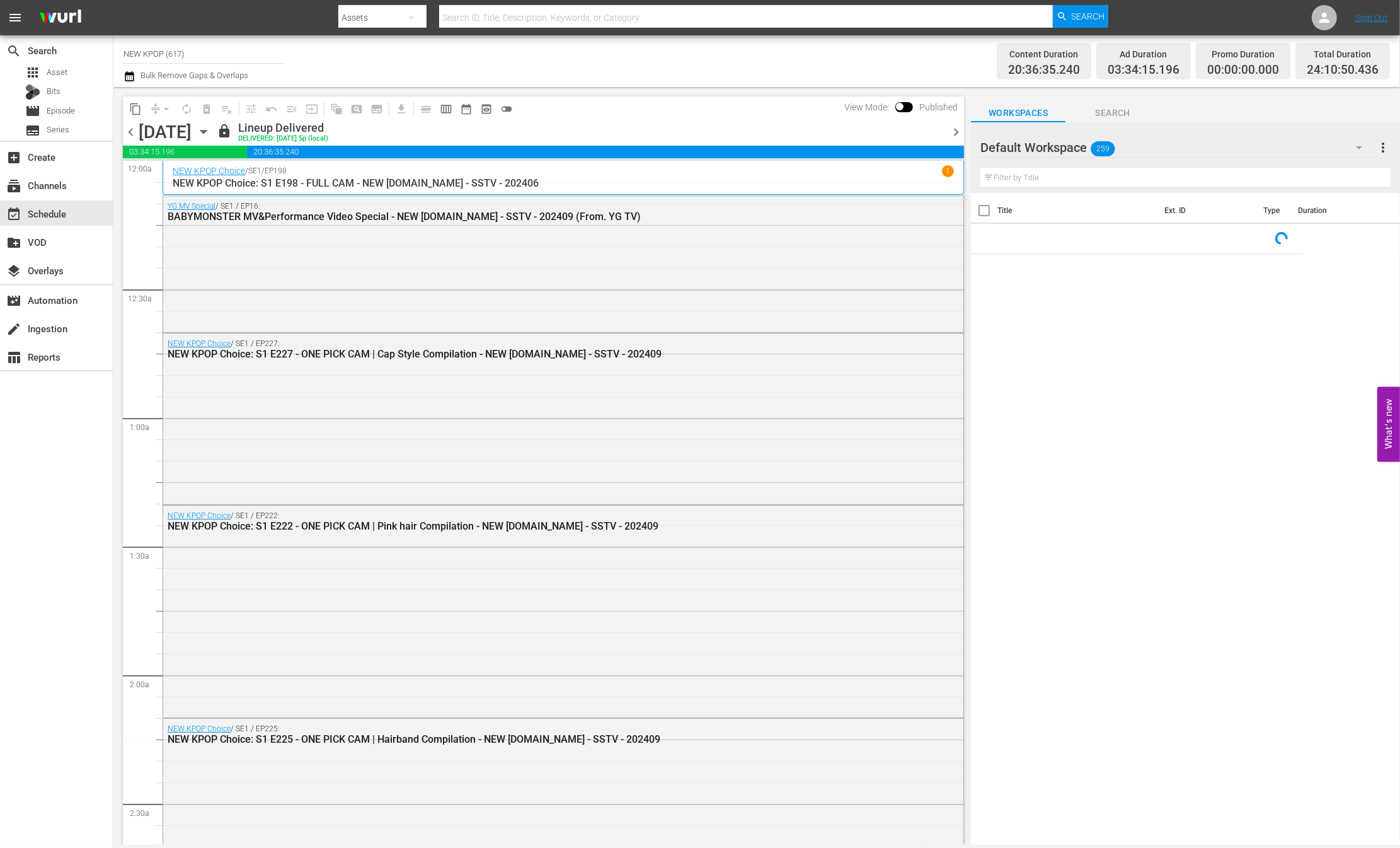
click at [956, 130] on span "chevron_right" at bounding box center [956, 132] width 16 height 16
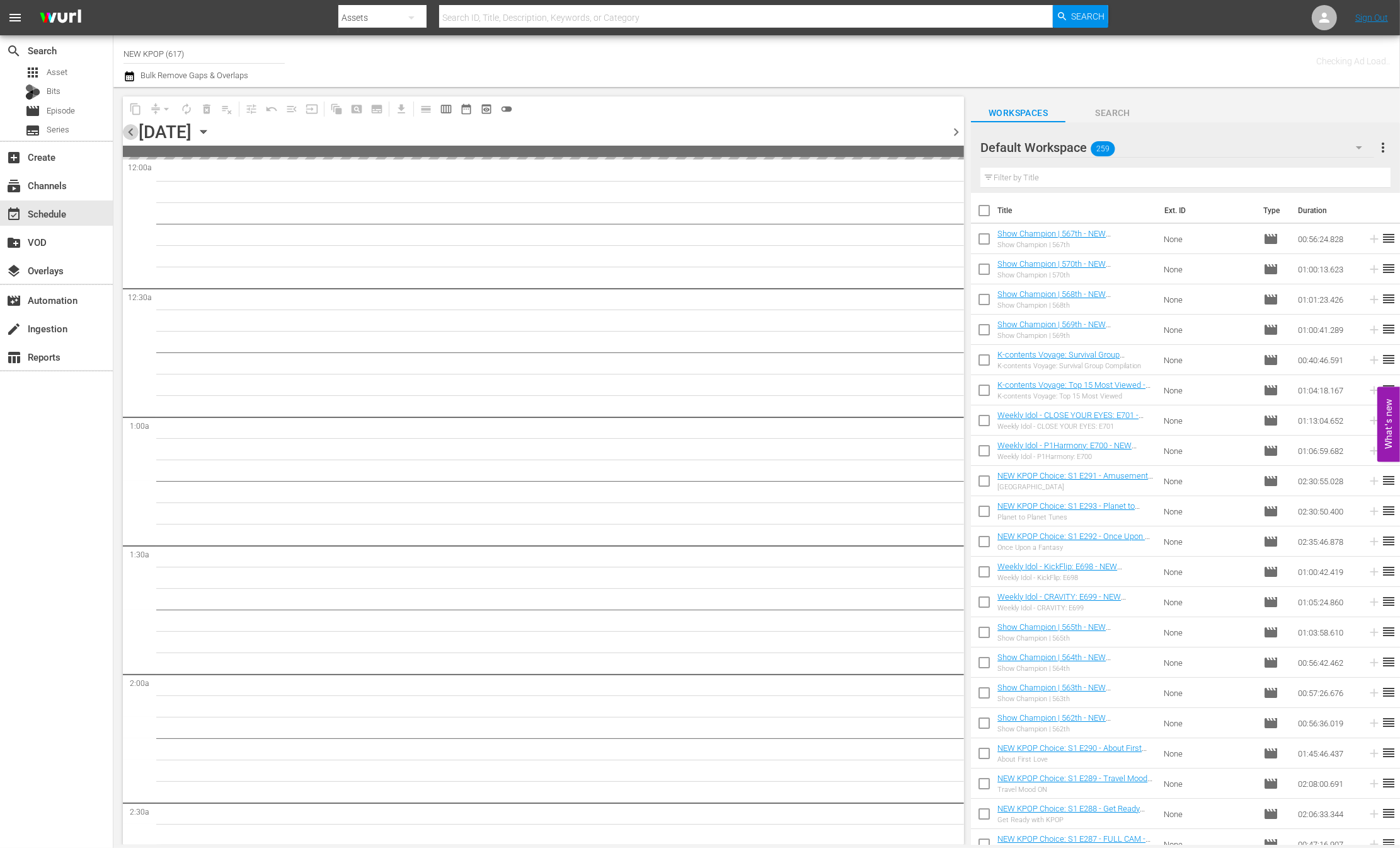
click at [133, 135] on span "chevron_left" at bounding box center [131, 132] width 16 height 16
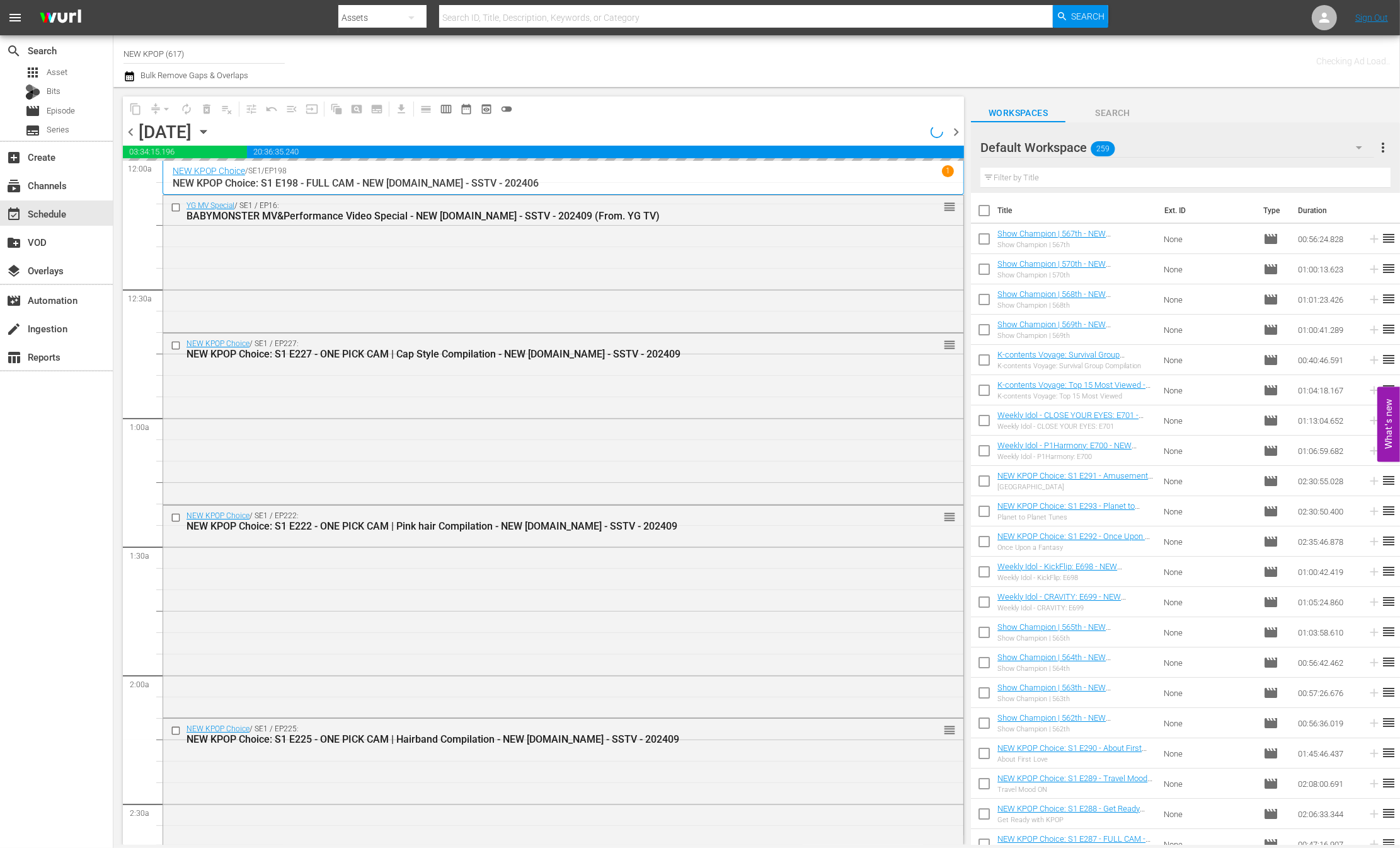
click at [133, 135] on span "chevron_left" at bounding box center [131, 132] width 16 height 16
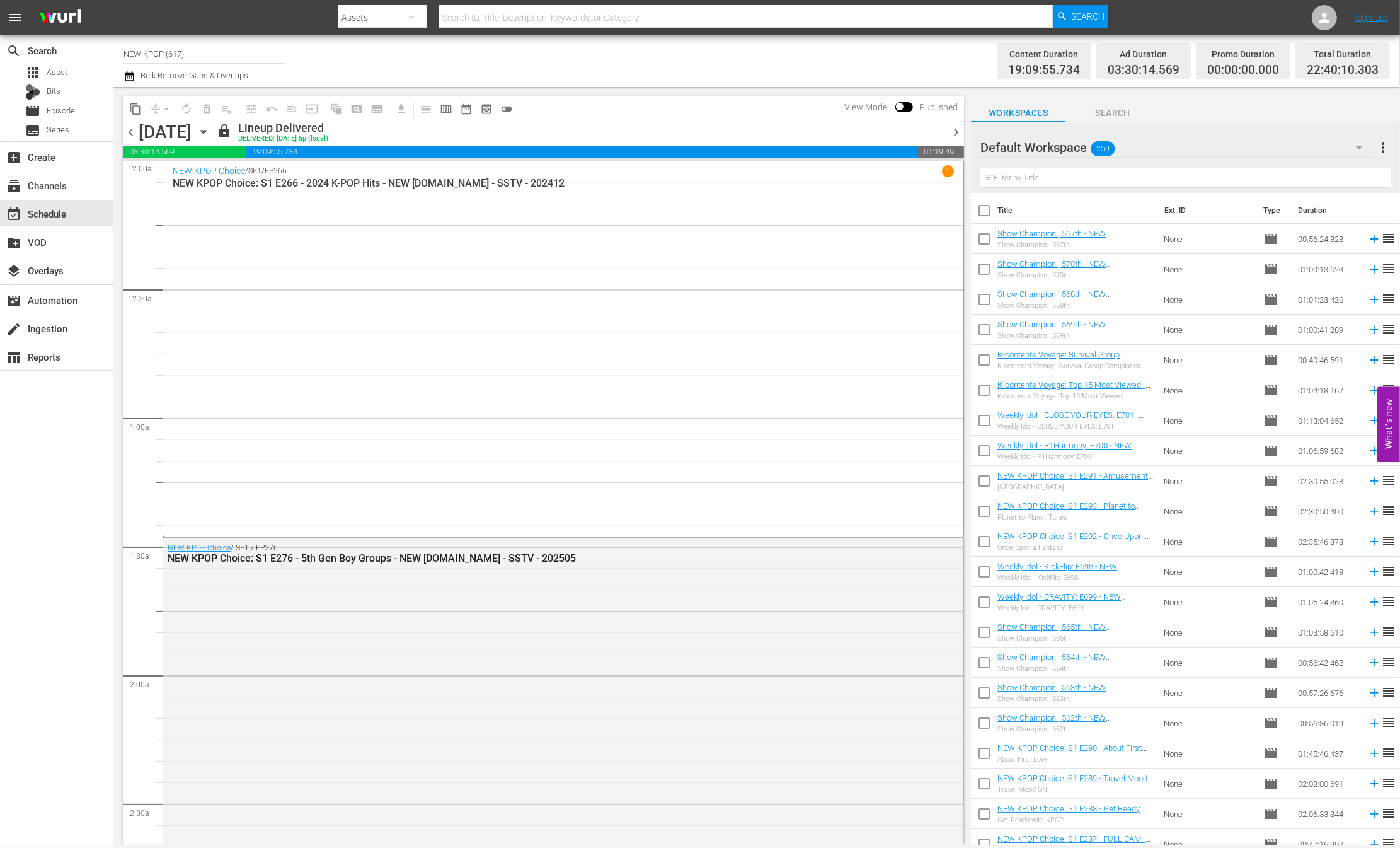
click at [298, 60] on div "Channel Title NEW KPOP (617) Bulk Remove Gaps & Overlaps" at bounding box center [469, 61] width 690 height 45
click at [396, 114] on span "get_app" at bounding box center [399, 109] width 25 height 25
click at [400, 107] on span "get_app" at bounding box center [399, 109] width 25 height 25
click at [386, 71] on div "Channel Title NEW KPOP (617) Bulk Remove Gaps & Overlaps" at bounding box center [469, 61] width 690 height 45
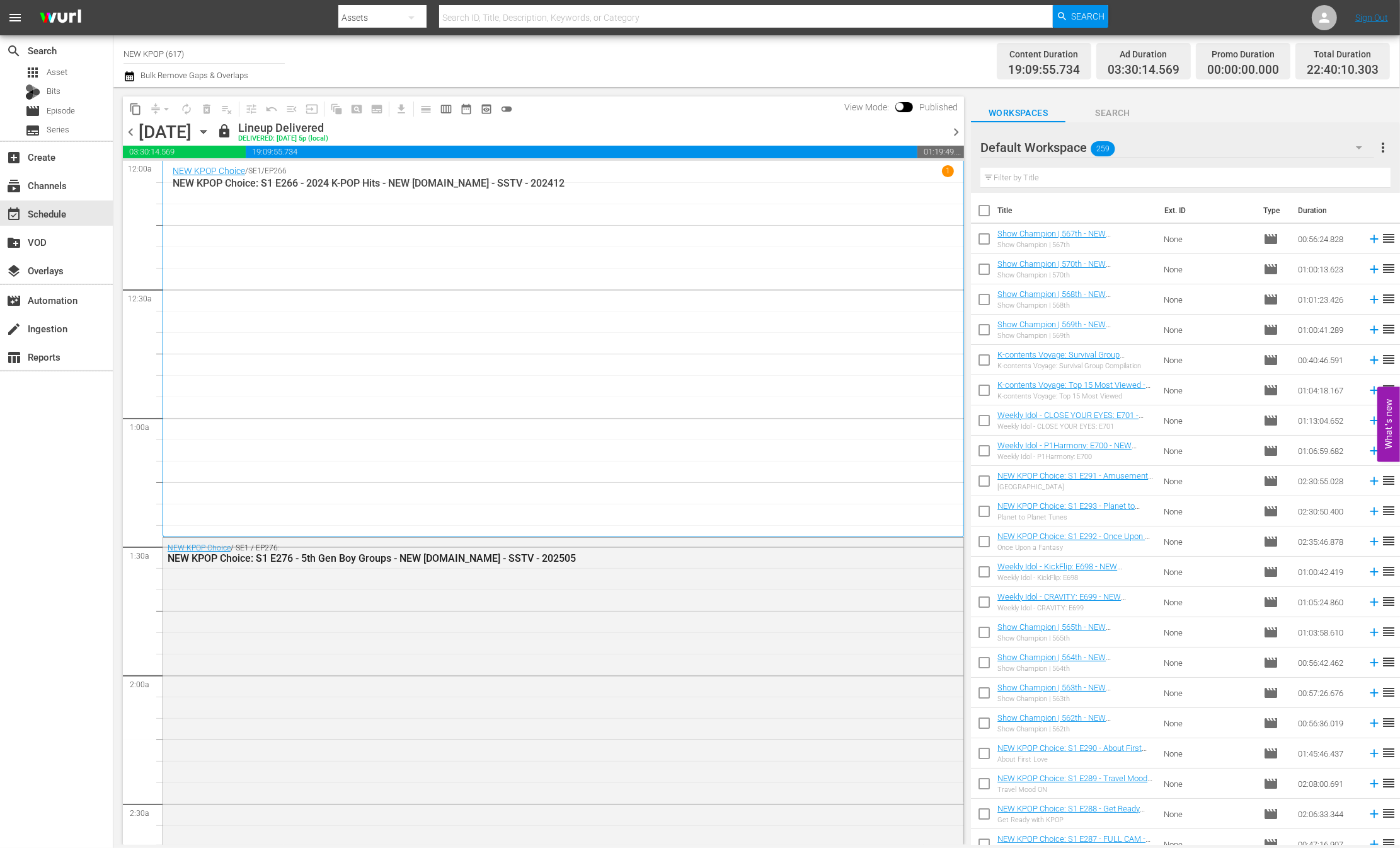
click at [903, 106] on input "checkbox" at bounding box center [899, 109] width 27 height 9
click at [916, 112] on input "checkbox" at bounding box center [913, 109] width 27 height 9
checkbox input "false"
click at [449, 111] on span "calendar_view_week_outlined" at bounding box center [446, 109] width 13 height 13
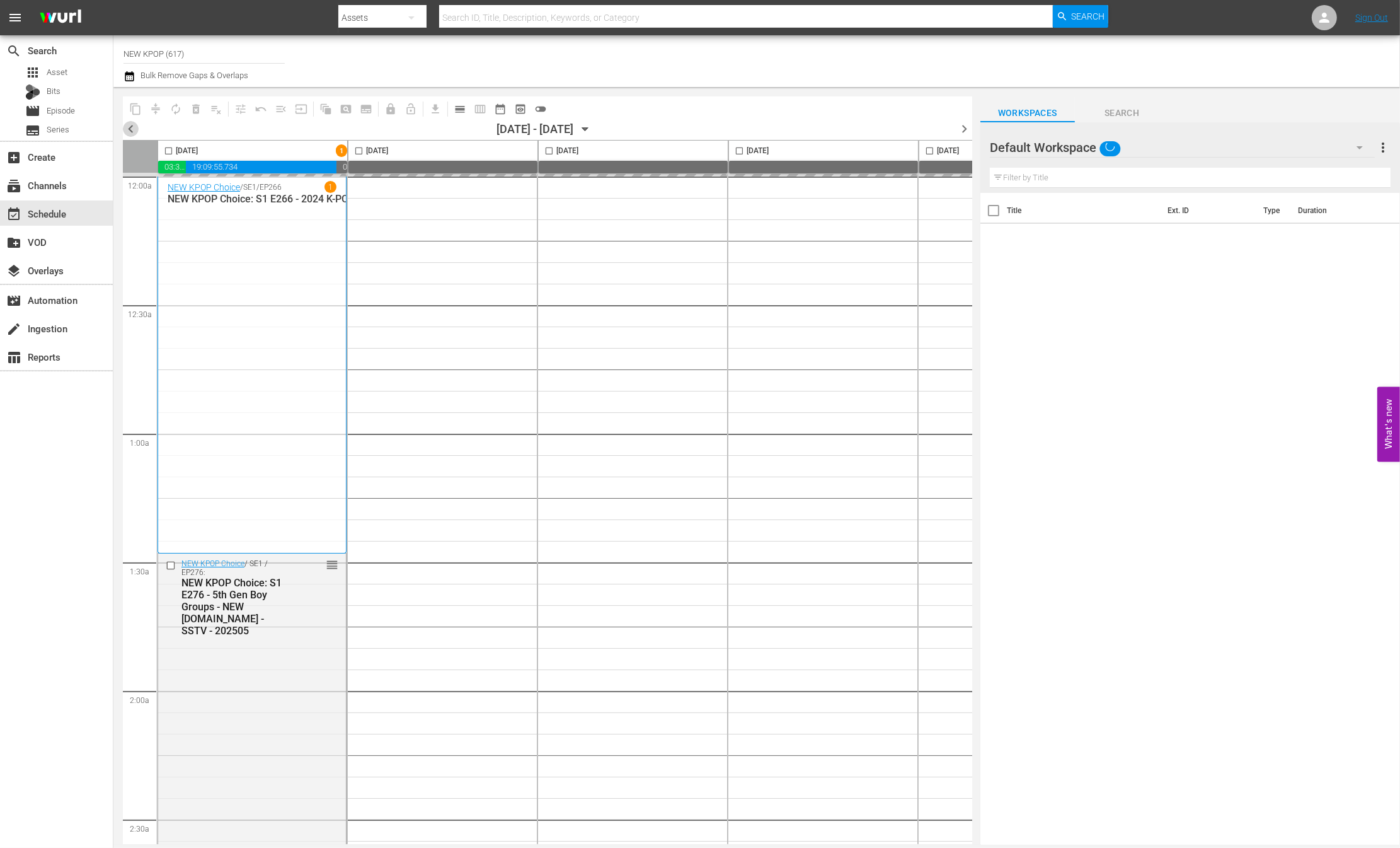
click at [131, 129] on span "chevron_left" at bounding box center [131, 129] width 16 height 16
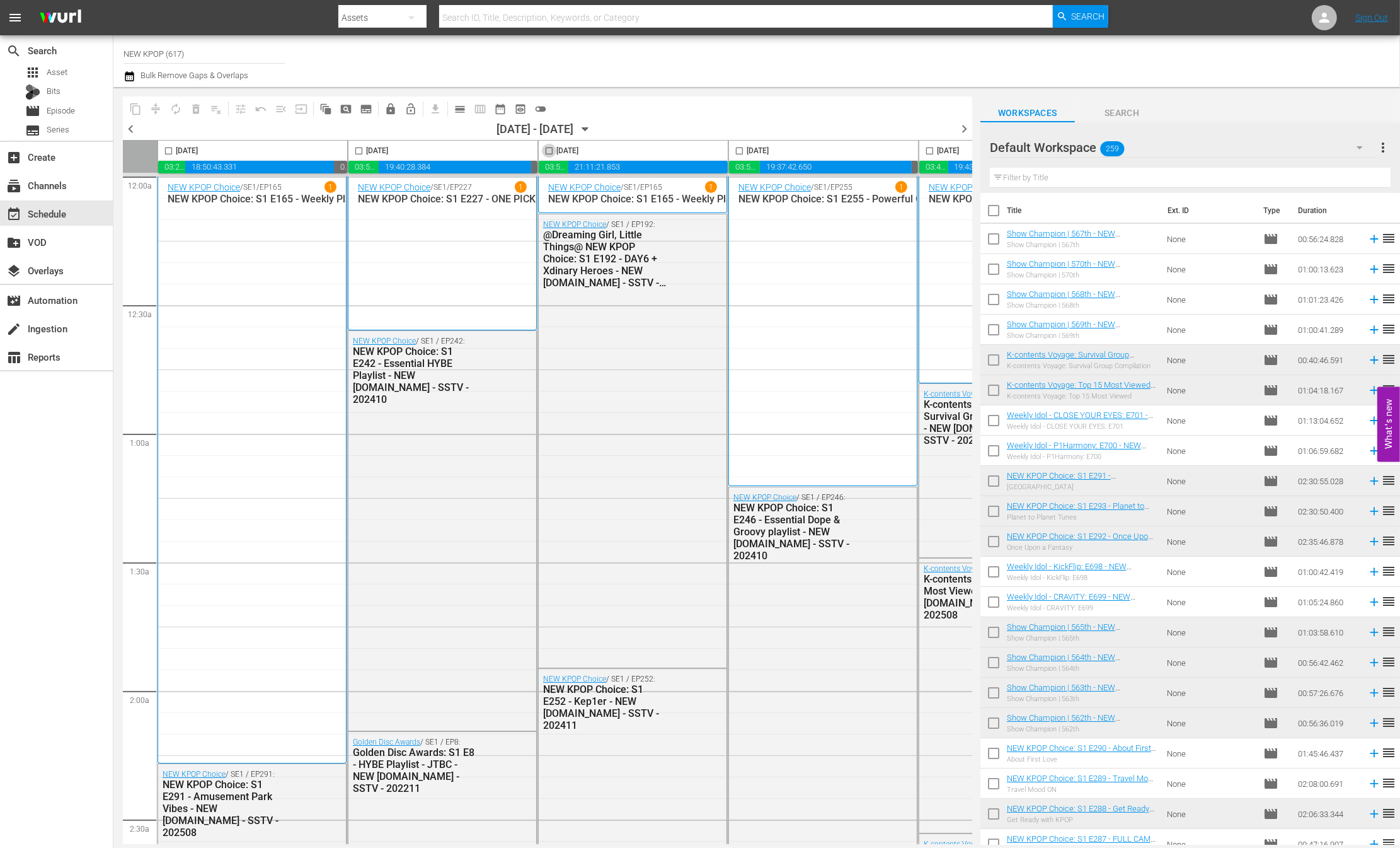
click at [546, 150] on input "checkbox" at bounding box center [548, 154] width 15 height 15
click at [547, 152] on input "checkbox" at bounding box center [548, 154] width 15 height 15
checkbox input "true"
click at [358, 150] on input "checkbox" at bounding box center [359, 154] width 15 height 15
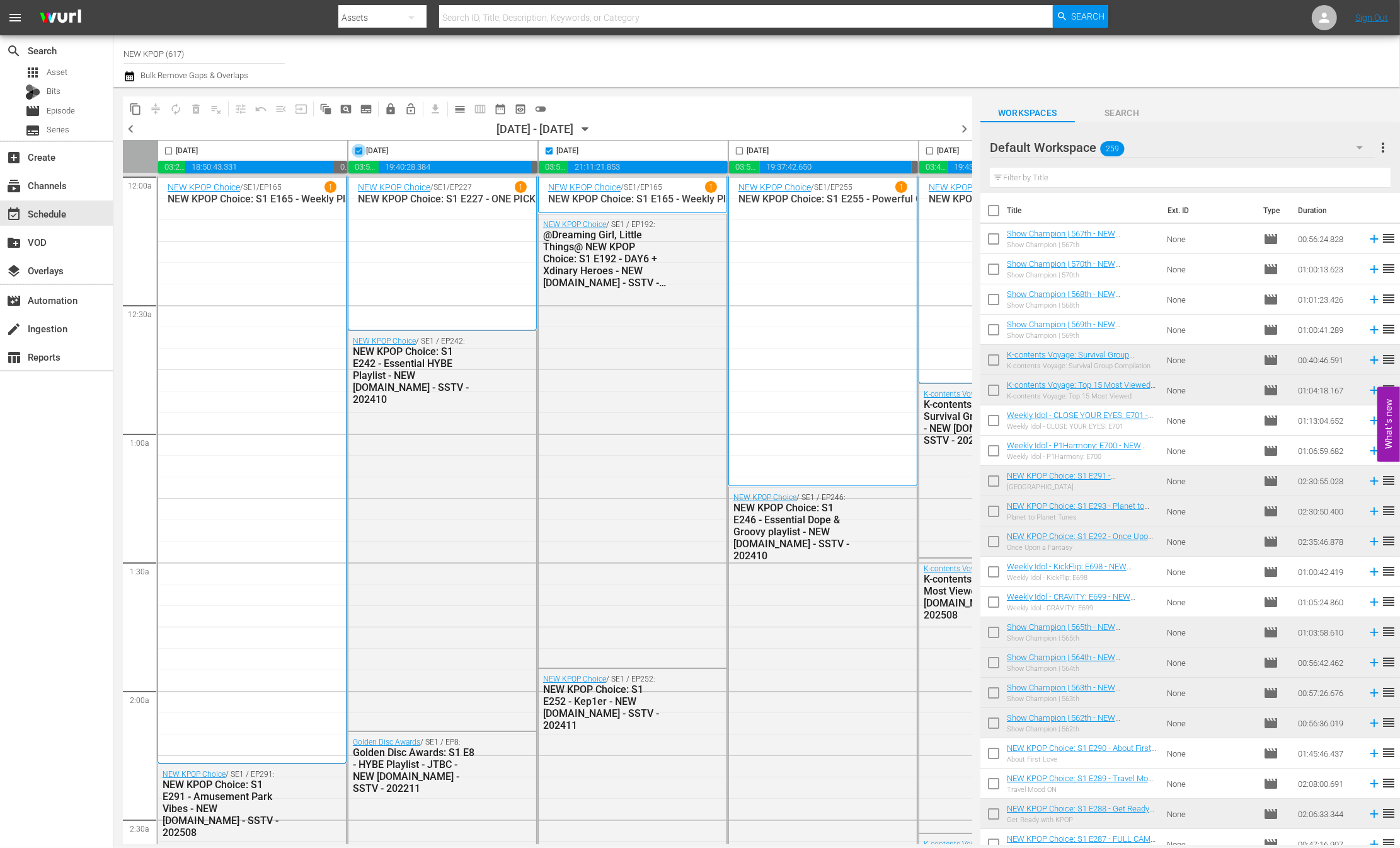
click at [358, 152] on input "checkbox" at bounding box center [359, 154] width 15 height 15
checkbox input "false"
click at [548, 152] on input "checkbox" at bounding box center [548, 154] width 15 height 15
click at [566, 150] on div "Friday, September 26th" at bounding box center [558, 151] width 40 height 15
click at [543, 150] on input "checkbox" at bounding box center [548, 154] width 15 height 15
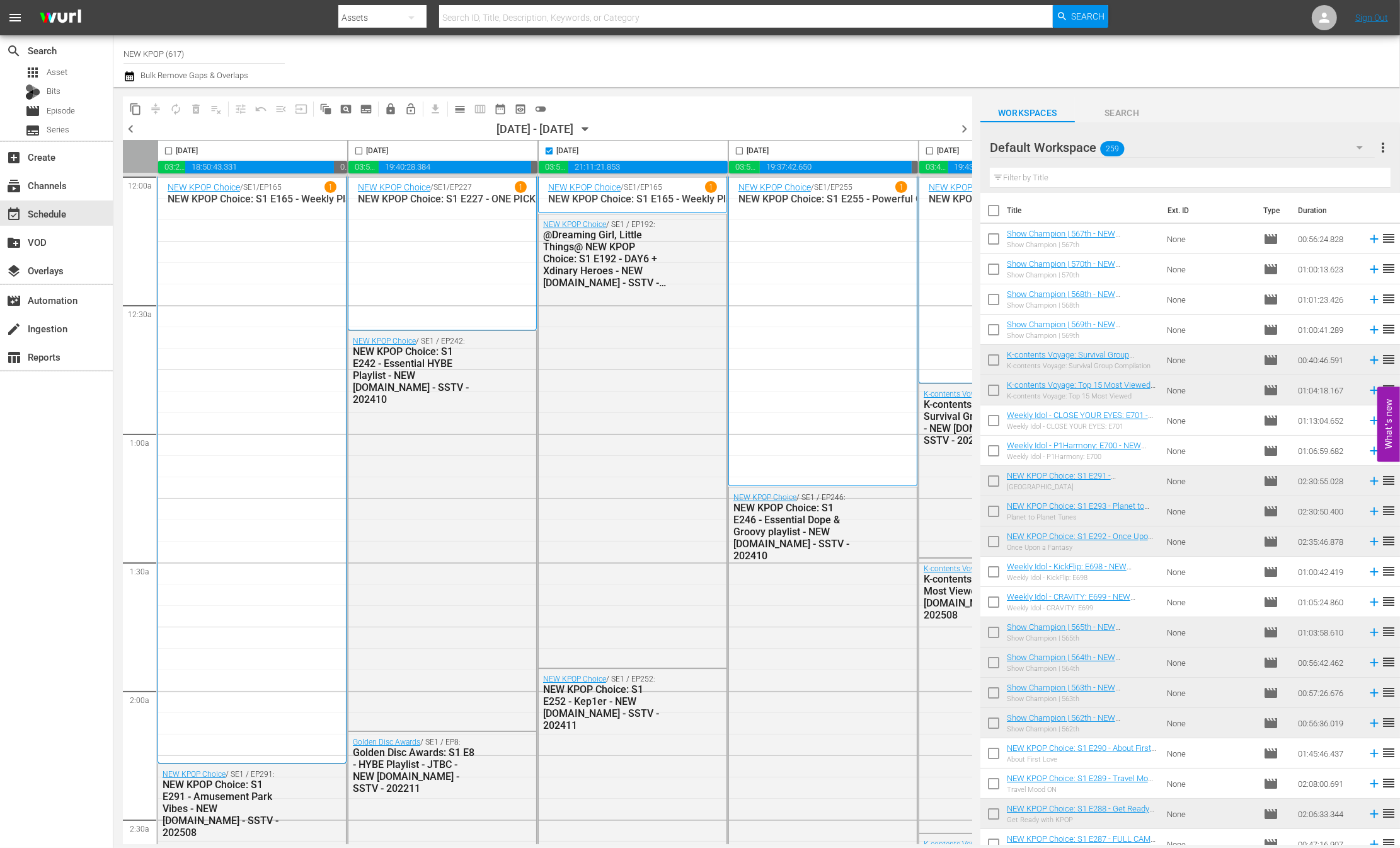
click at [543, 150] on input "checkbox" at bounding box center [548, 154] width 15 height 15
checkbox input "false"
click at [587, 130] on icon "button" at bounding box center [585, 129] width 6 height 3
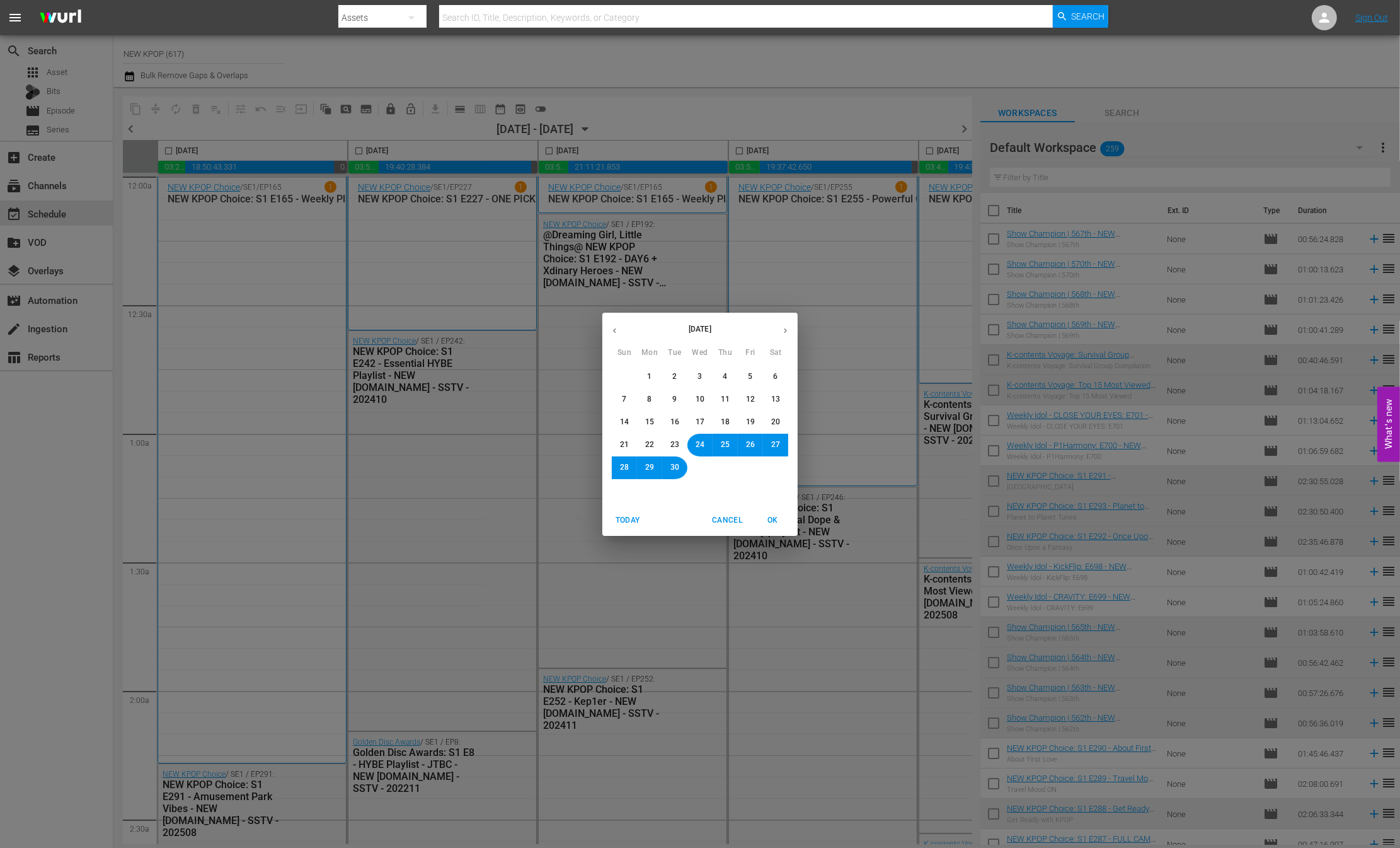
click at [763, 245] on div "September 2025 Sun Mon Tue Wed Thu Fri Sat 31 1 2 3 4 5 6 7 8 9 10 11 12 13 14 …" at bounding box center [700, 424] width 1400 height 848
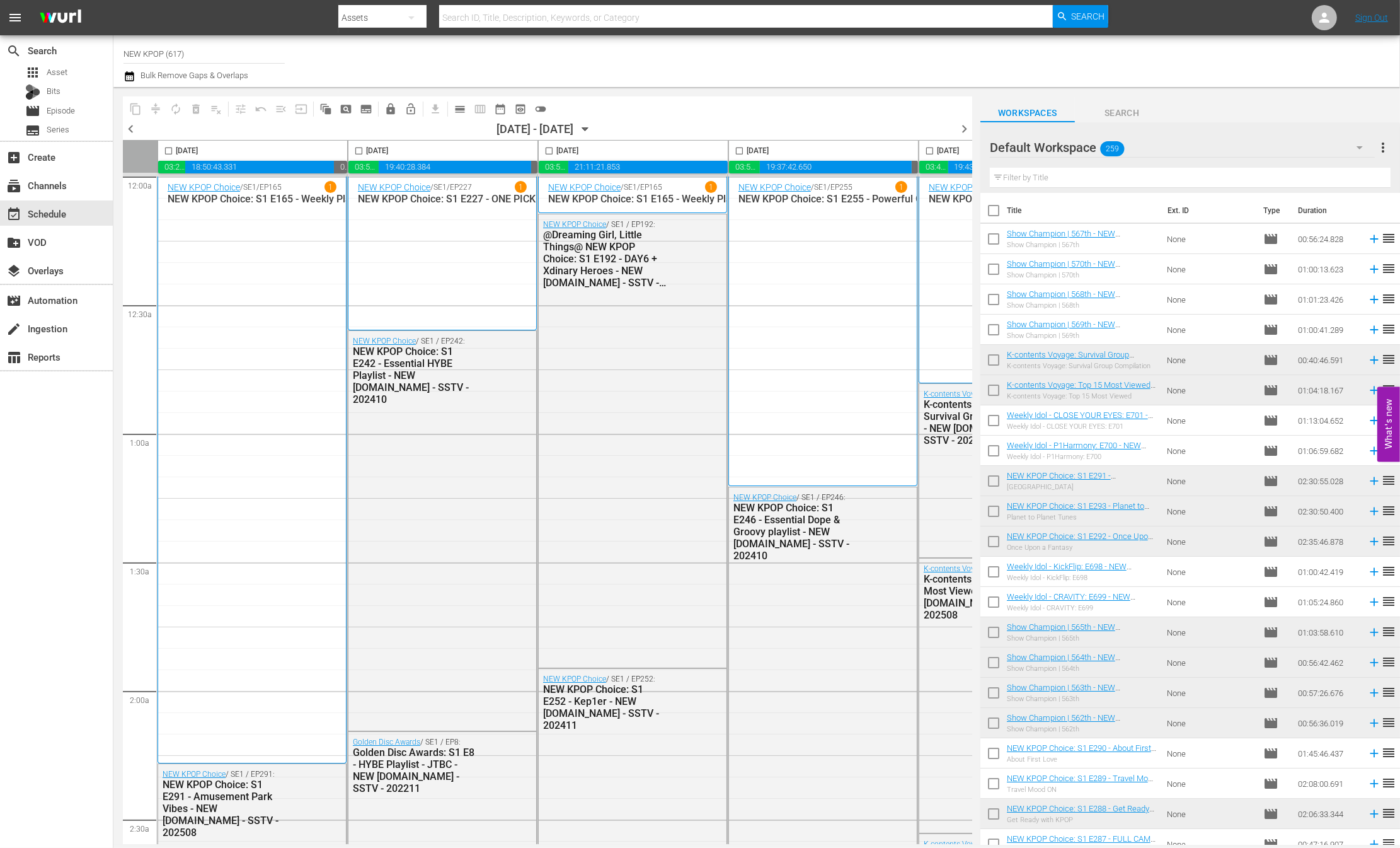
click at [455, 109] on span "calendar_view_day_outlined" at bounding box center [460, 109] width 13 height 13
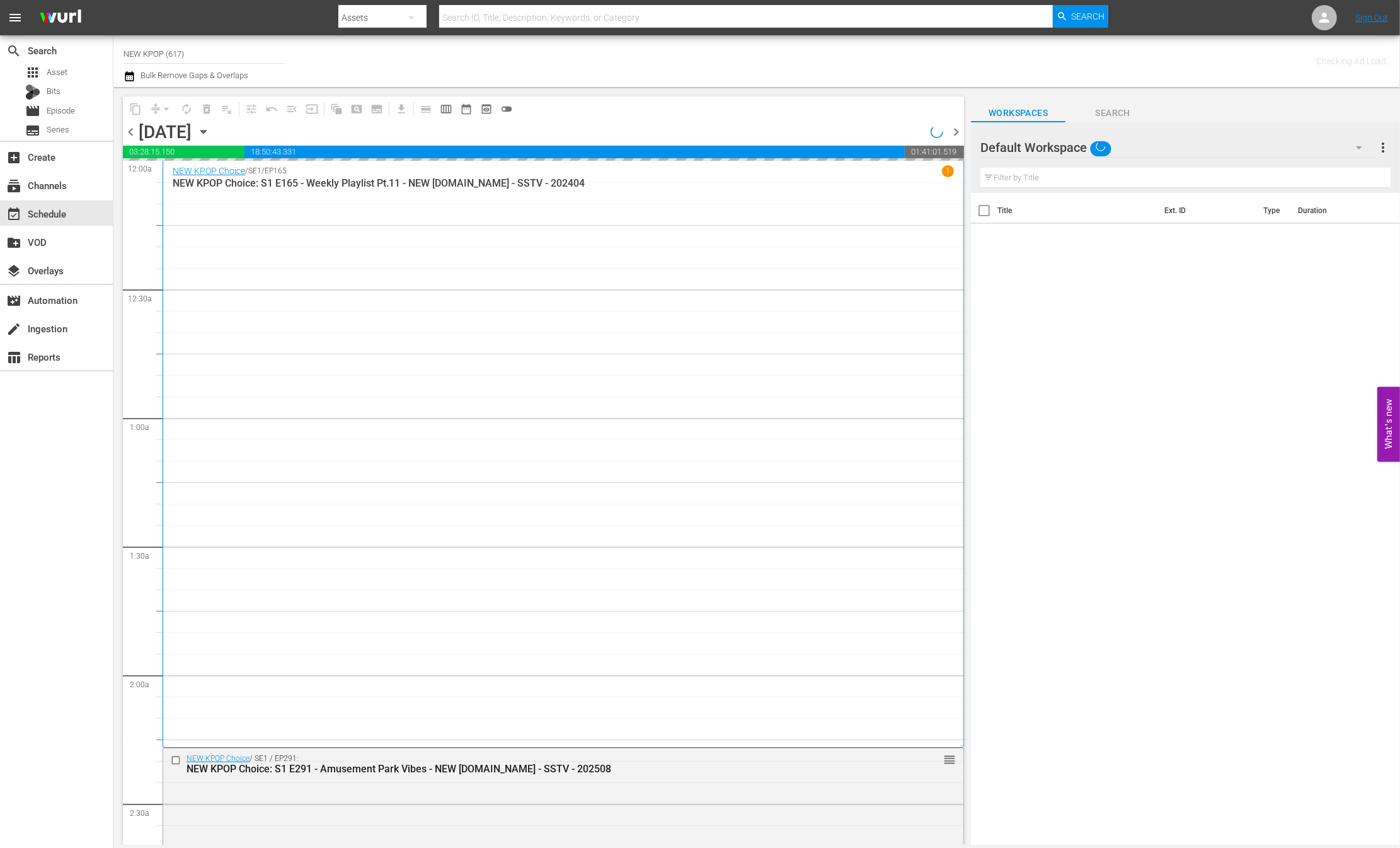
click at [309, 148] on span "18:50:43.331" at bounding box center [574, 152] width 660 height 13
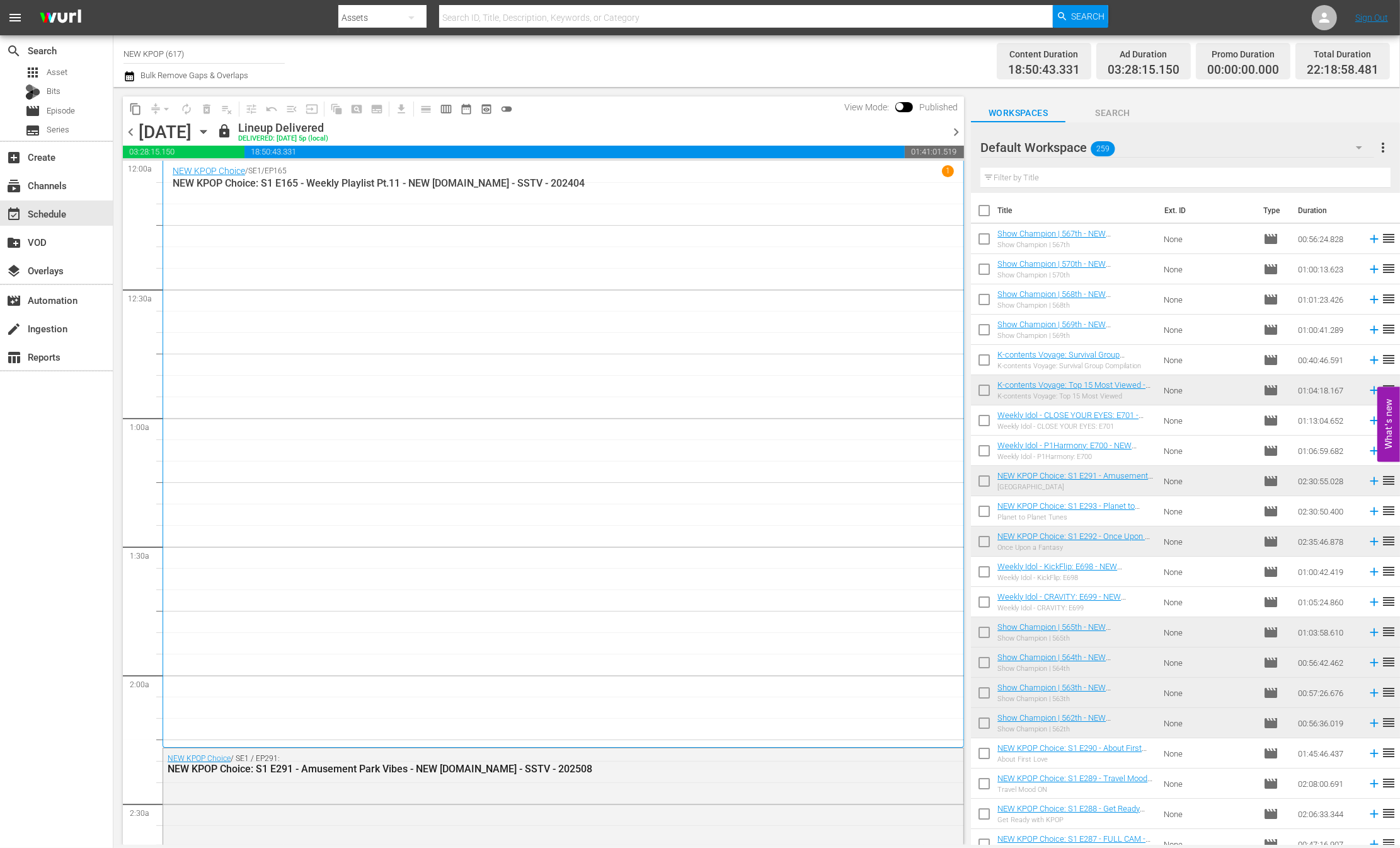
click at [574, 77] on div "Channel Title NEW KPOP (617) Bulk Remove Gaps & Overlaps" at bounding box center [469, 61] width 690 height 45
click at [66, 394] on div "search Search apps Asset Bits movie Episode subtitles Series add_box Create sub…" at bounding box center [57, 459] width 114 height 848
click at [57, 353] on div "table_chart Reports" at bounding box center [35, 354] width 71 height 11
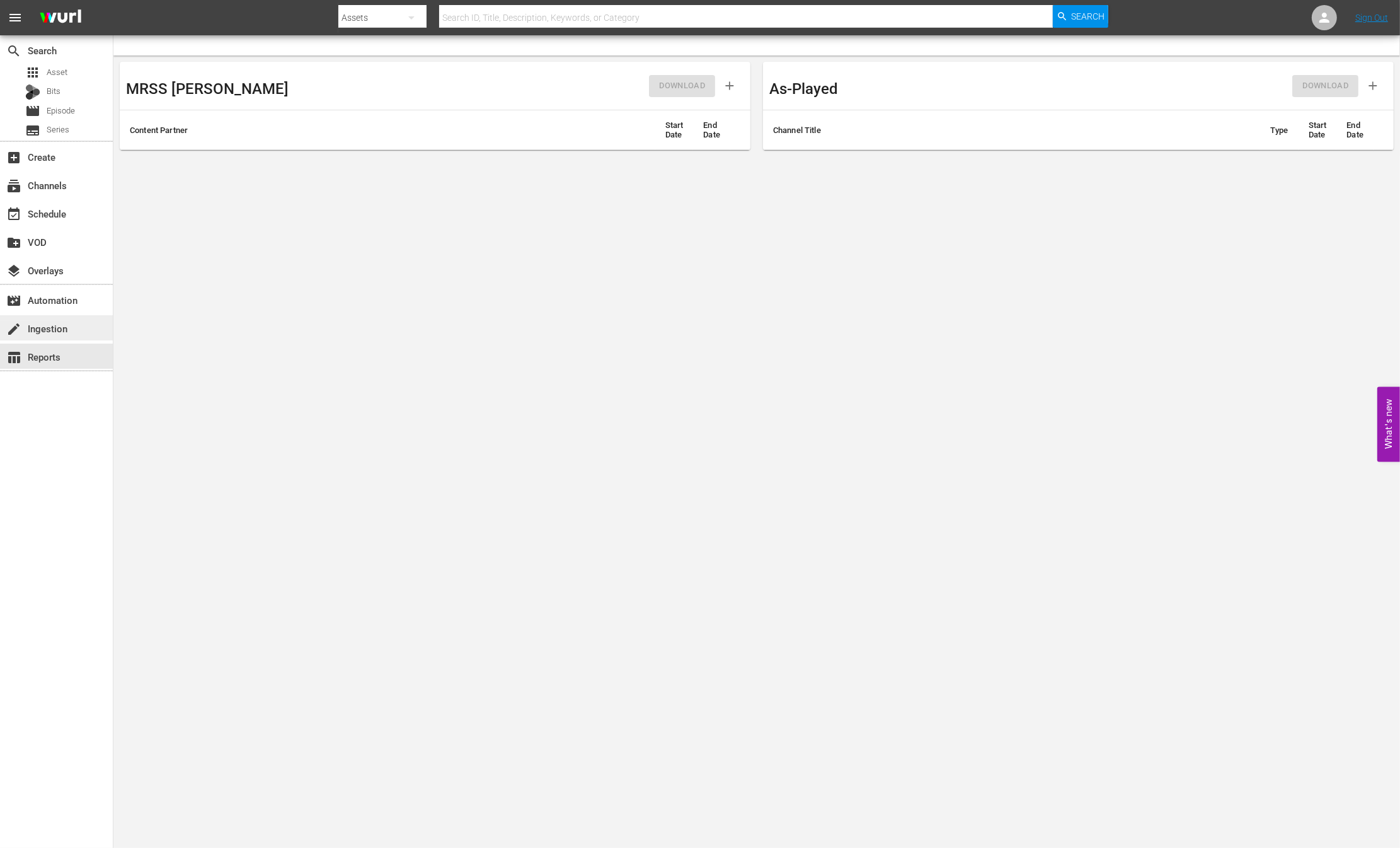
click at [34, 328] on div "create Ingestion" at bounding box center [35, 326] width 71 height 11
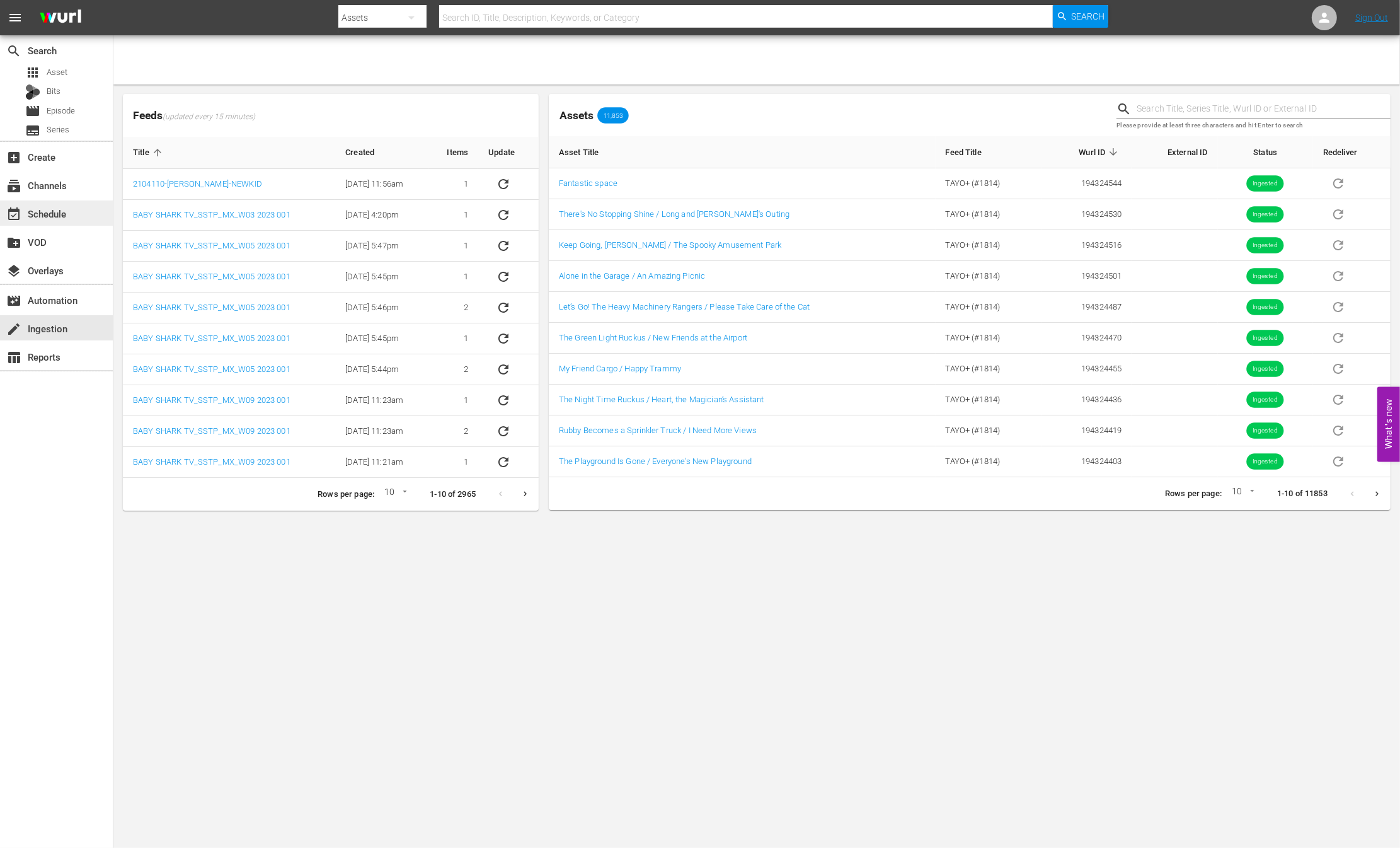
click at [32, 217] on div "event_available Schedule" at bounding box center [35, 212] width 71 height 11
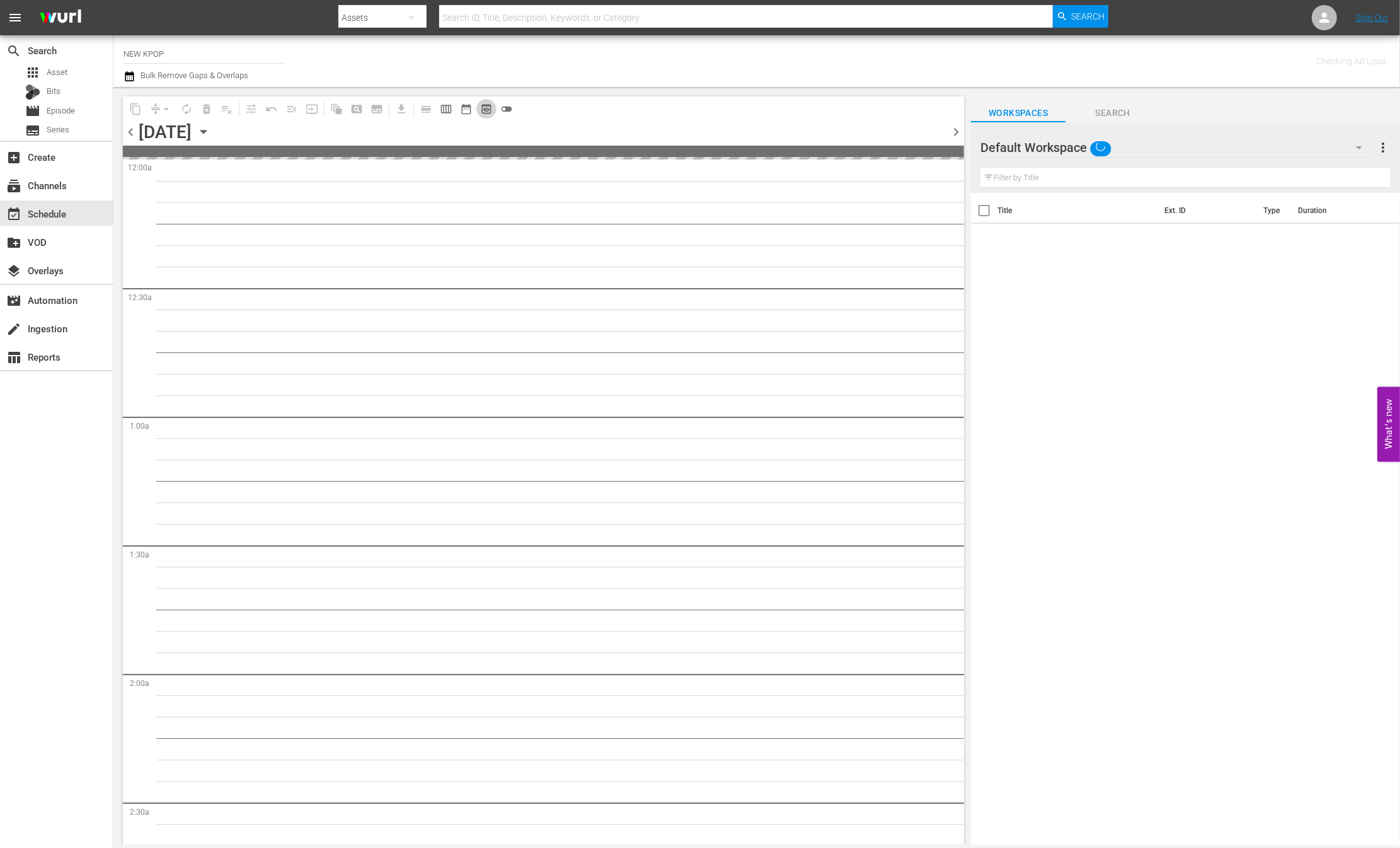
click at [484, 109] on span "preview_outlined" at bounding box center [486, 109] width 13 height 13
click at [473, 111] on button "date_range_outlined" at bounding box center [466, 109] width 20 height 20
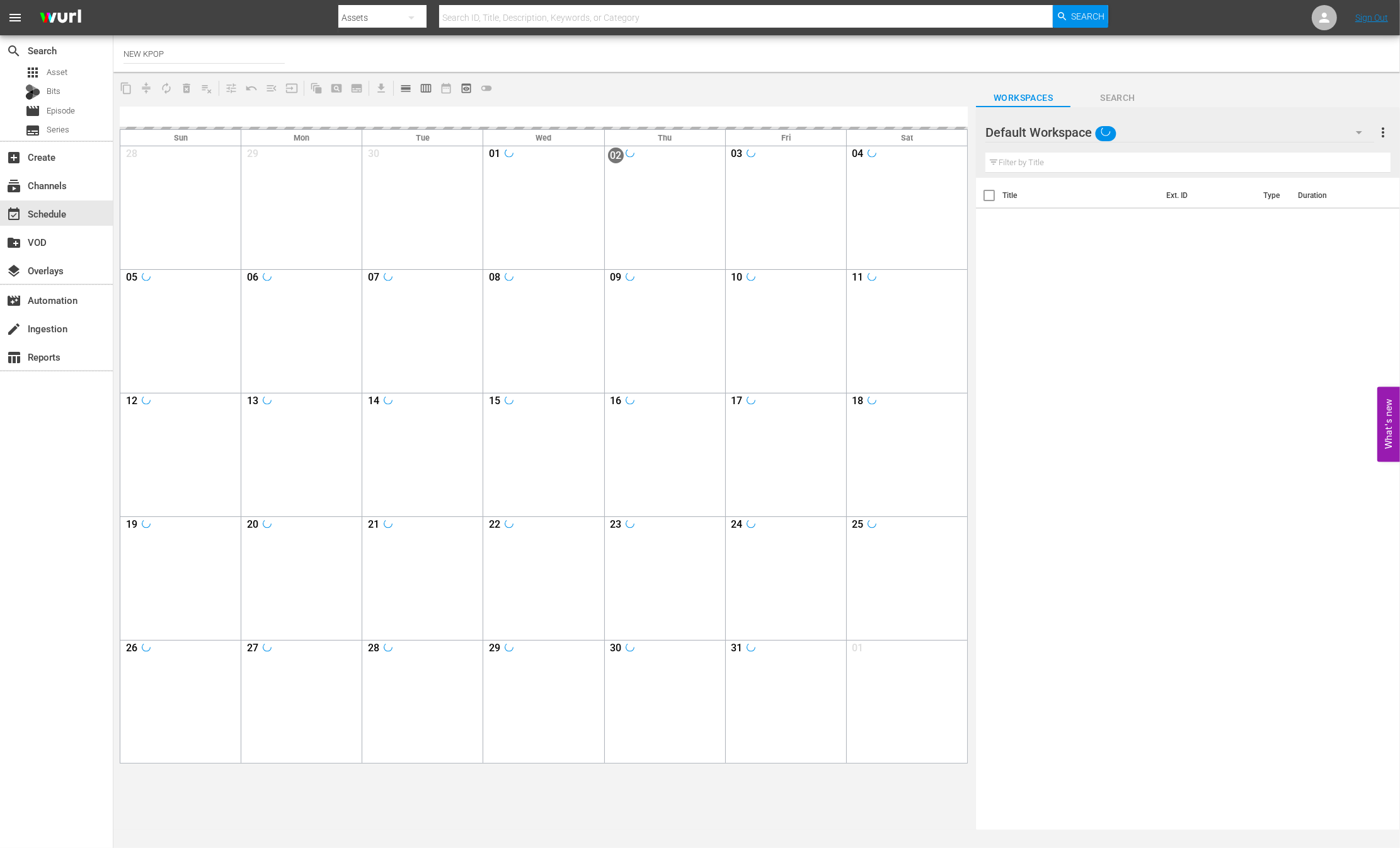
click at [468, 107] on div at bounding box center [543, 118] width 848 height 23
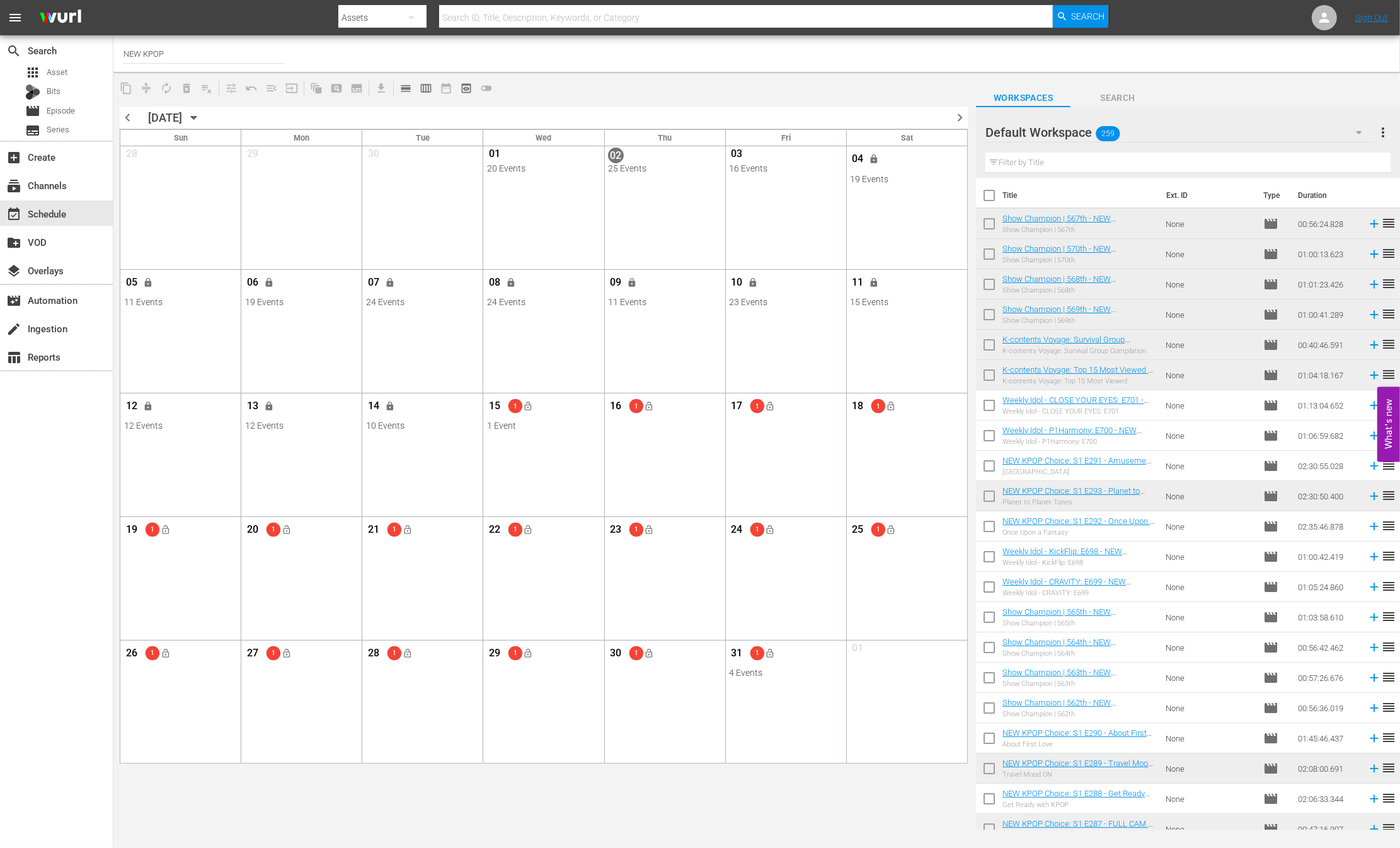
click at [341, 102] on div "chevron_left OCTOBER 2025 October 2025 chevron_right Sun Mon Tue Wed Thu Fri Sa…" at bounding box center [543, 763] width 861 height 1327
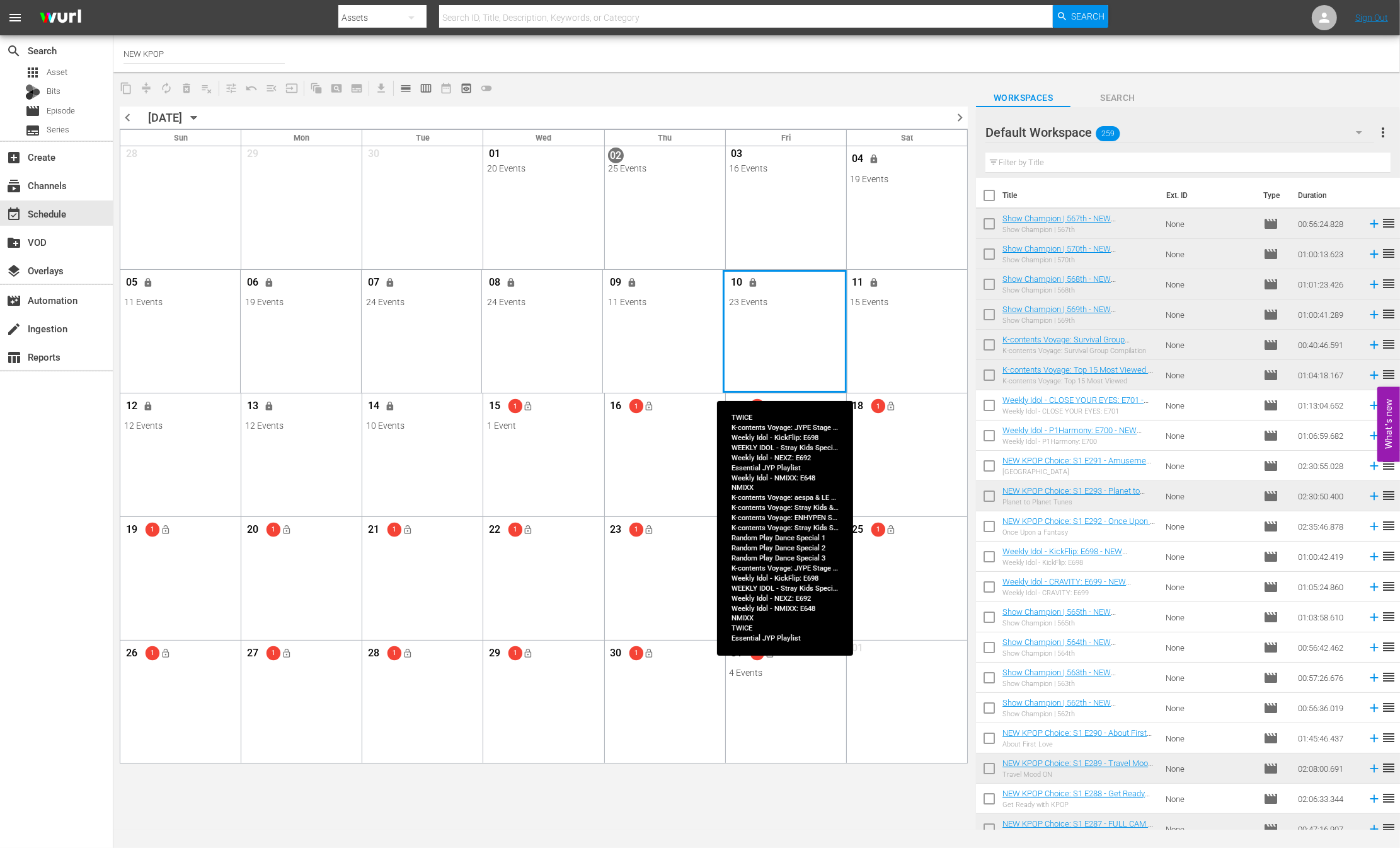
click at [764, 319] on div "Month View" at bounding box center [785, 330] width 124 height 123
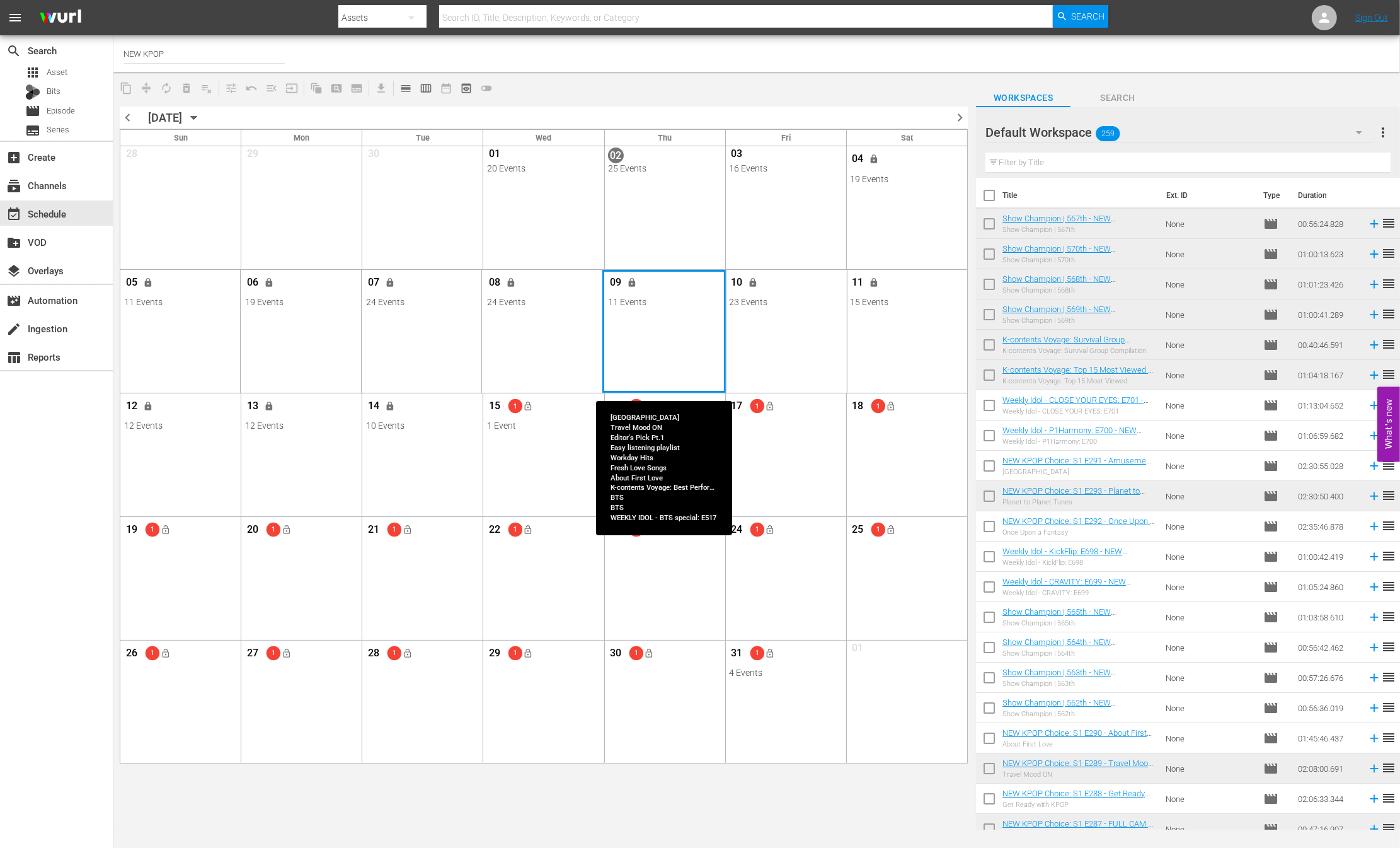
click at [623, 319] on div "Month View" at bounding box center [664, 330] width 124 height 123
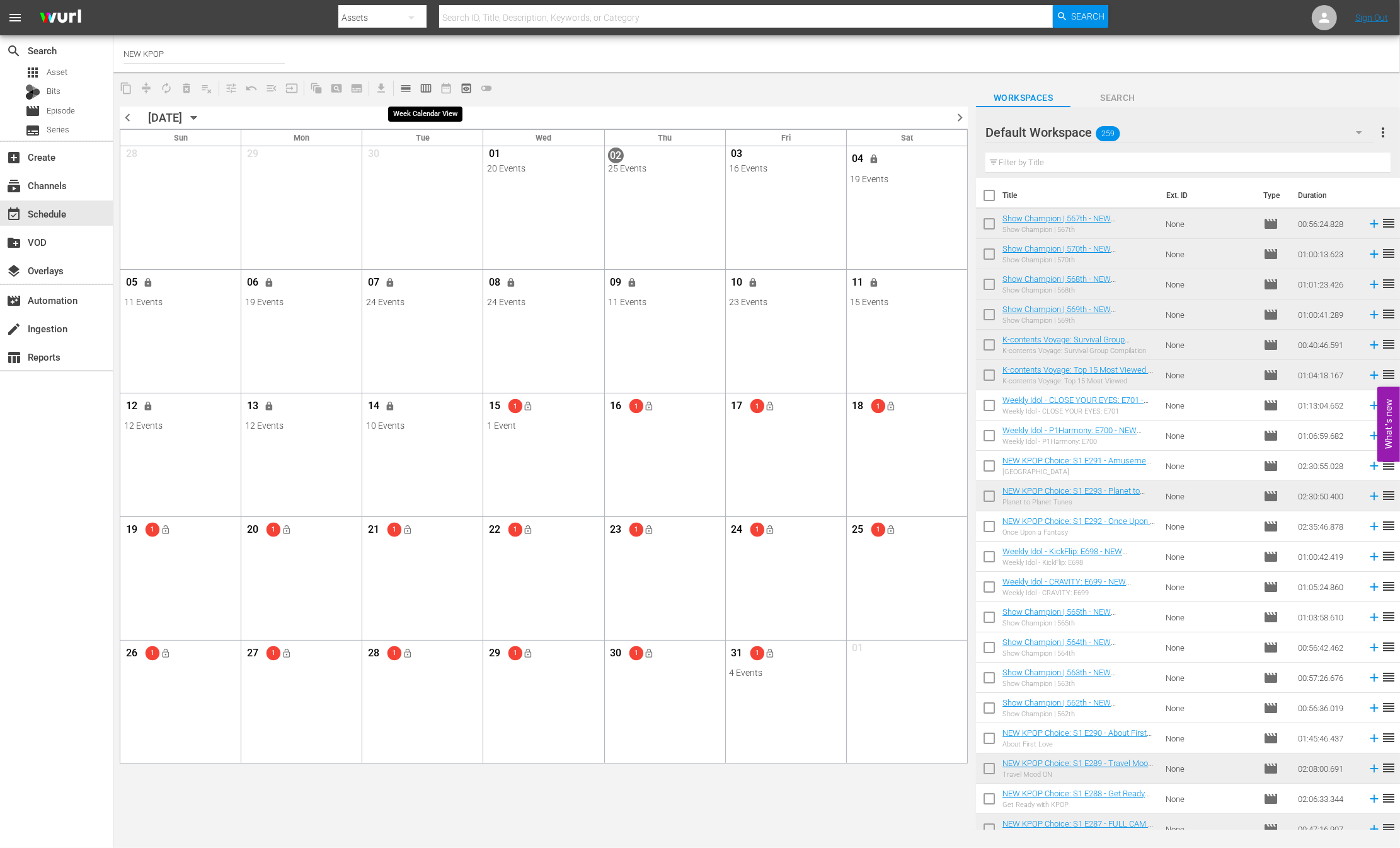
click at [428, 88] on span "calendar_view_week_outlined" at bounding box center [426, 88] width 13 height 13
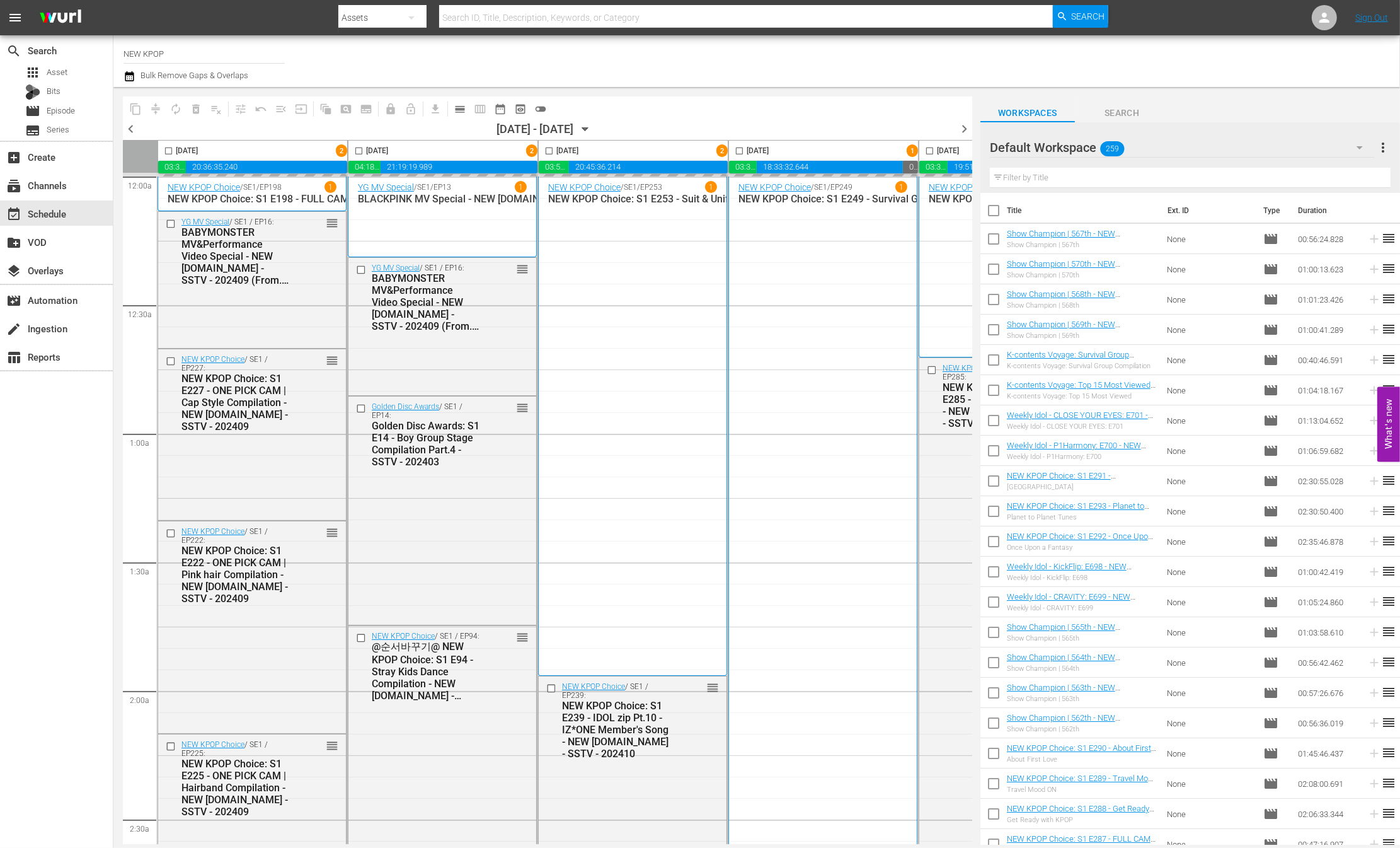
click at [379, 125] on div "chevron_left 10/02/2025 - 10/08/2025 October 2nd chevron_right" at bounding box center [547, 130] width 850 height 19
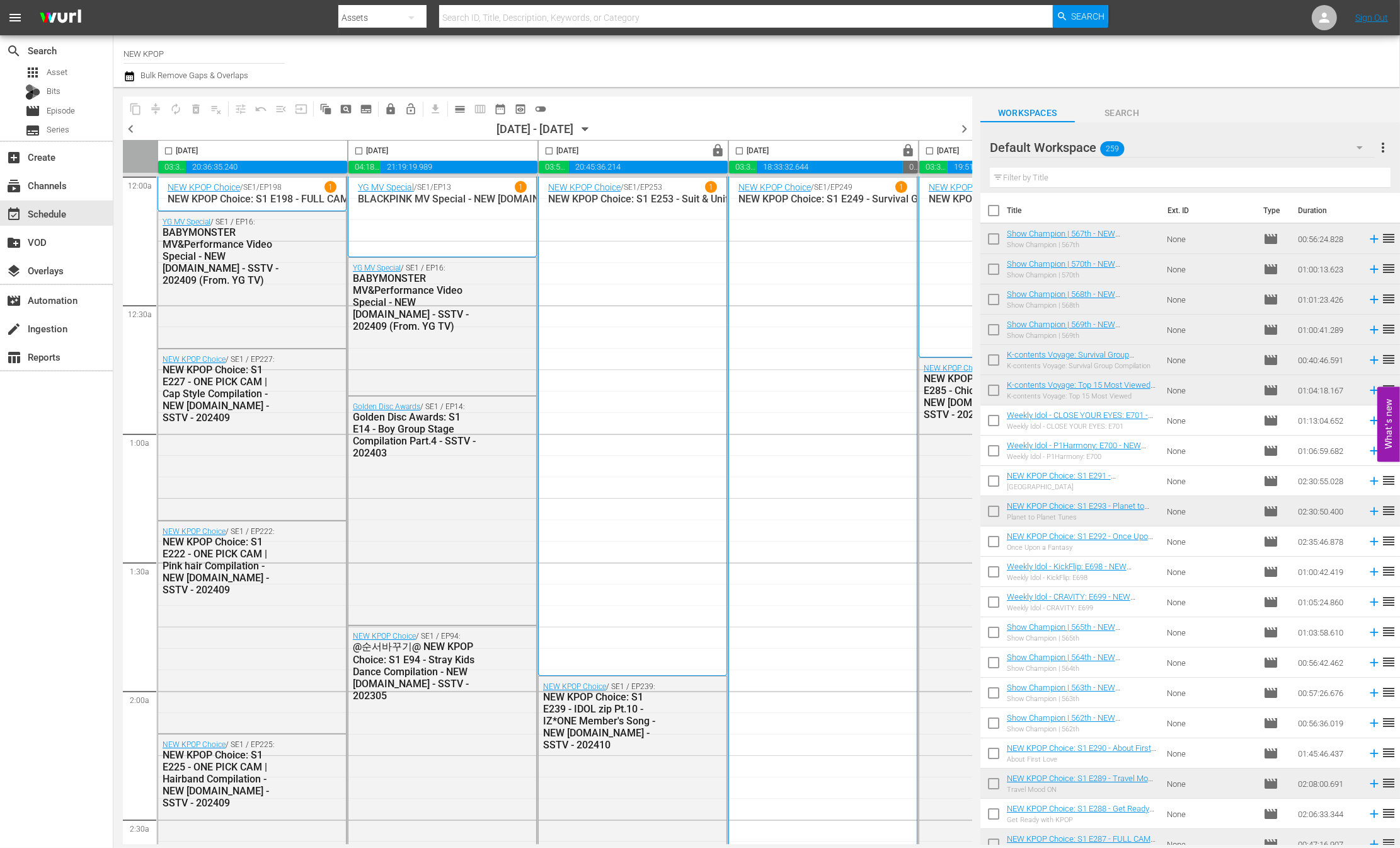
click at [349, 130] on div "chevron_left 10/02/2025 - 10/08/2025 October 2nd chevron_right" at bounding box center [547, 130] width 850 height 19
click at [140, 259] on div at bounding box center [139, 250] width 33 height 21
click at [139, 259] on div at bounding box center [139, 250] width 33 height 21
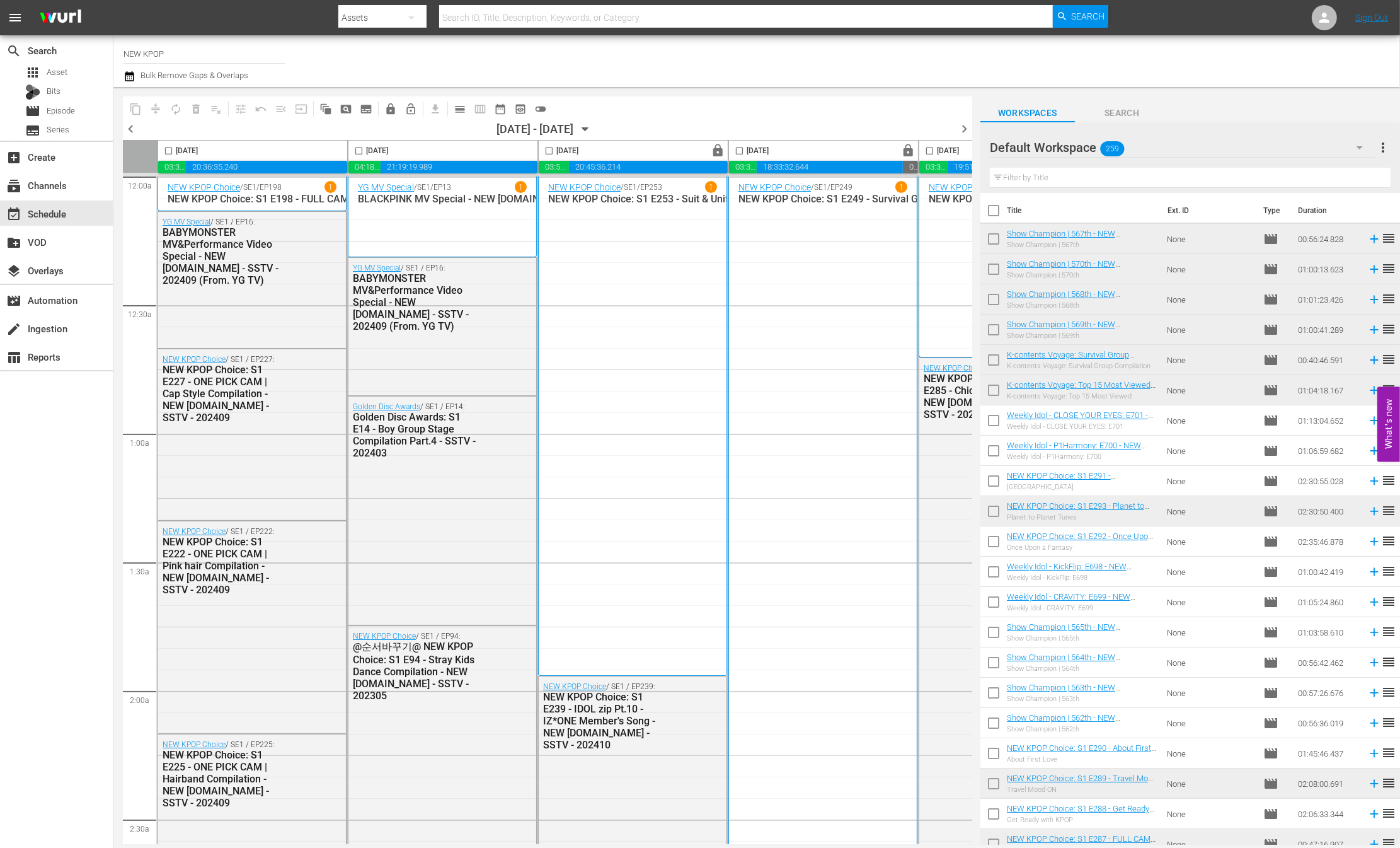
click at [139, 259] on div at bounding box center [139, 250] width 33 height 21
click at [132, 183] on div "12:00a" at bounding box center [139, 187] width 33 height 21
drag, startPoint x: 132, startPoint y: 183, endPoint x: 147, endPoint y: 190, distance: 16.6
click at [149, 191] on div "12:00a" at bounding box center [139, 187] width 33 height 21
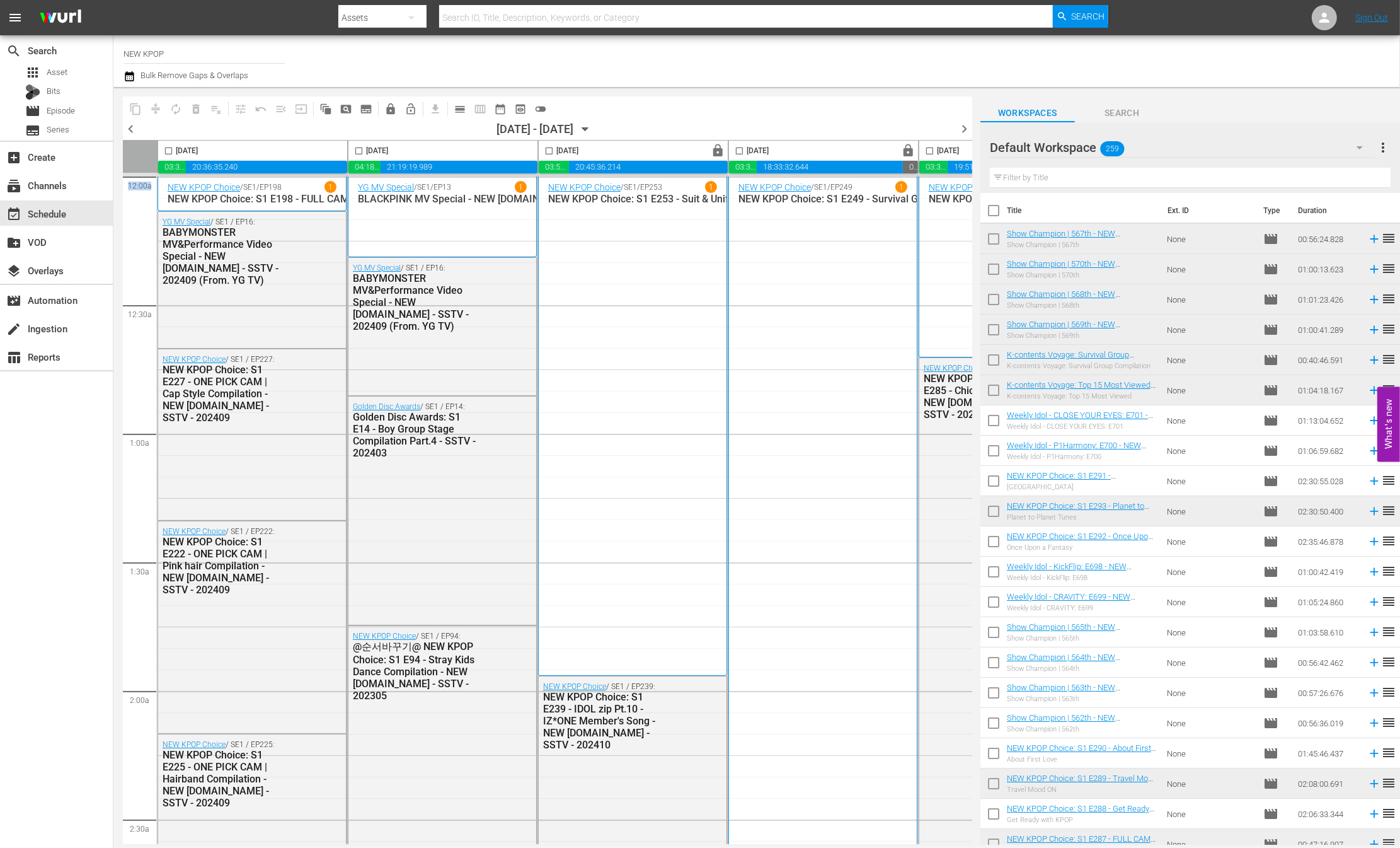
click at [147, 190] on div "12:00a" at bounding box center [139, 187] width 33 height 21
click at [147, 189] on div "12:00a" at bounding box center [139, 187] width 33 height 21
click at [143, 224] on div at bounding box center [139, 229] width 33 height 21
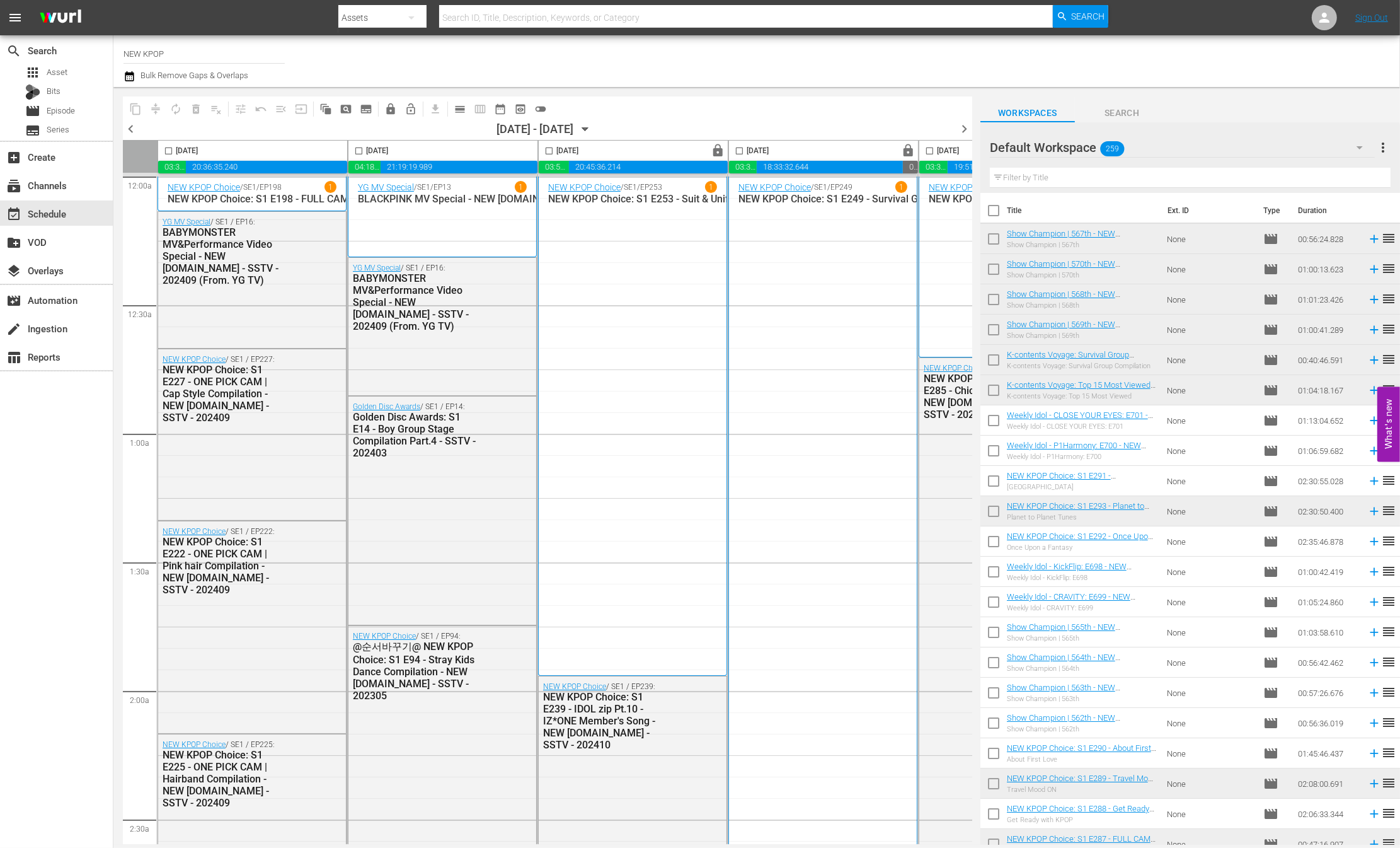
click at [123, 279] on div "content_copy compress autorenew_outlined delete_forever_outlined playlist_remov…" at bounding box center [538, 465] width 850 height 757
click at [129, 285] on div at bounding box center [139, 293] width 33 height 21
click at [437, 130] on div "chevron_left 10/02/2025 - 10/08/2025 October 2nd chevron_right" at bounding box center [547, 130] width 850 height 19
click at [434, 103] on span "get_app" at bounding box center [433, 109] width 25 height 25
click at [432, 198] on p "BLACKPINK MV Special - NEW K.ID - SSTV - 202308 - renewal ver." at bounding box center [442, 199] width 169 height 12
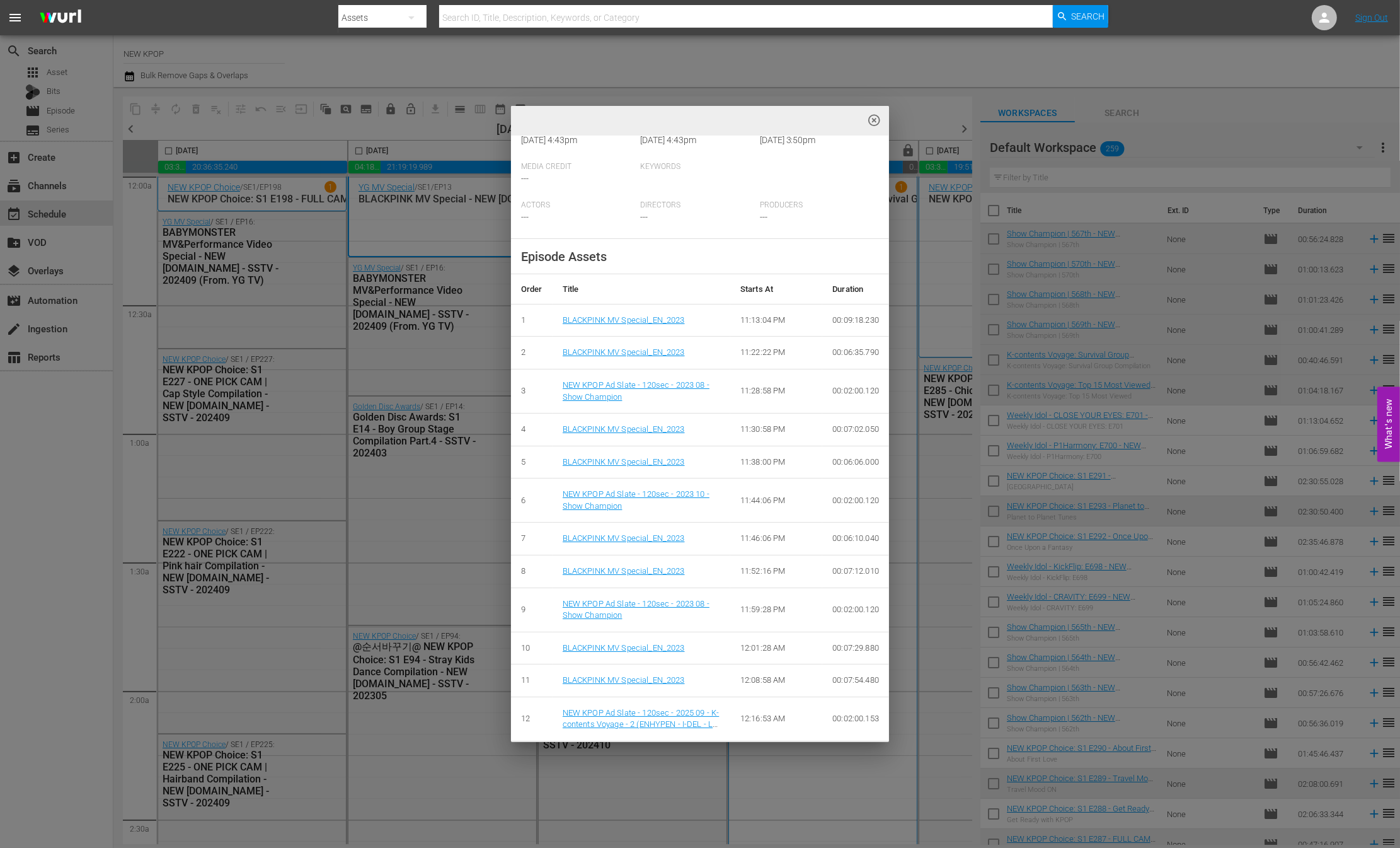
scroll to position [352, 0]
click at [875, 121] on span "highlight_off_icon" at bounding box center [875, 121] width 15 height 15
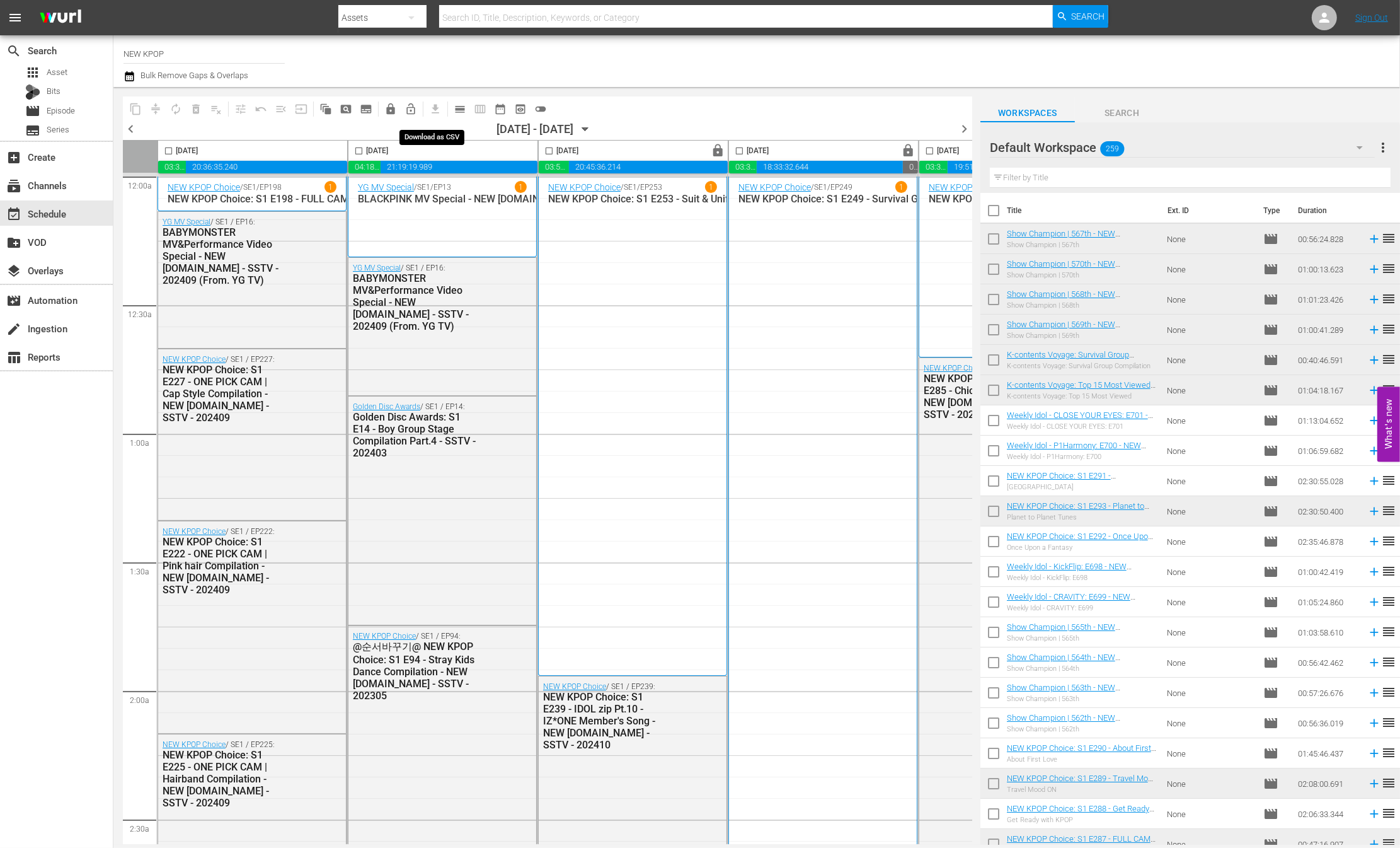
click at [433, 107] on span "get_app" at bounding box center [433, 109] width 25 height 25
click at [435, 109] on span "get_app" at bounding box center [433, 109] width 25 height 25
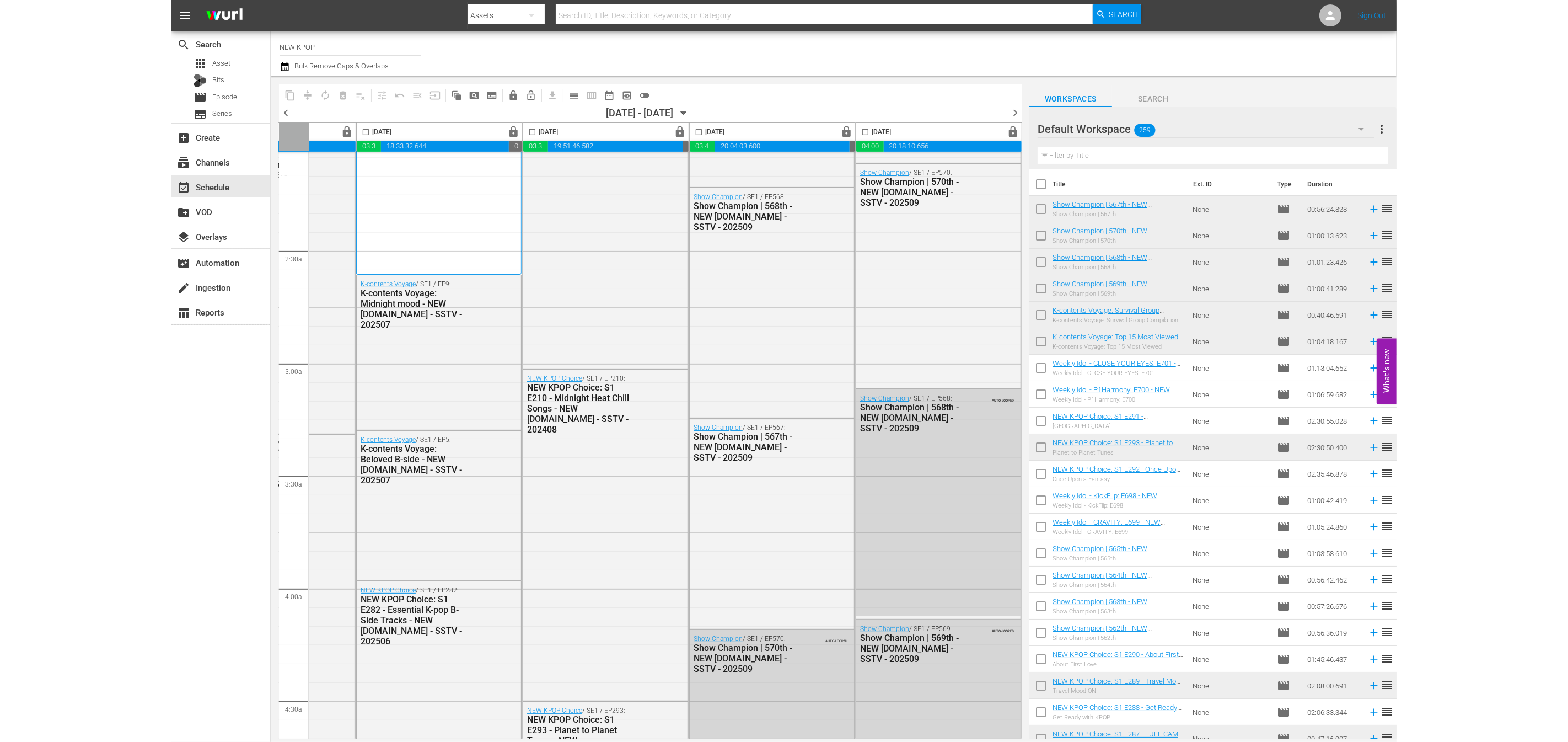
scroll to position [0, 455]
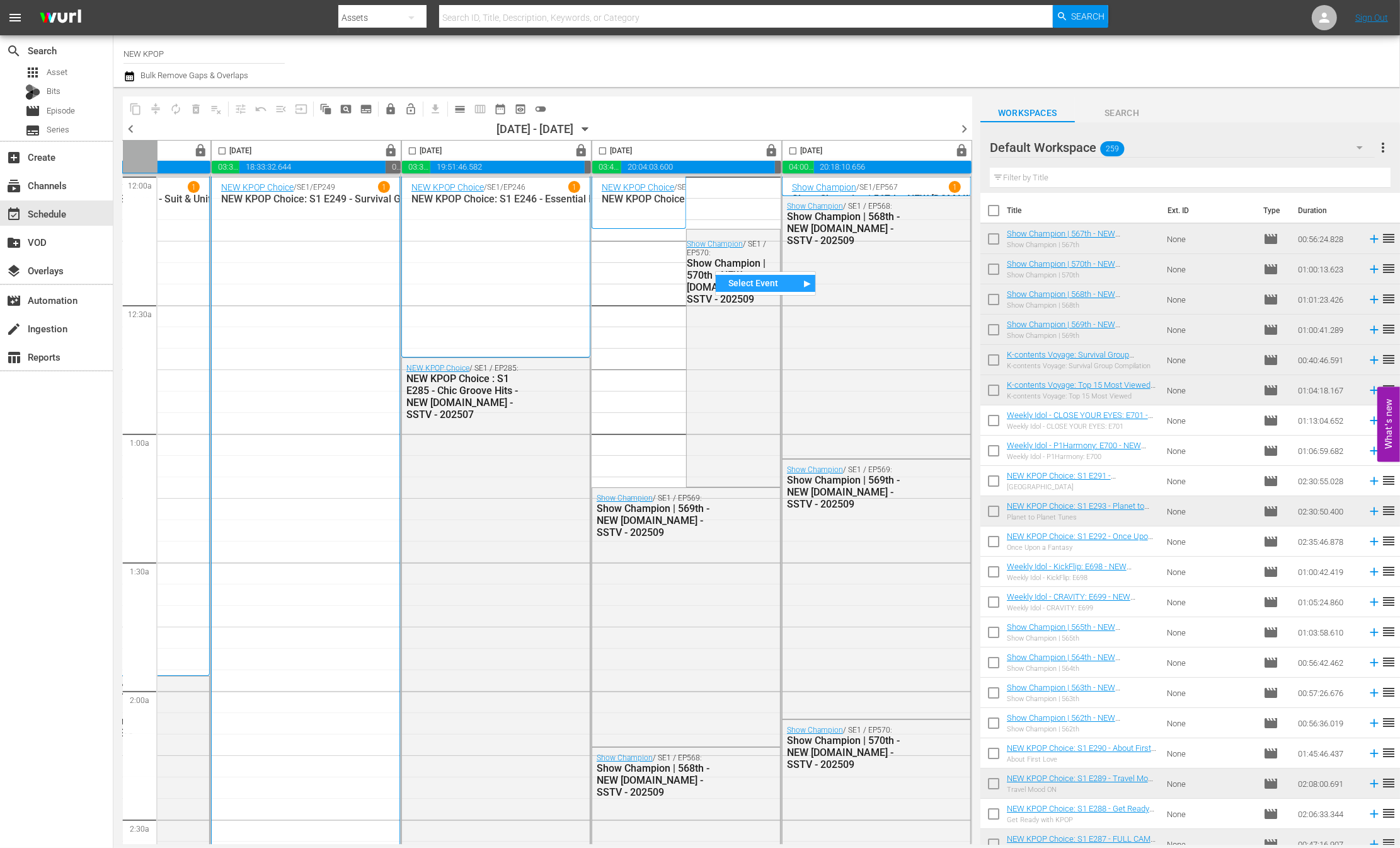
click at [691, 133] on div "chevron_left 10/02/2025 - 10/08/2025 October 2nd chevron_right" at bounding box center [547, 130] width 850 height 19
click at [786, 148] on input "checkbox" at bounding box center [793, 154] width 15 height 15
checkbox input "true"
click at [596, 147] on input "checkbox" at bounding box center [602, 154] width 15 height 15
checkbox input "true"
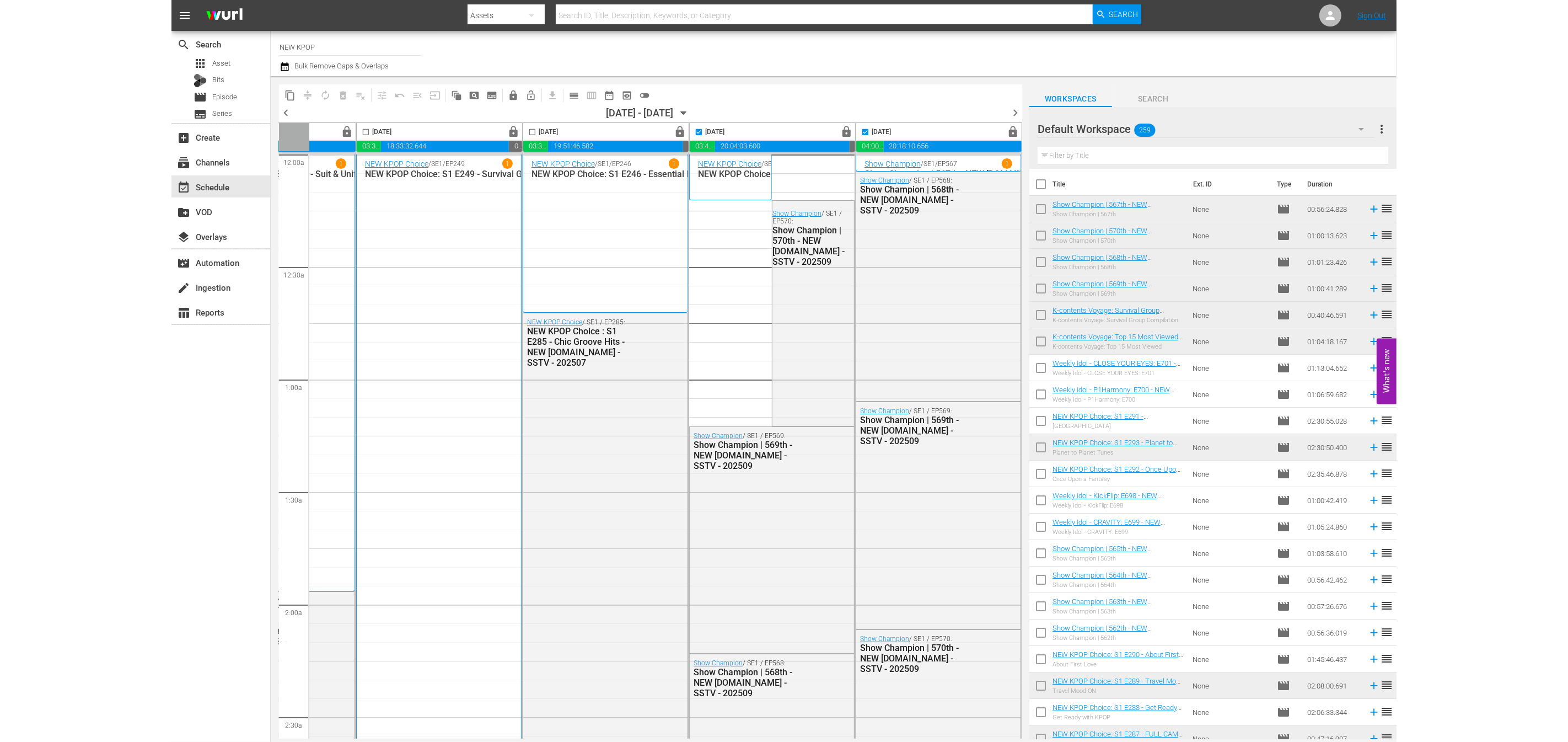
scroll to position [0, 229]
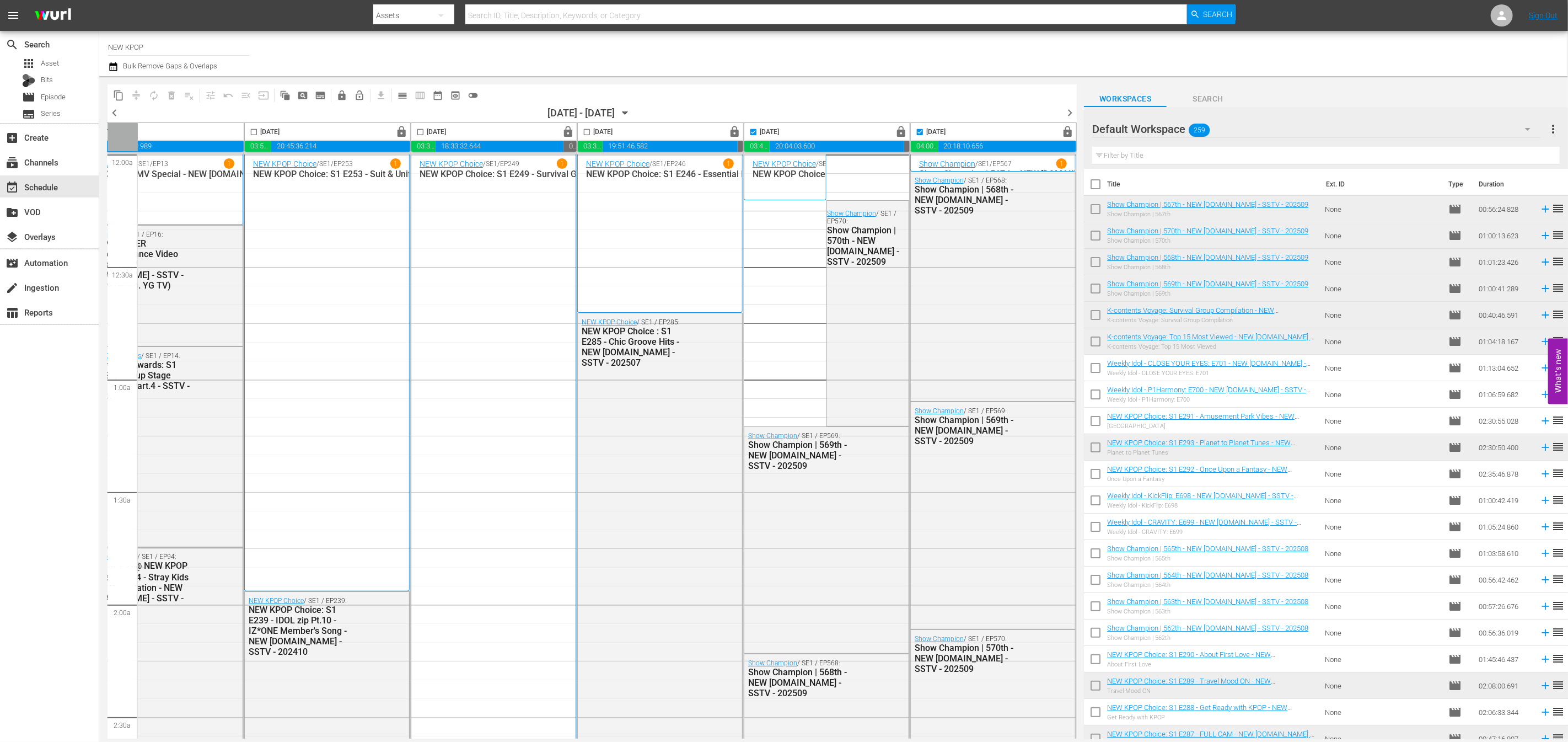
click at [250, 133] on input "checkbox" at bounding box center [254, 134] width 13 height 13
checkbox input "true"
click at [415, 130] on input "checkbox" at bounding box center [420, 134] width 13 height 13
checkbox input "true"
click at [584, 131] on input "checkbox" at bounding box center [586, 134] width 13 height 13
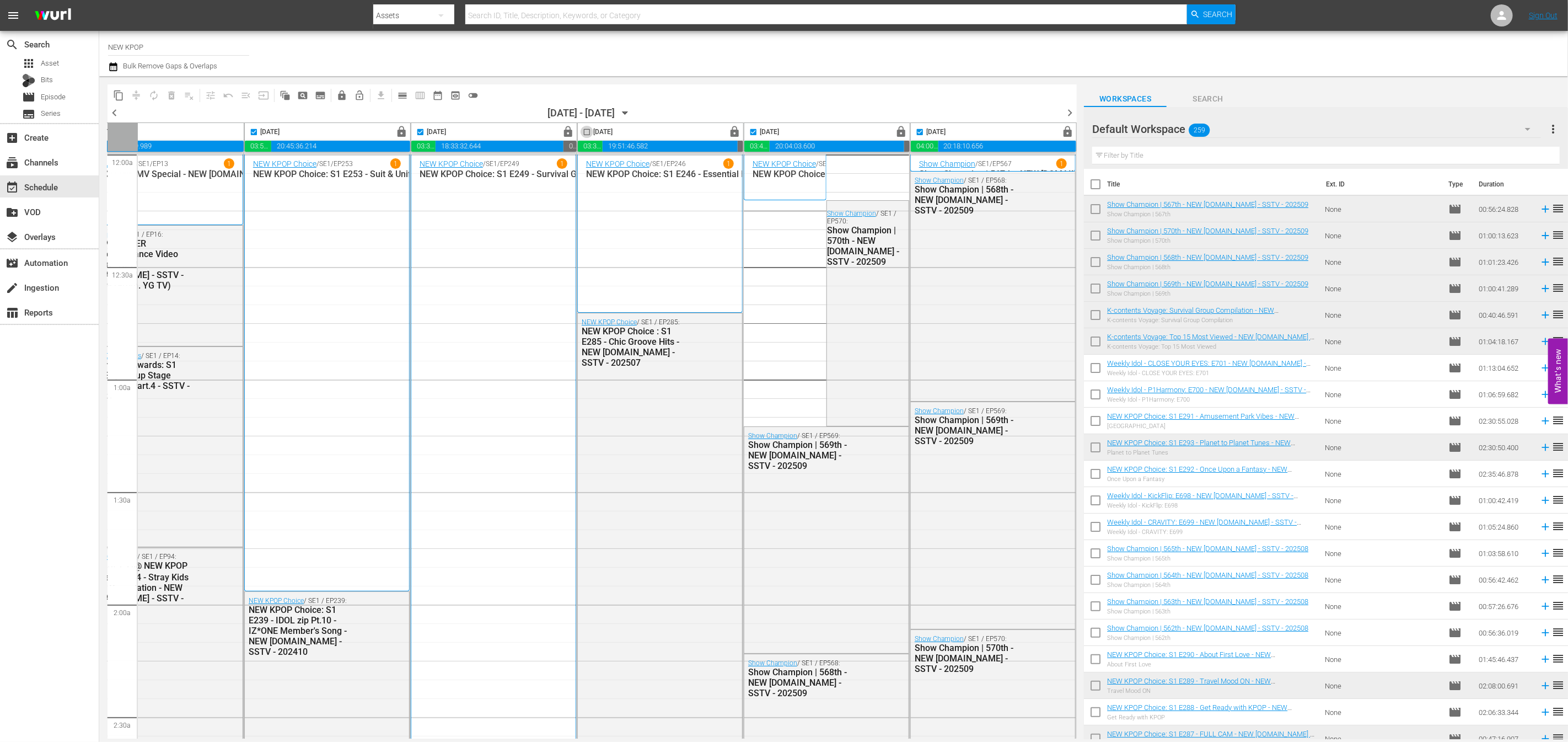
checkbox input "true"
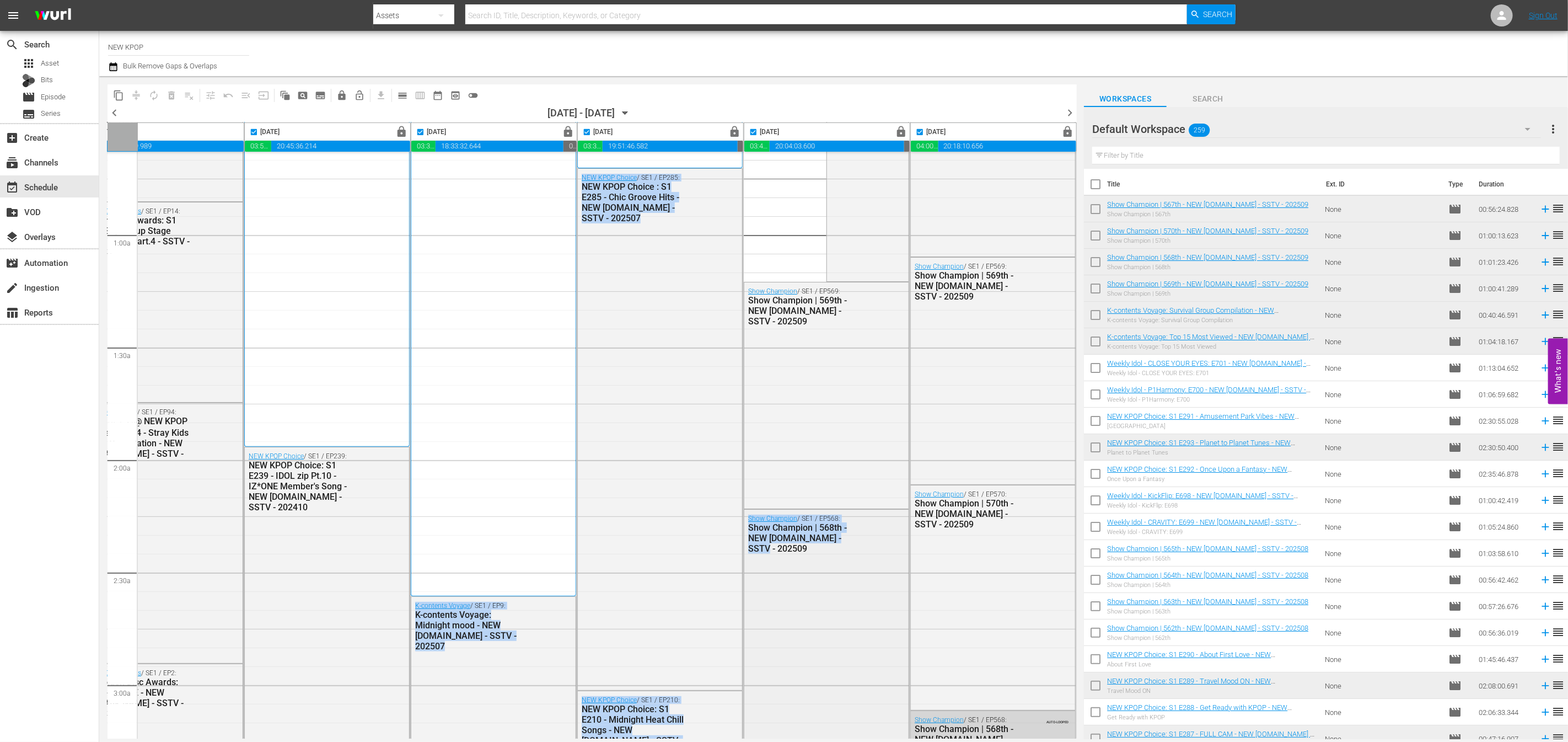
drag, startPoint x: 562, startPoint y: 733, endPoint x: 817, endPoint y: 732, distance: 255.0
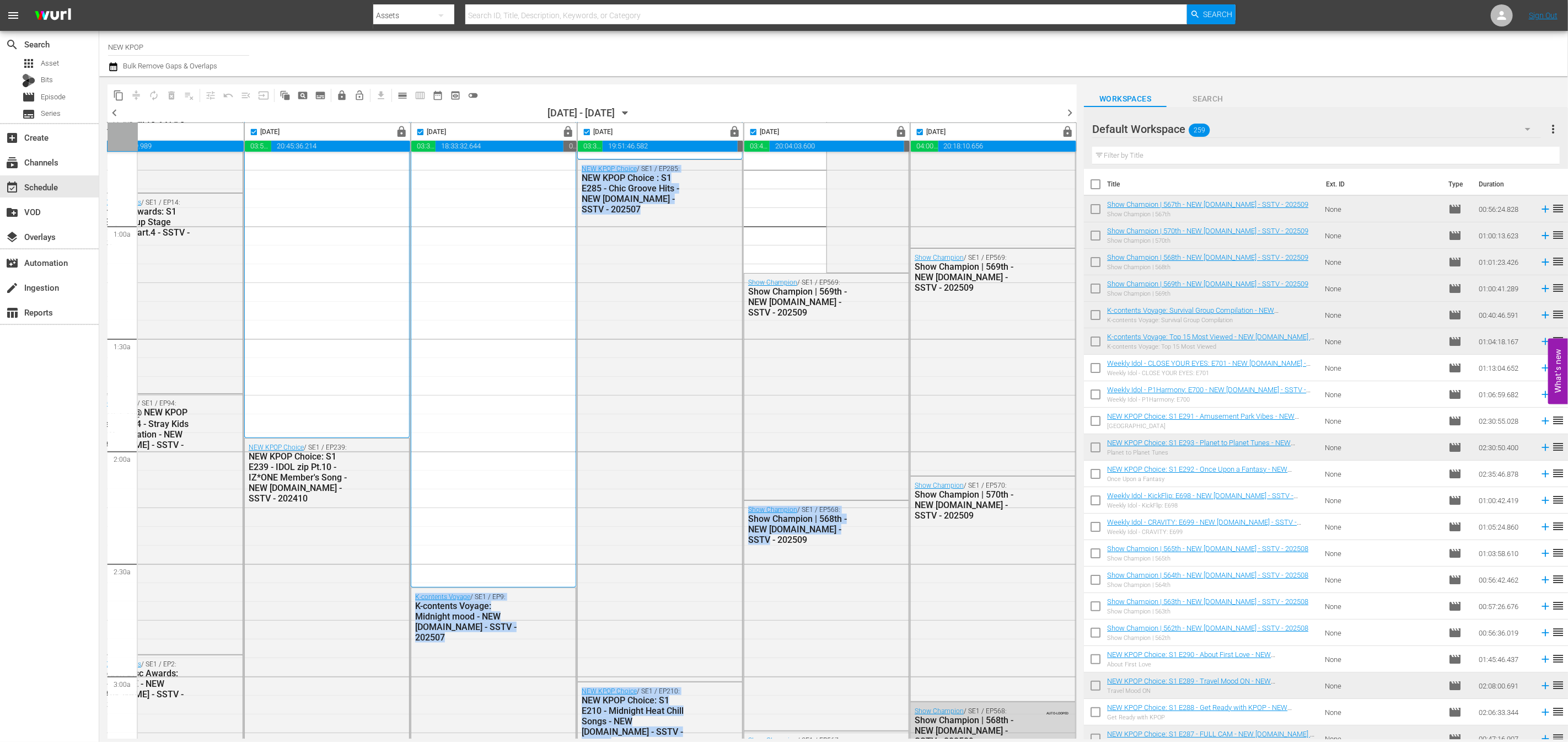
scroll to position [154, 0]
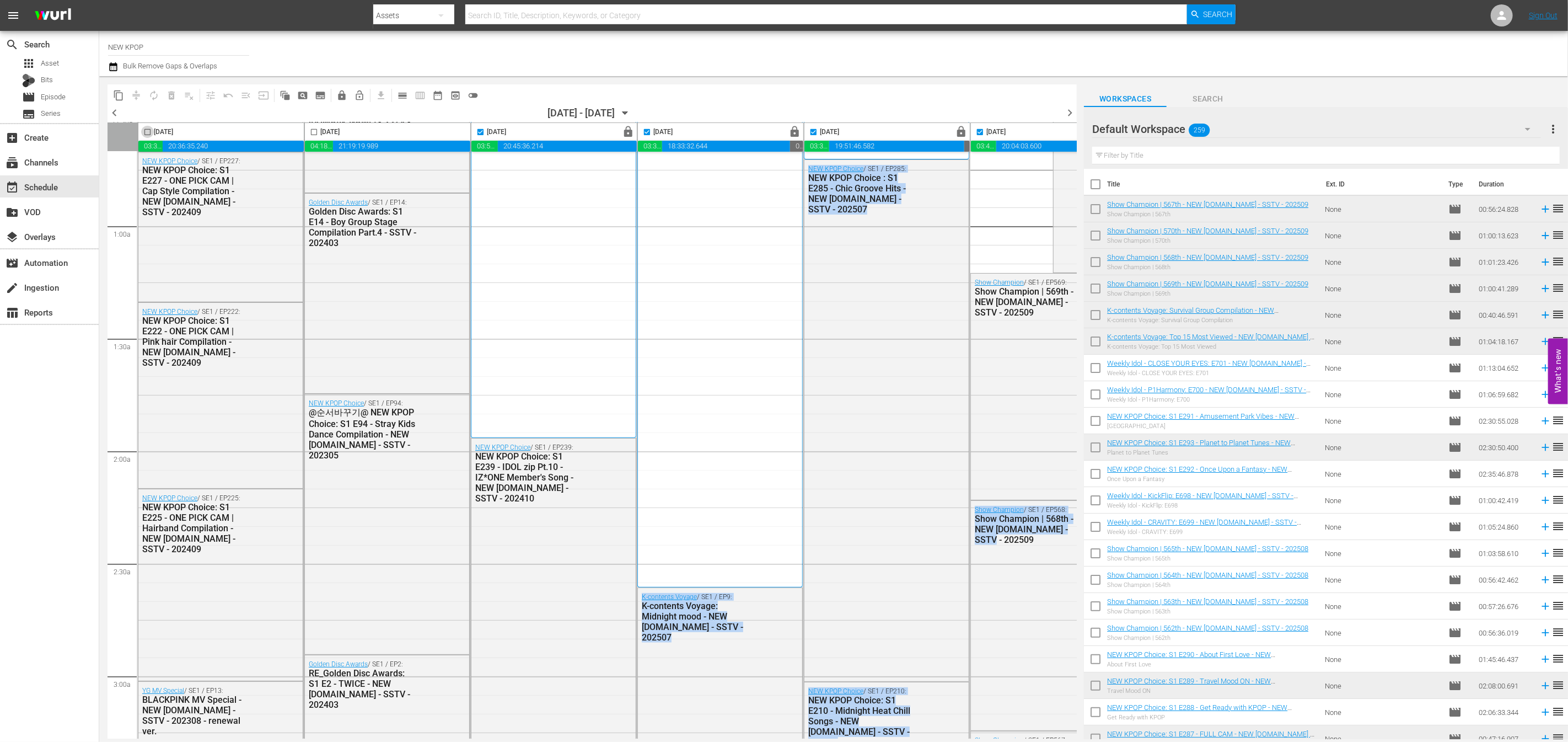
drag, startPoint x: 147, startPoint y: 132, endPoint x: 273, endPoint y: 132, distance: 126.0
click at [147, 132] on input "checkbox" at bounding box center [147, 134] width 13 height 13
checkbox input "true"
click at [318, 131] on input "checkbox" at bounding box center [314, 134] width 13 height 13
checkbox input "true"
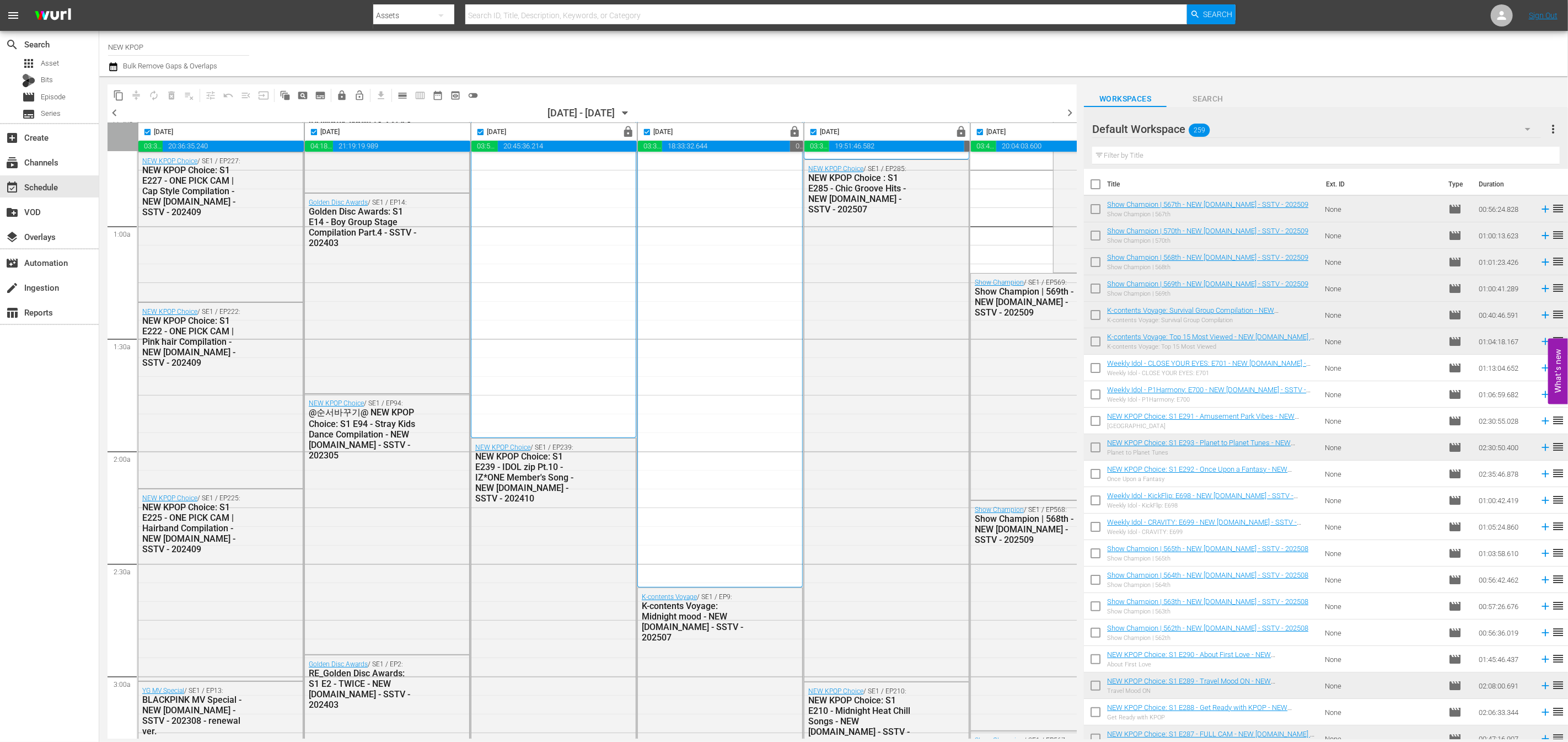
click at [387, 113] on div "chevron_left 10/02/2025 - 10/08/2025 October 2nd chevron_right" at bounding box center [592, 113] width 969 height 17
click at [402, 94] on span "calendar_view_day_outlined" at bounding box center [402, 95] width 11 height 11
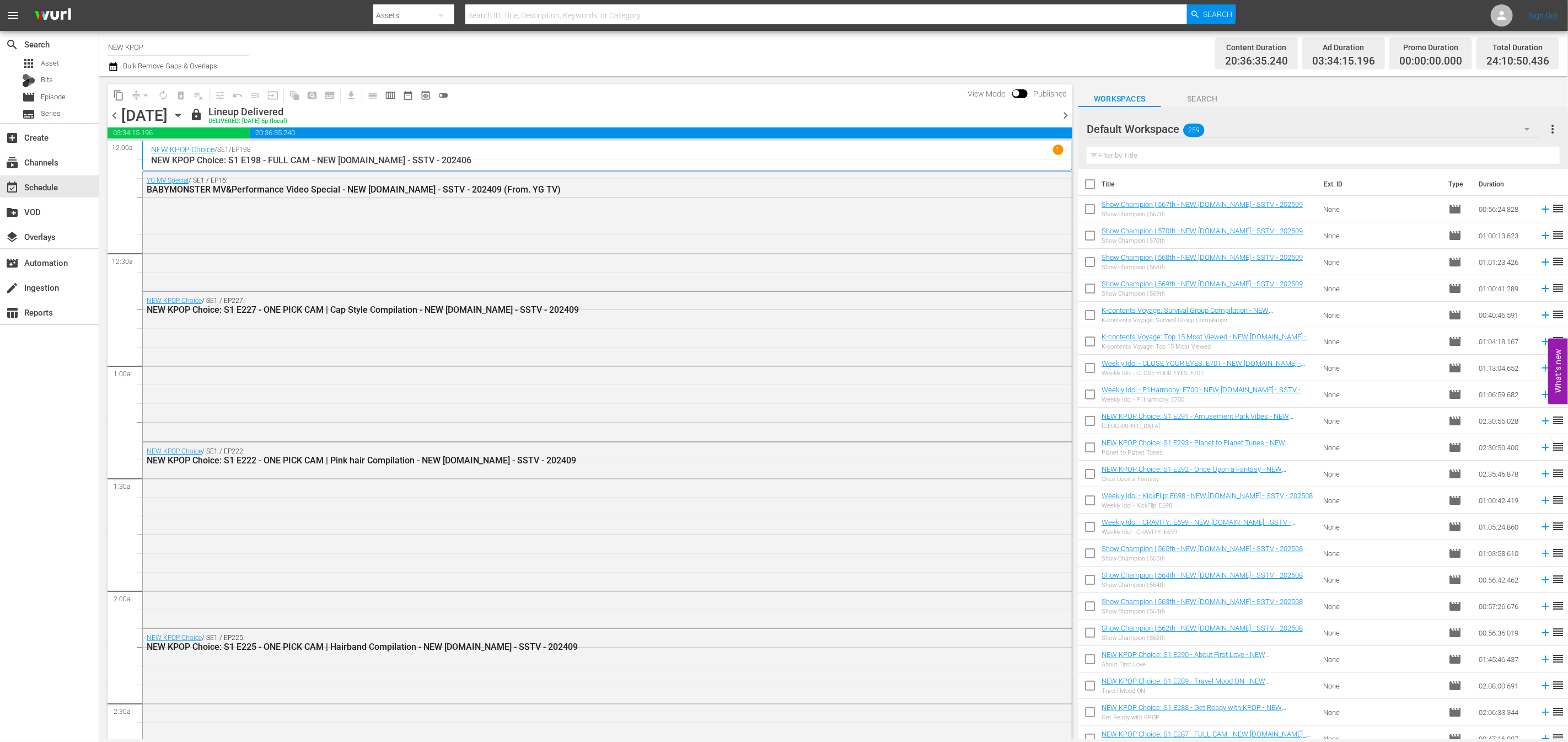
click at [1062, 115] on span "chevron_right" at bounding box center [1065, 115] width 14 height 14
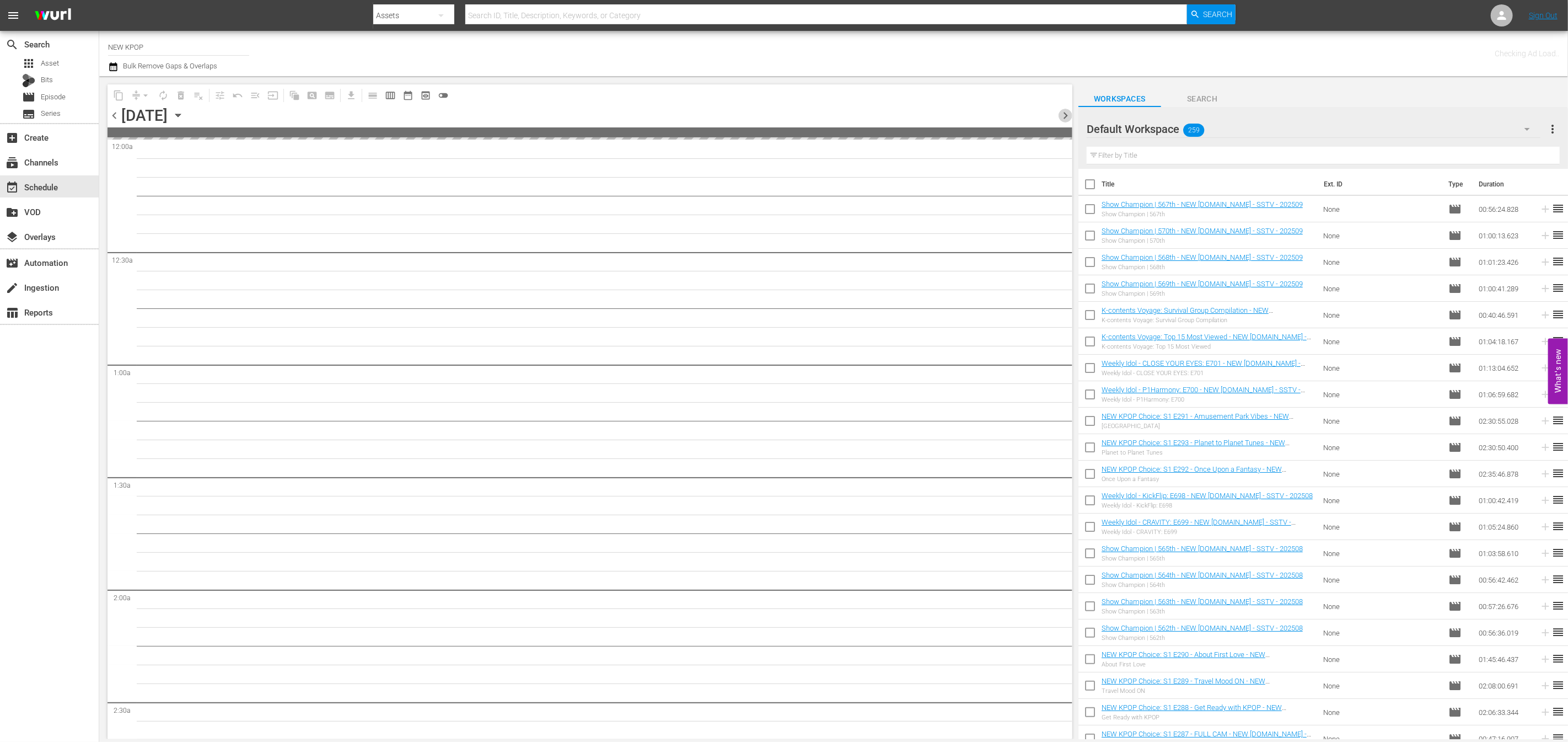
click at [1062, 115] on span "chevron_right" at bounding box center [1065, 115] width 14 height 14
click at [1058, 113] on div at bounding box center [1056, 114] width 4 height 18
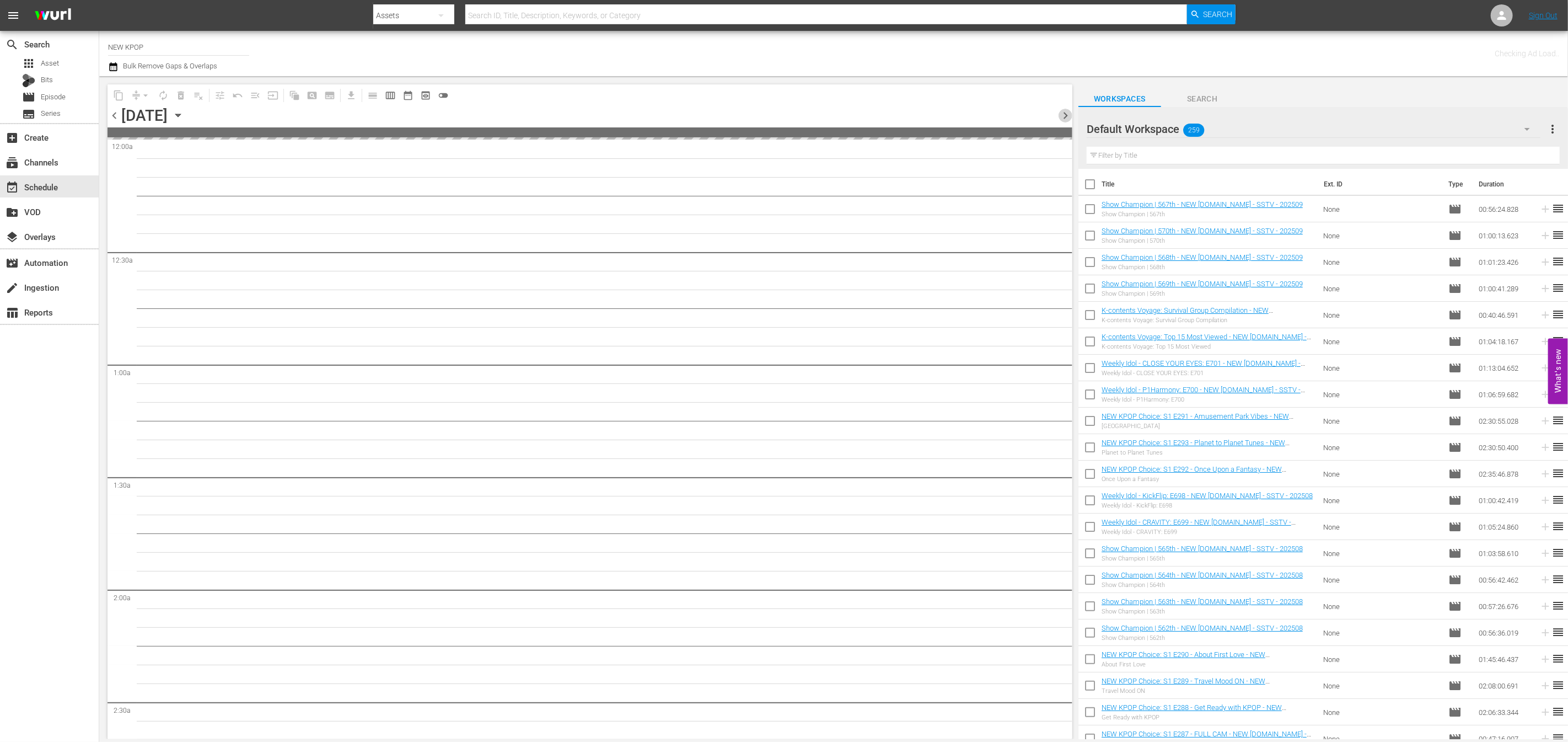
click at [1061, 114] on span "chevron_right" at bounding box center [1065, 115] width 14 height 14
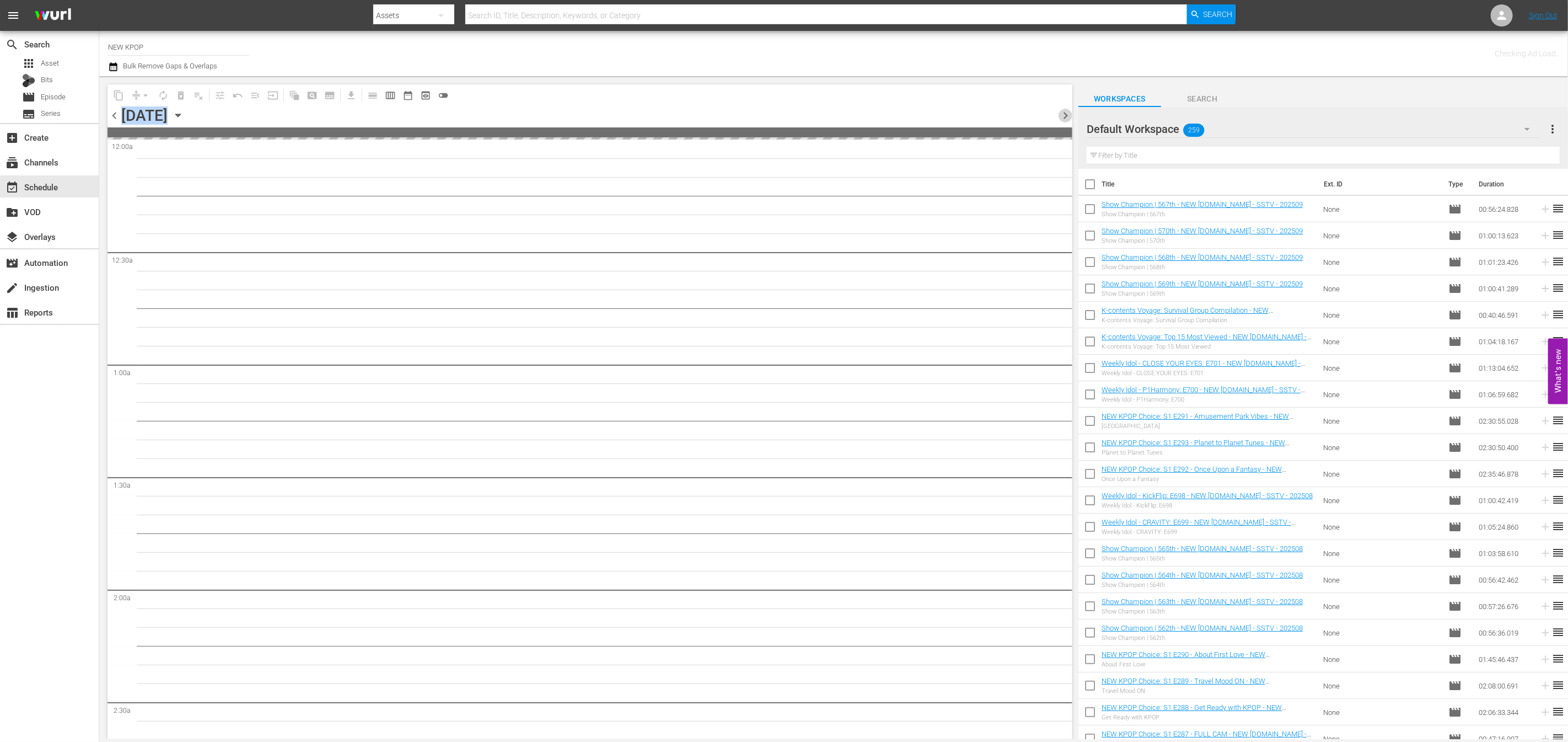
click at [1061, 114] on span "chevron_right" at bounding box center [1065, 115] width 14 height 14
click at [411, 112] on div "chevron_left Tuesday, October 14th October 14th chevron_right" at bounding box center [590, 116] width 965 height 22
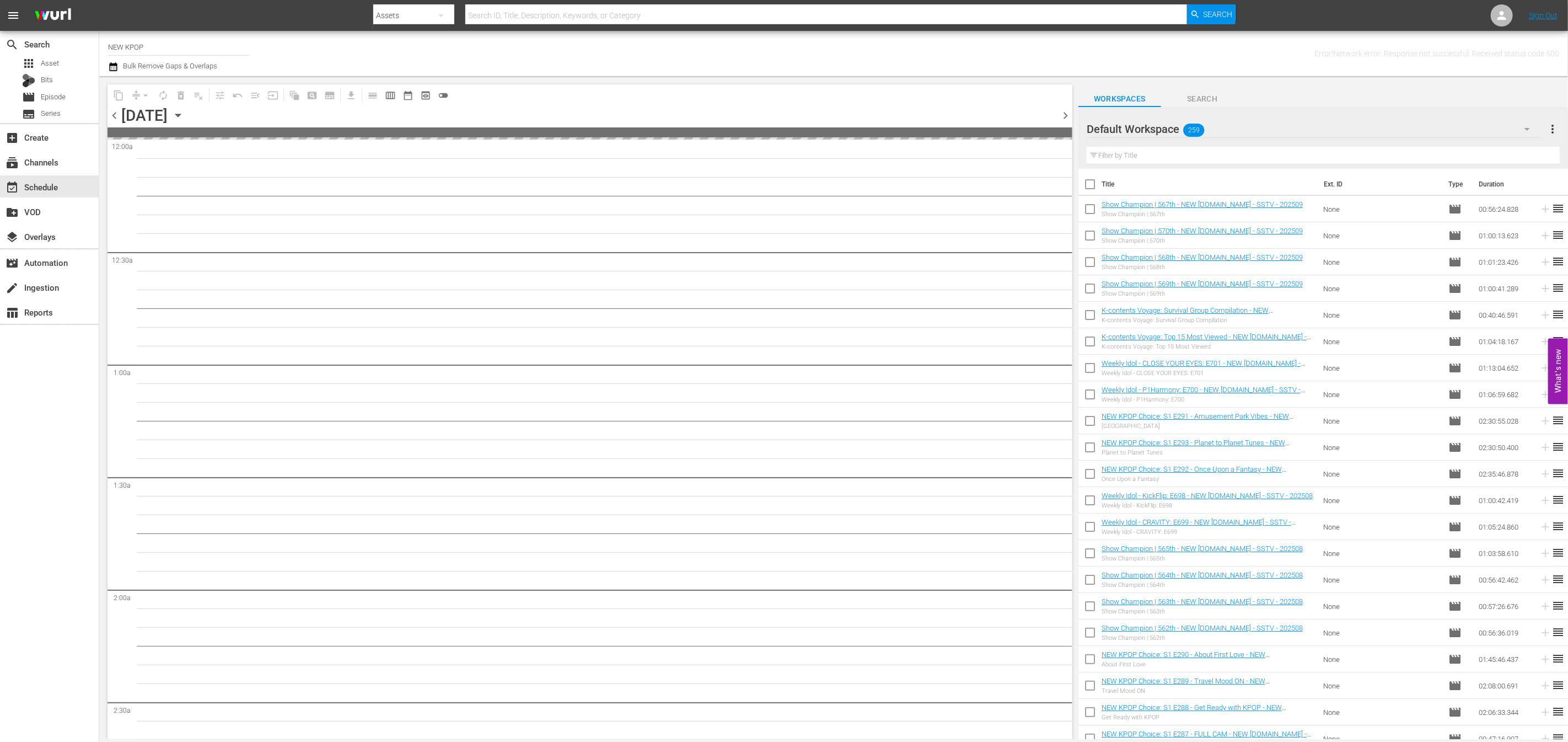
click at [507, 65] on div "Channel Title NEW KPOP Bulk Remove Gaps & Overlaps" at bounding box center [503, 53] width 791 height 39
click at [568, 85] on div "content_copy compress arrow_drop_down autorenew_outlined delete_forever_outline…" at bounding box center [590, 95] width 965 height 22
click at [50, 162] on div "subscriptions Channels" at bounding box center [31, 160] width 62 height 10
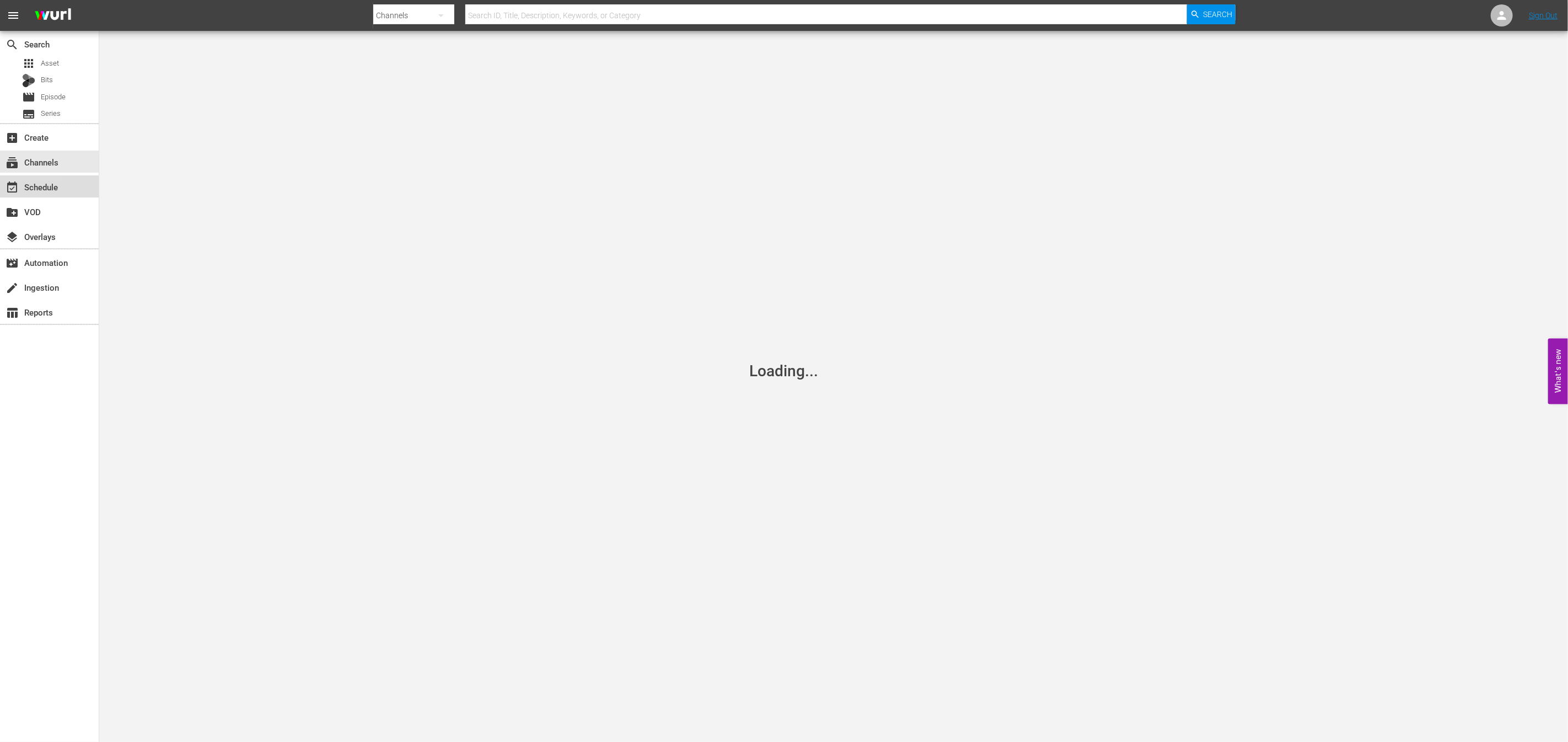
click at [58, 183] on div "event_available Schedule" at bounding box center [31, 185] width 62 height 10
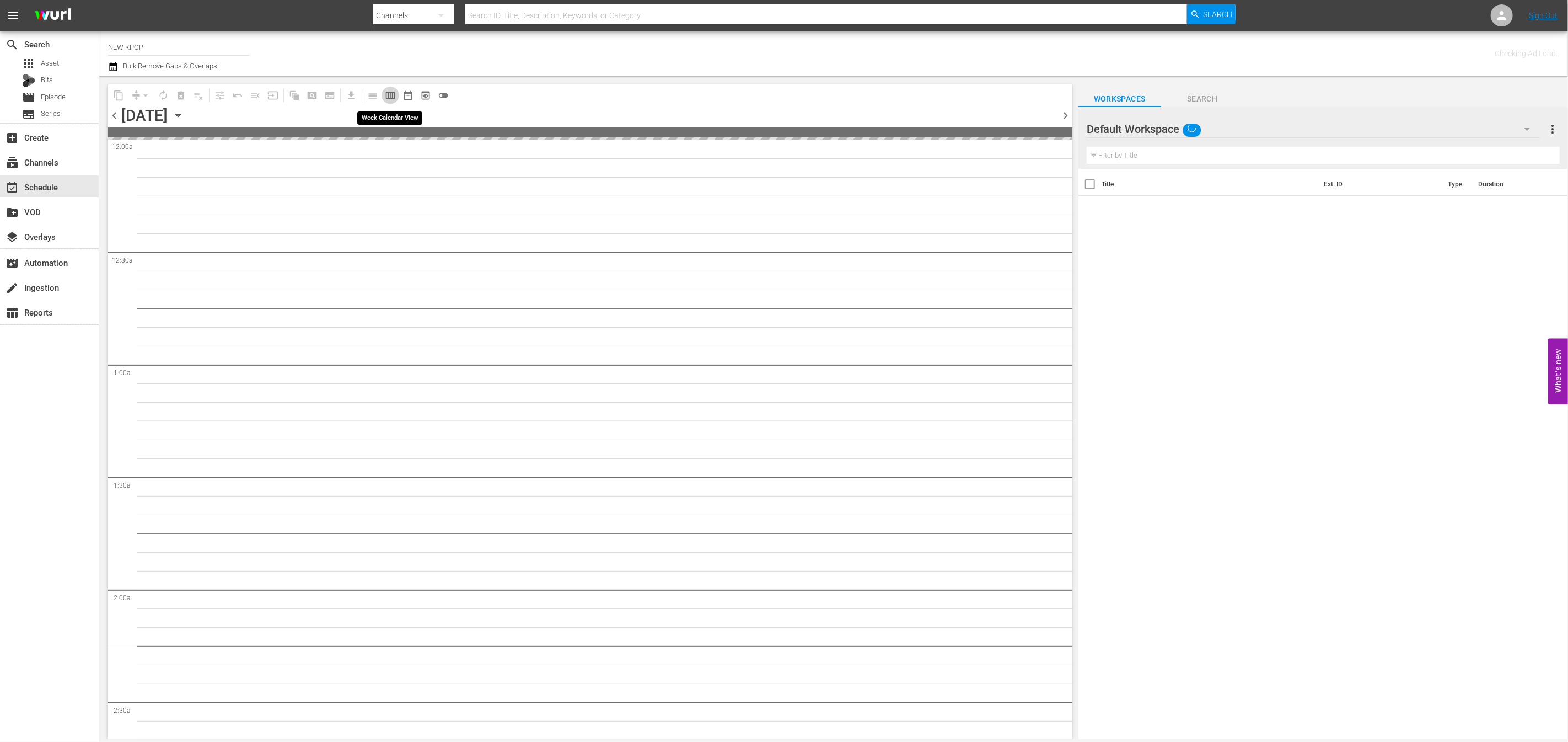
click at [385, 93] on span "calendar_view_week_outlined" at bounding box center [390, 95] width 11 height 11
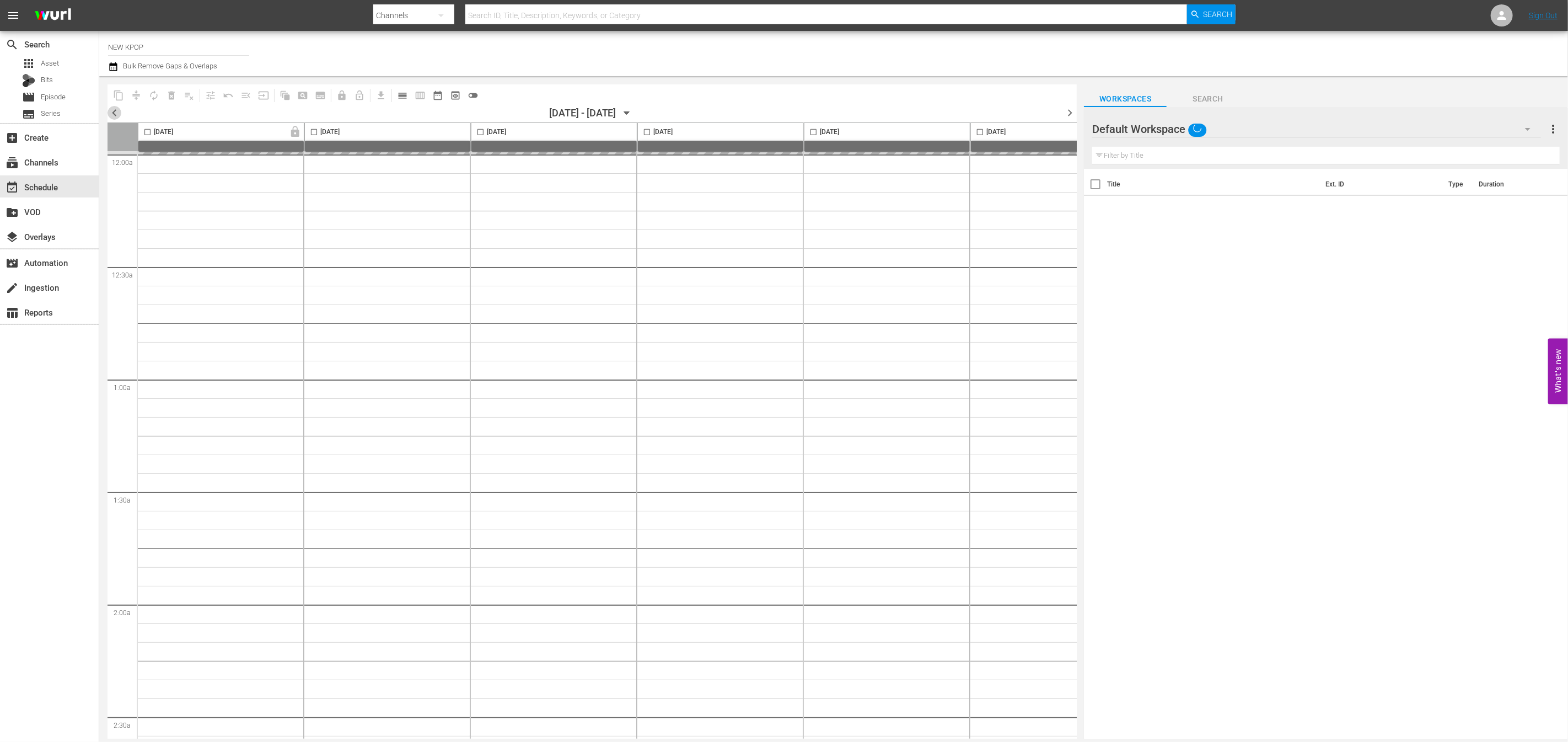
click at [118, 115] on span "chevron_left" at bounding box center [114, 113] width 14 height 14
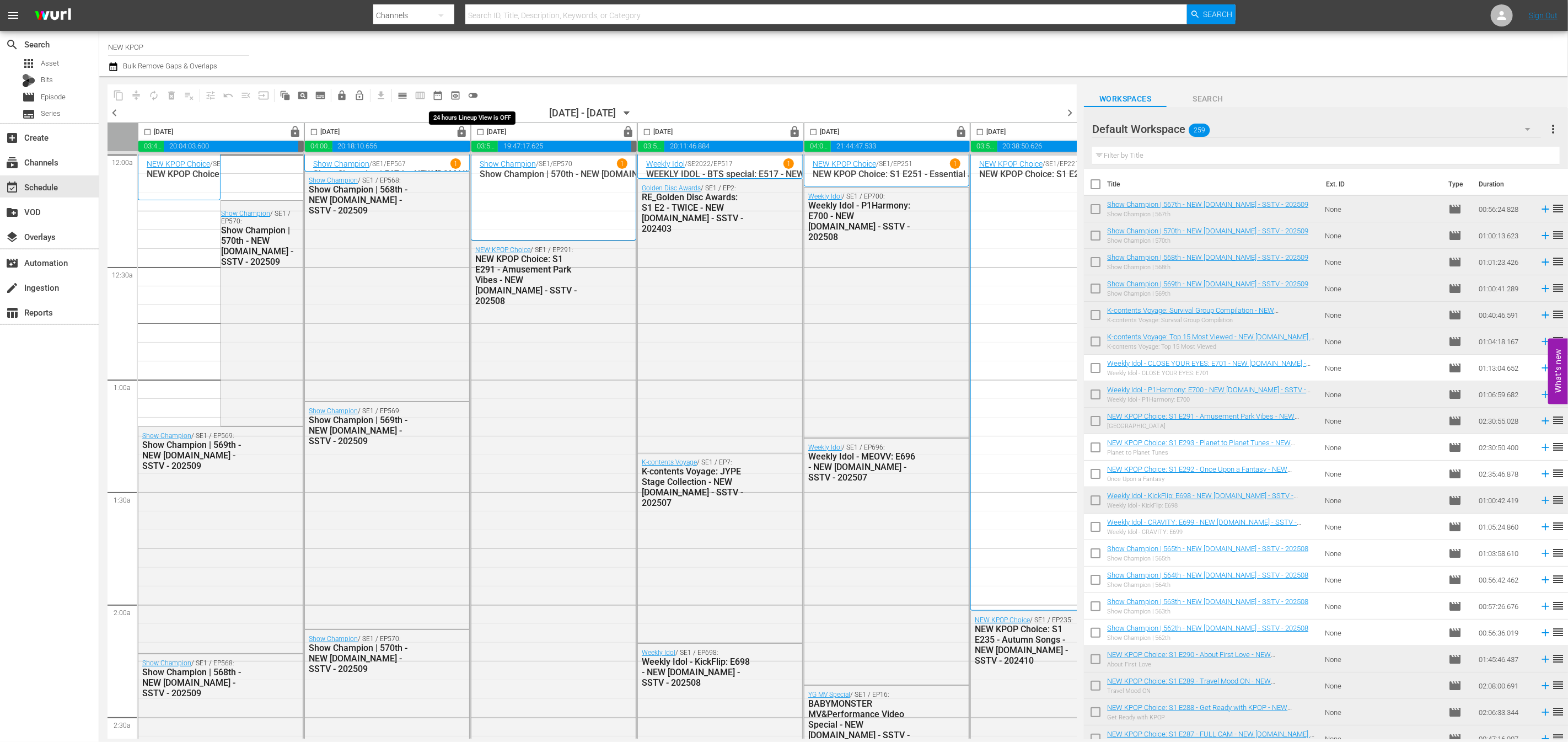
click at [474, 95] on span "toggle_off" at bounding box center [473, 95] width 11 height 11
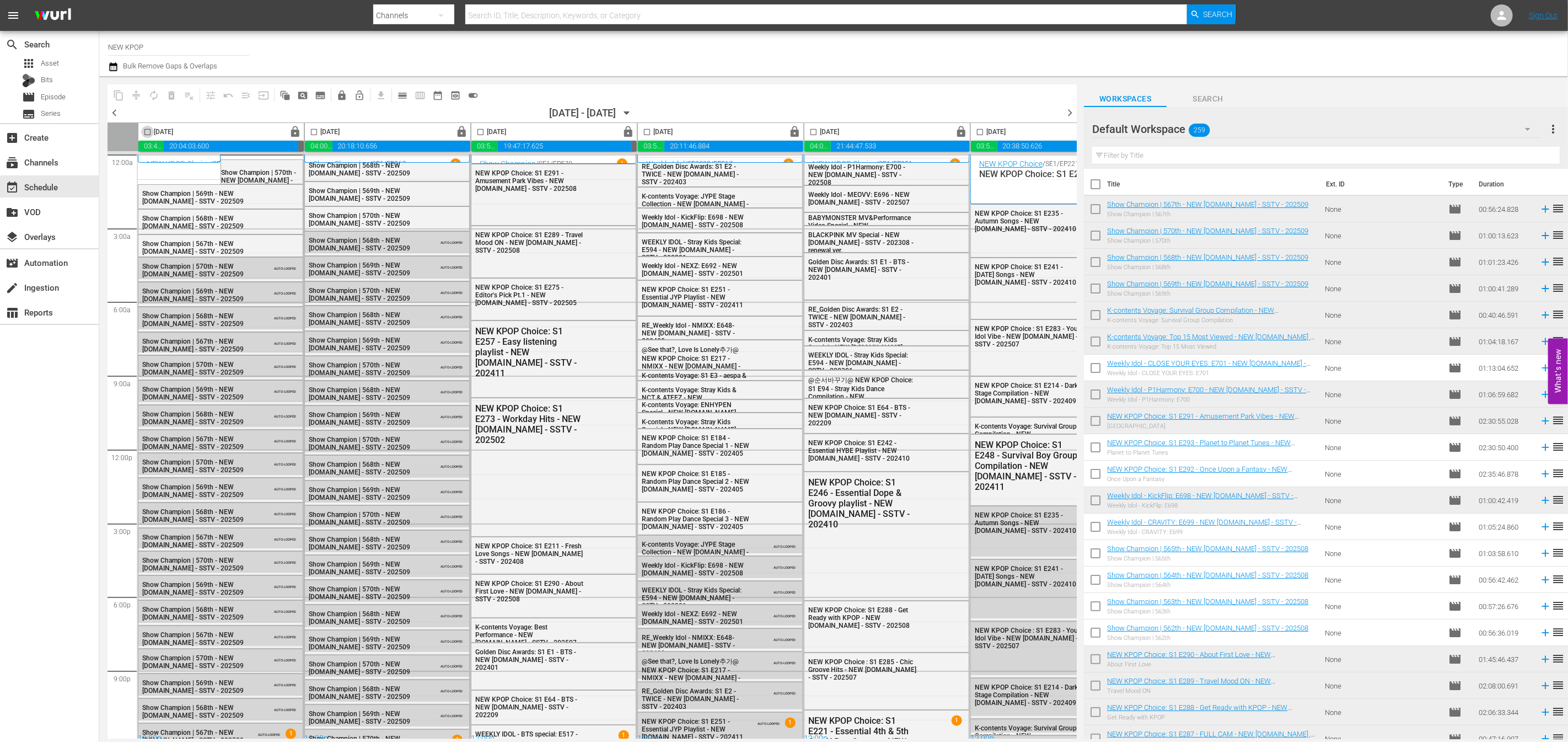
click at [147, 128] on input "checkbox" at bounding box center [147, 134] width 13 height 13
click at [147, 127] on span at bounding box center [147, 132] width 13 height 13
click at [146, 133] on input "checkbox" at bounding box center [147, 134] width 13 height 13
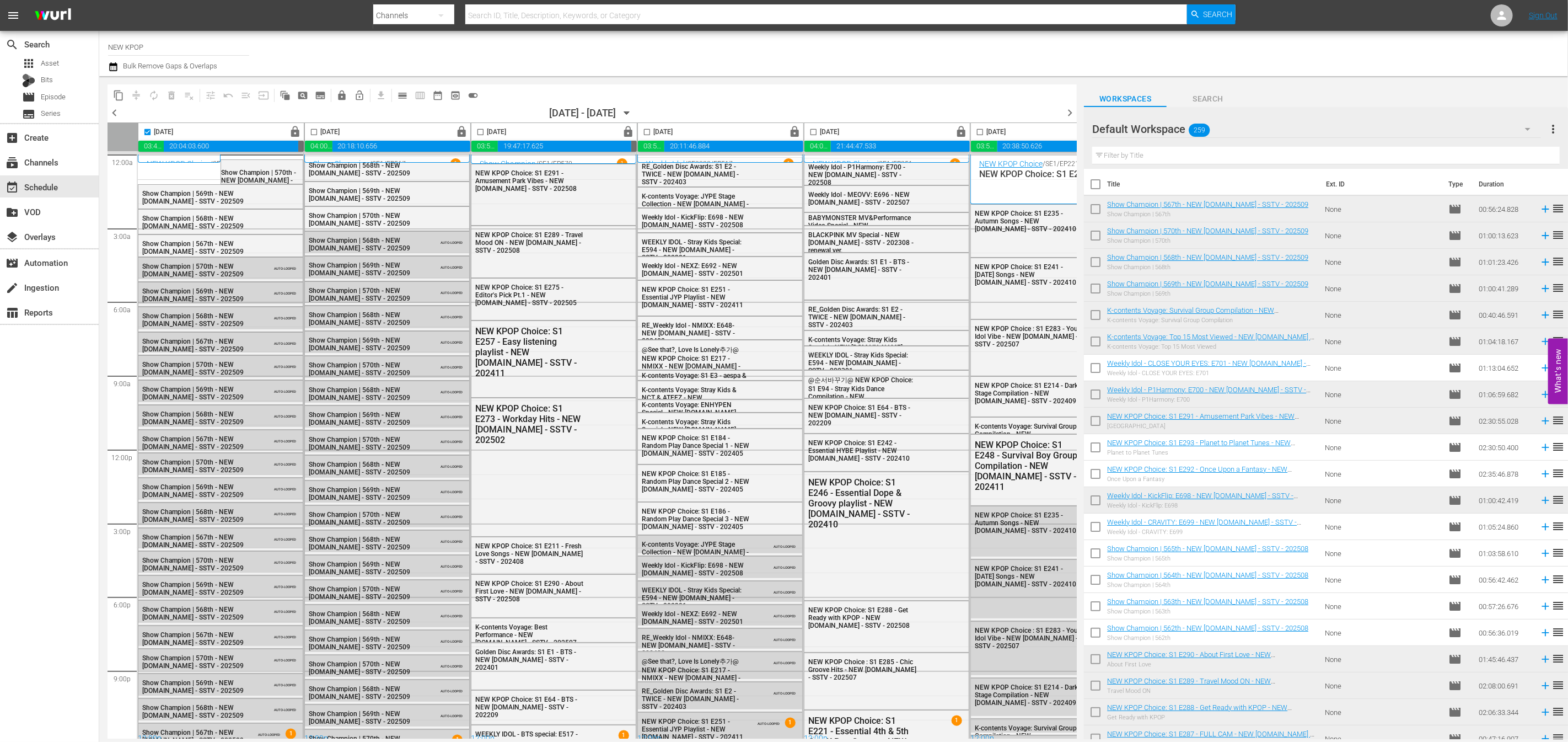
checkbox input "false"
click at [643, 132] on input "checkbox" at bounding box center [647, 134] width 13 height 13
click at [644, 133] on input "checkbox" at bounding box center [647, 134] width 13 height 13
checkbox input "false"
click at [397, 93] on span "calendar_view_day_outlined" at bounding box center [402, 95] width 11 height 11
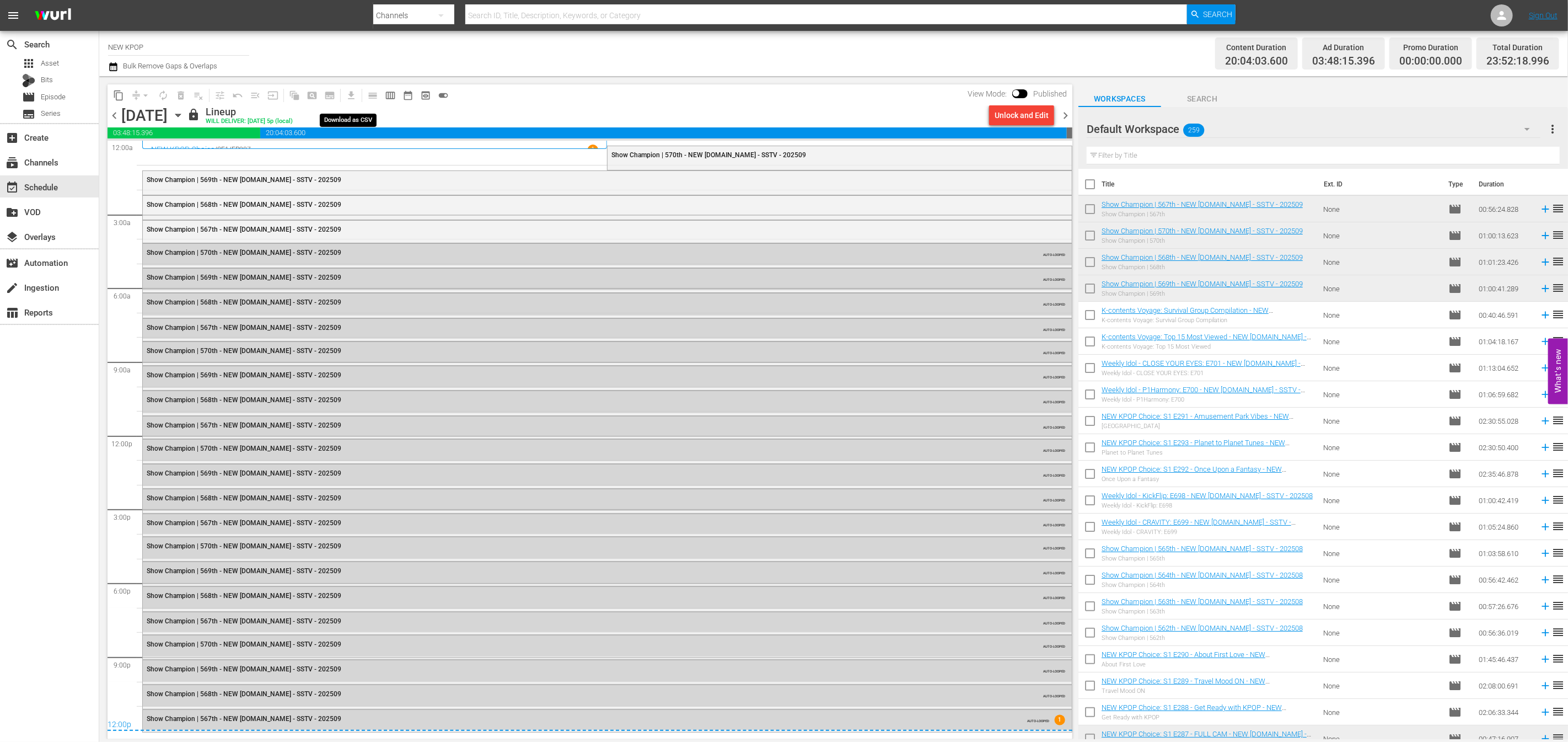
click at [346, 93] on span "get_app" at bounding box center [349, 95] width 22 height 22
click at [347, 93] on span "get_app" at bounding box center [349, 95] width 22 height 22
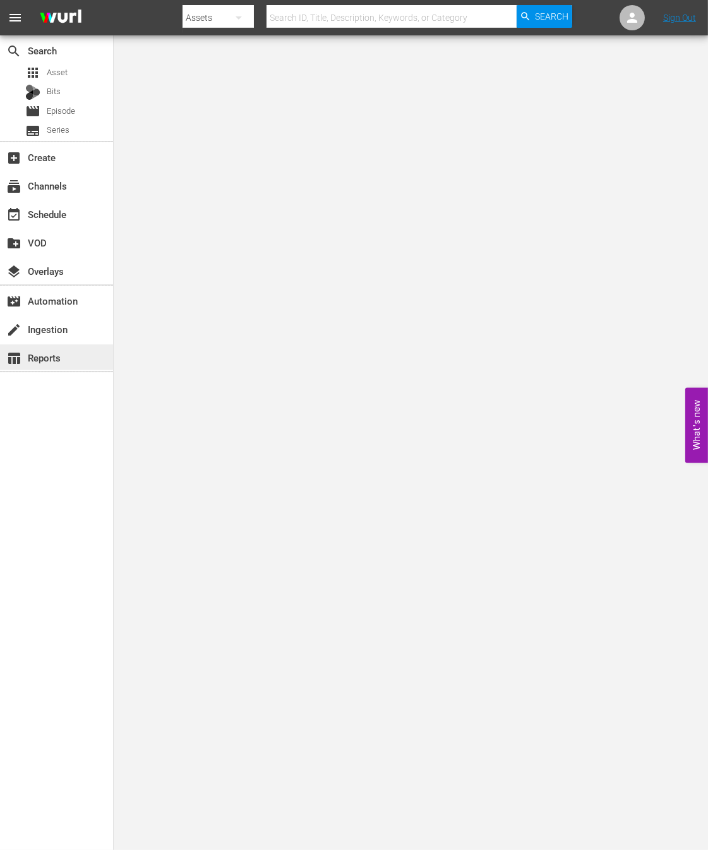
click at [48, 350] on div "table_chart Reports" at bounding box center [35, 355] width 71 height 11
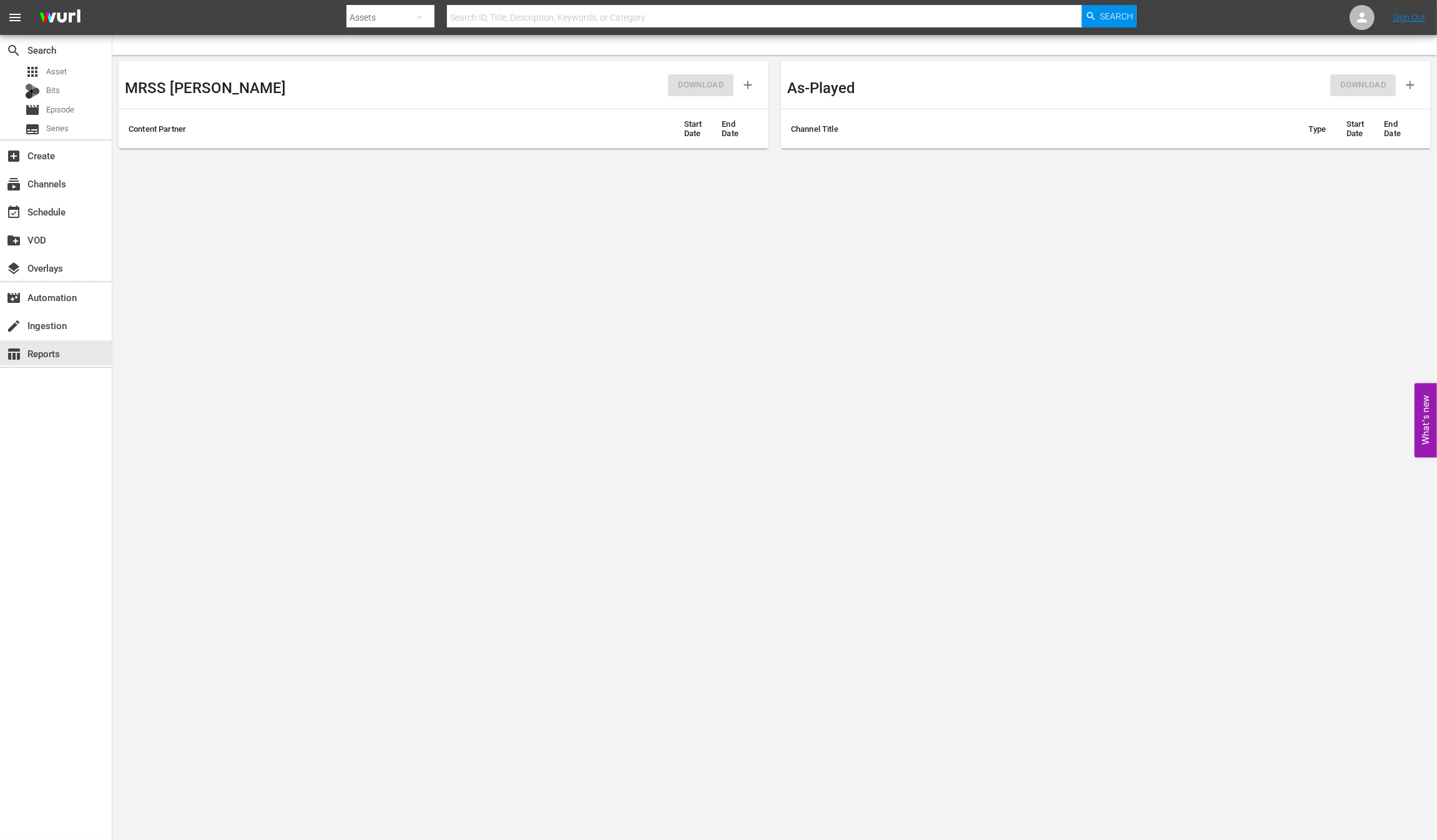
click at [700, 352] on body "menu Search By Assets Search ID, Title, Description, Keywords, or Category Sear…" at bounding box center [718, 420] width 1437 height 840
click at [700, 140] on th "Channel Title" at bounding box center [1040, 129] width 518 height 40
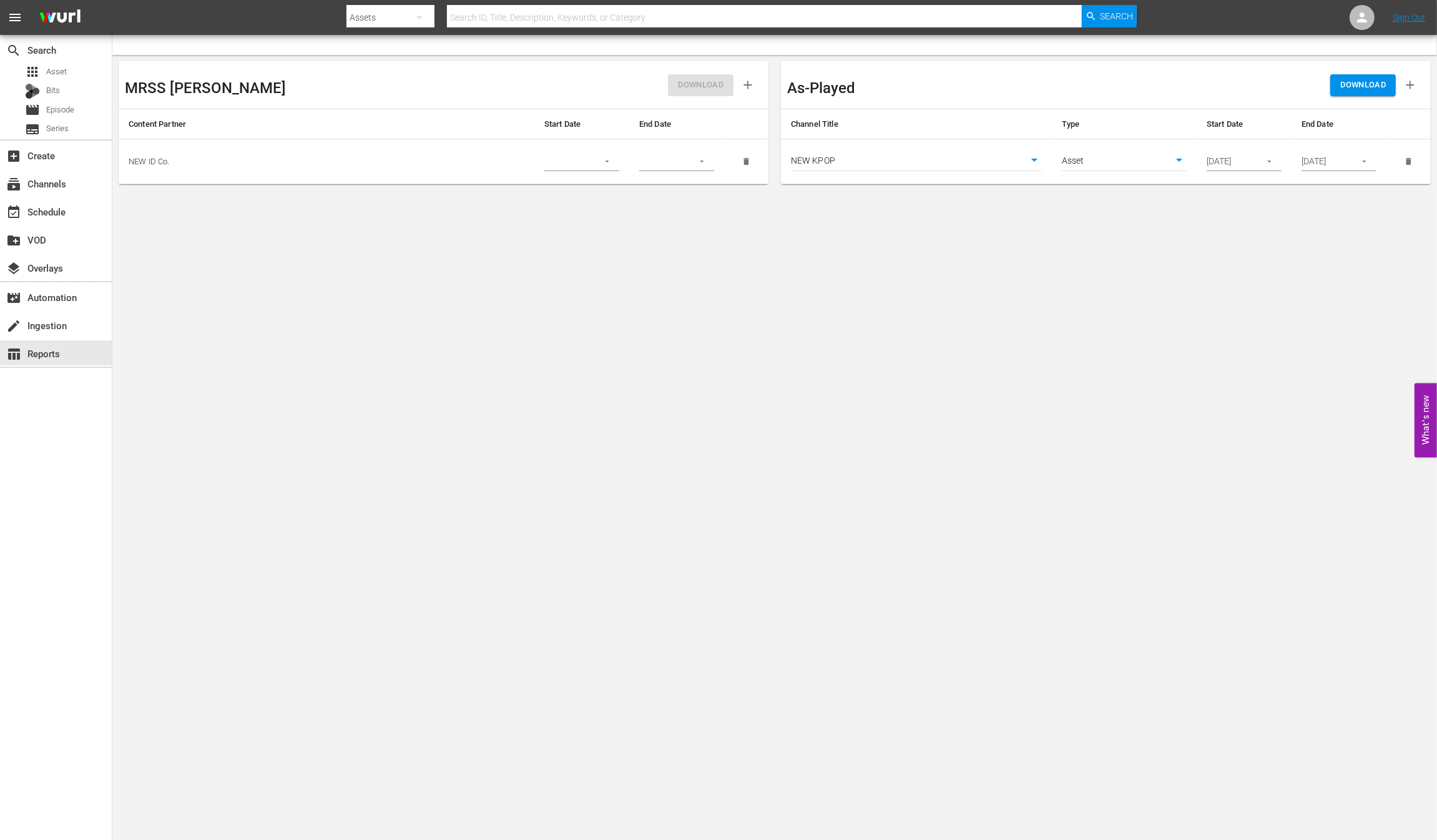
click at [700, 73] on div "As-Played" at bounding box center [947, 84] width 319 height 35
click at [700, 145] on td "NEW KPOP 617" at bounding box center [916, 161] width 271 height 44
click at [700, 155] on body "menu Search By Assets Search ID, Title, Description, Keywords, or Category Sear…" at bounding box center [718, 420] width 1437 height 840
click at [700, 184] on li "Episode" at bounding box center [1125, 182] width 125 height 21
type input "episode"
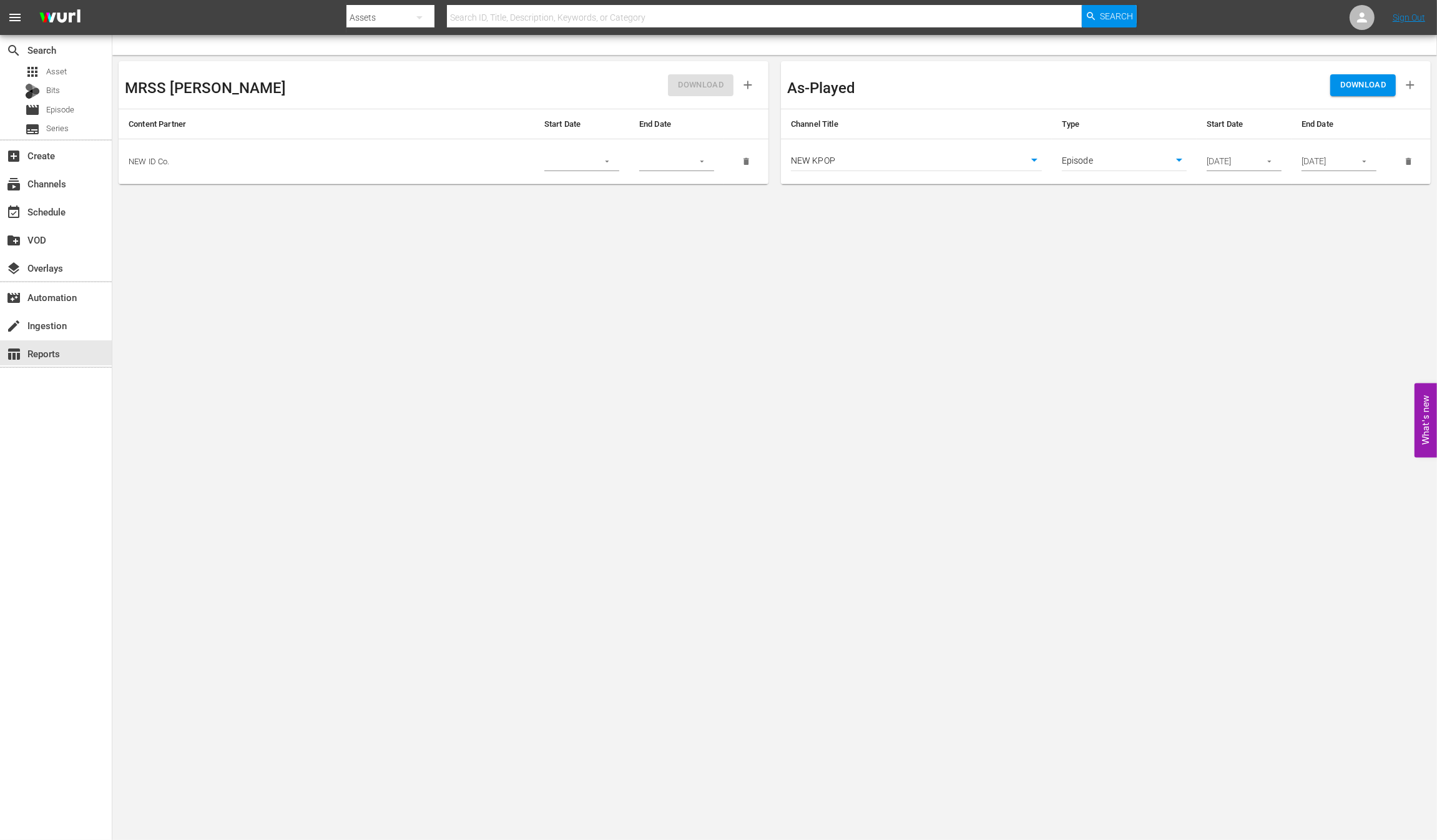
click at [700, 165] on input "10/02/2025" at bounding box center [1324, 161] width 45 height 19
click at [700, 161] on button "button" at bounding box center [1364, 161] width 25 height 25
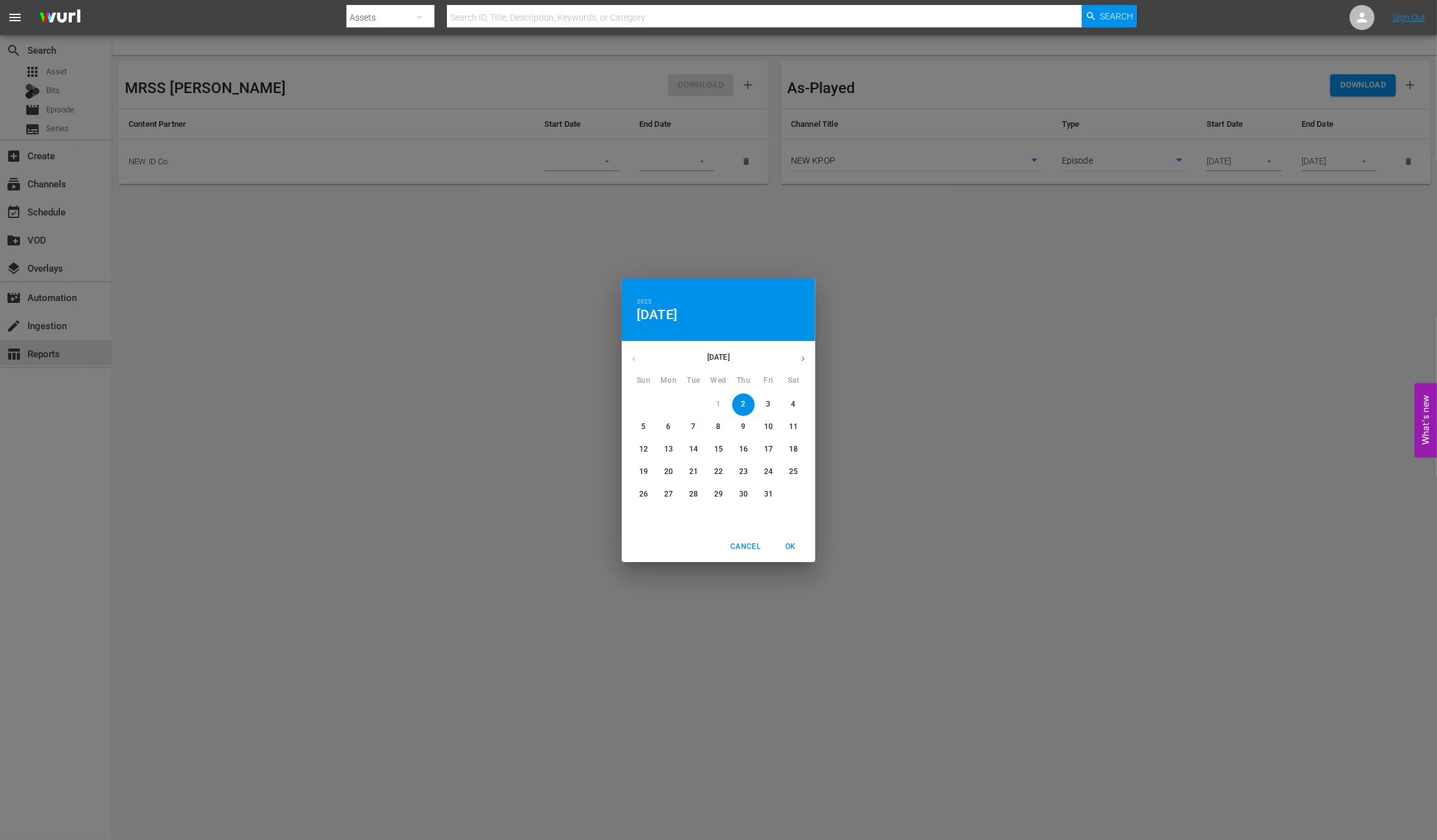
click at [687, 445] on span "14" at bounding box center [694, 449] width 23 height 11
click at [700, 548] on span "OK" at bounding box center [791, 546] width 30 height 13
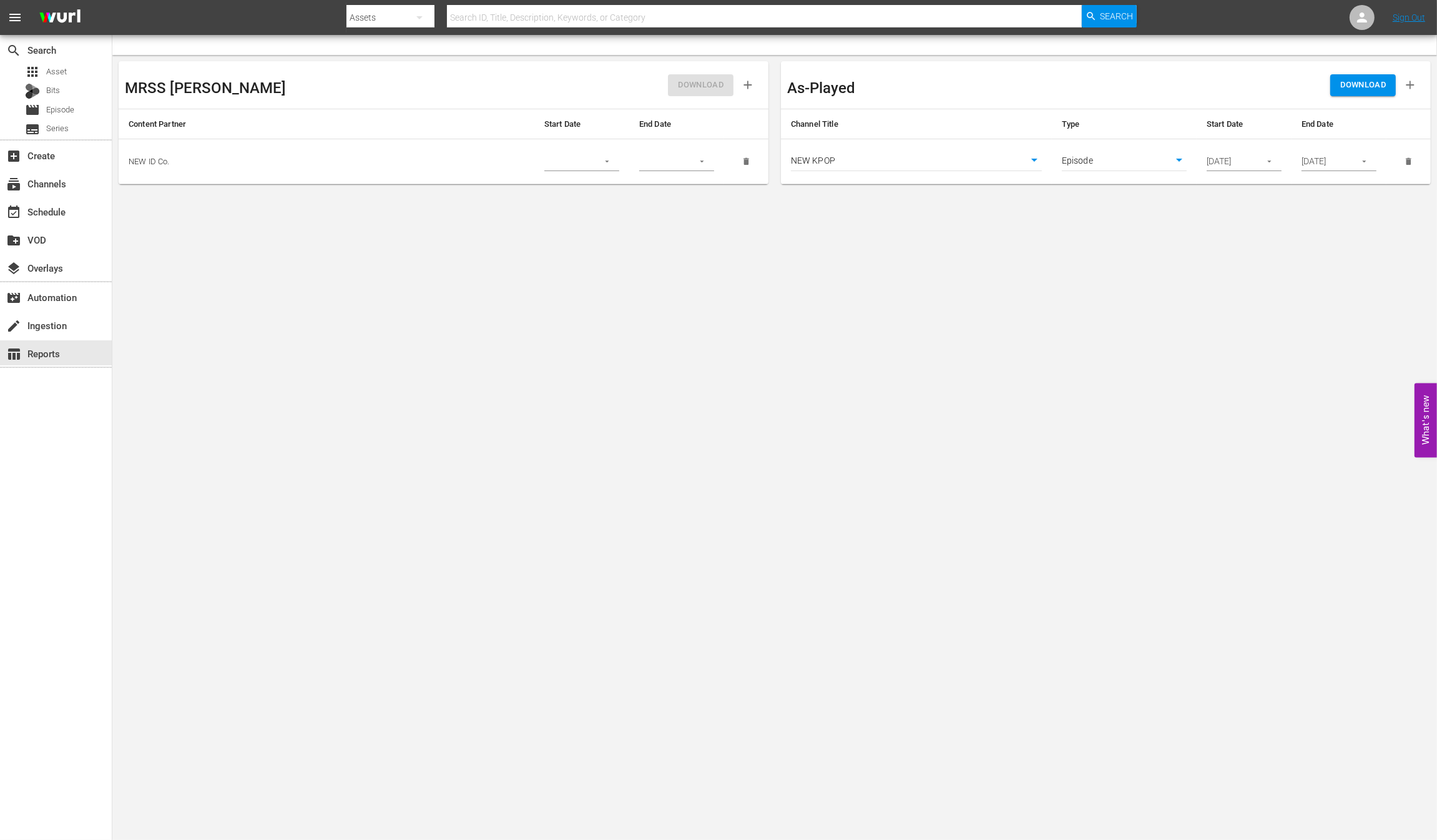
click at [700, 432] on body "menu Search By Assets Search ID, Title, Description, Keywords, or Category Sear…" at bounding box center [718, 420] width 1437 height 840
click at [700, 78] on span "DOWNLOAD" at bounding box center [1363, 85] width 45 height 15
type input "10/14/2025"
click at [700, 251] on body "menu Search By Assets Search ID, Title, Description, Keywords, or Category Sear…" at bounding box center [718, 420] width 1437 height 840
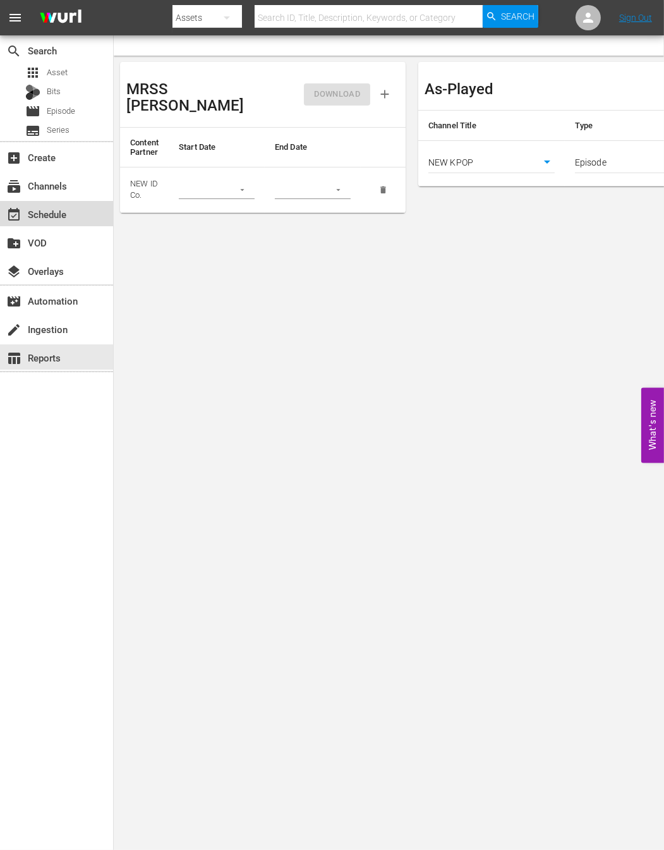
click at [59, 222] on div "event_available Schedule" at bounding box center [56, 213] width 113 height 25
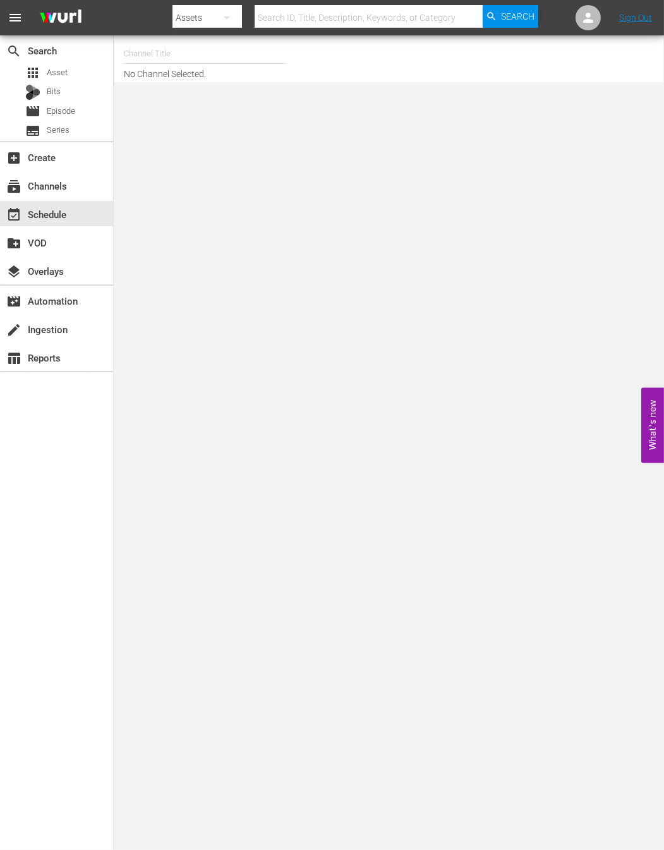
click at [171, 59] on input "text" at bounding box center [205, 54] width 162 height 30
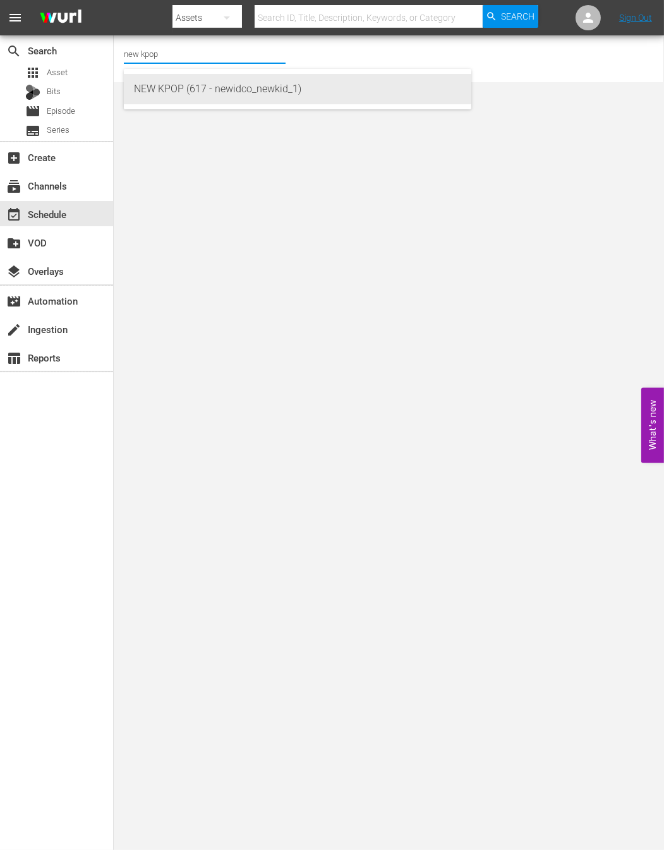
click at [170, 99] on div "NEW KPOP (617 - newidco_newkid_1)" at bounding box center [297, 89] width 327 height 30
type input "NEW KPOP (617 - newidco_newkid_1)"
